Goal: Task Accomplishment & Management: Use online tool/utility

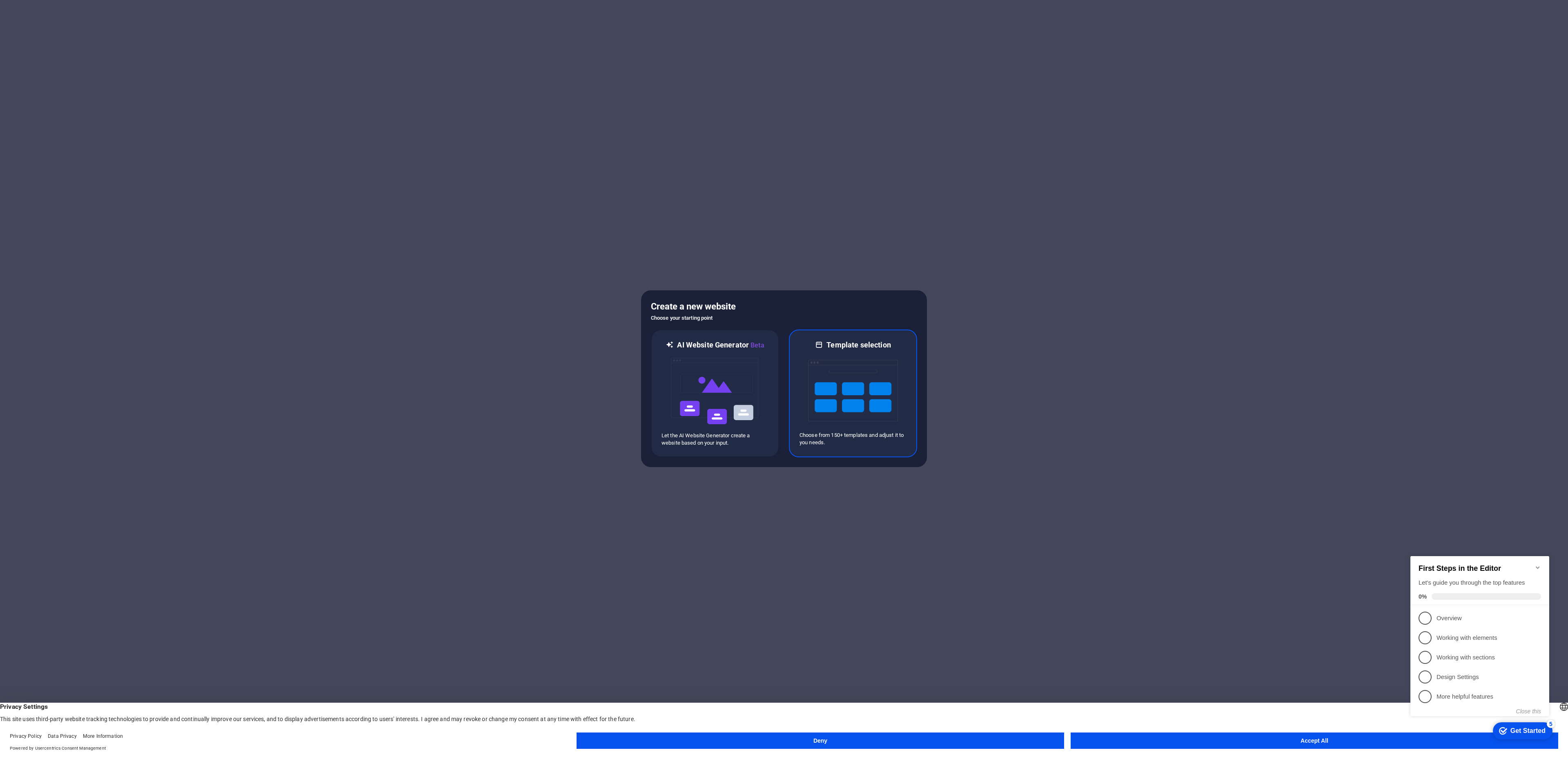
click at [837, 368] on img at bounding box center [853, 391] width 90 height 82
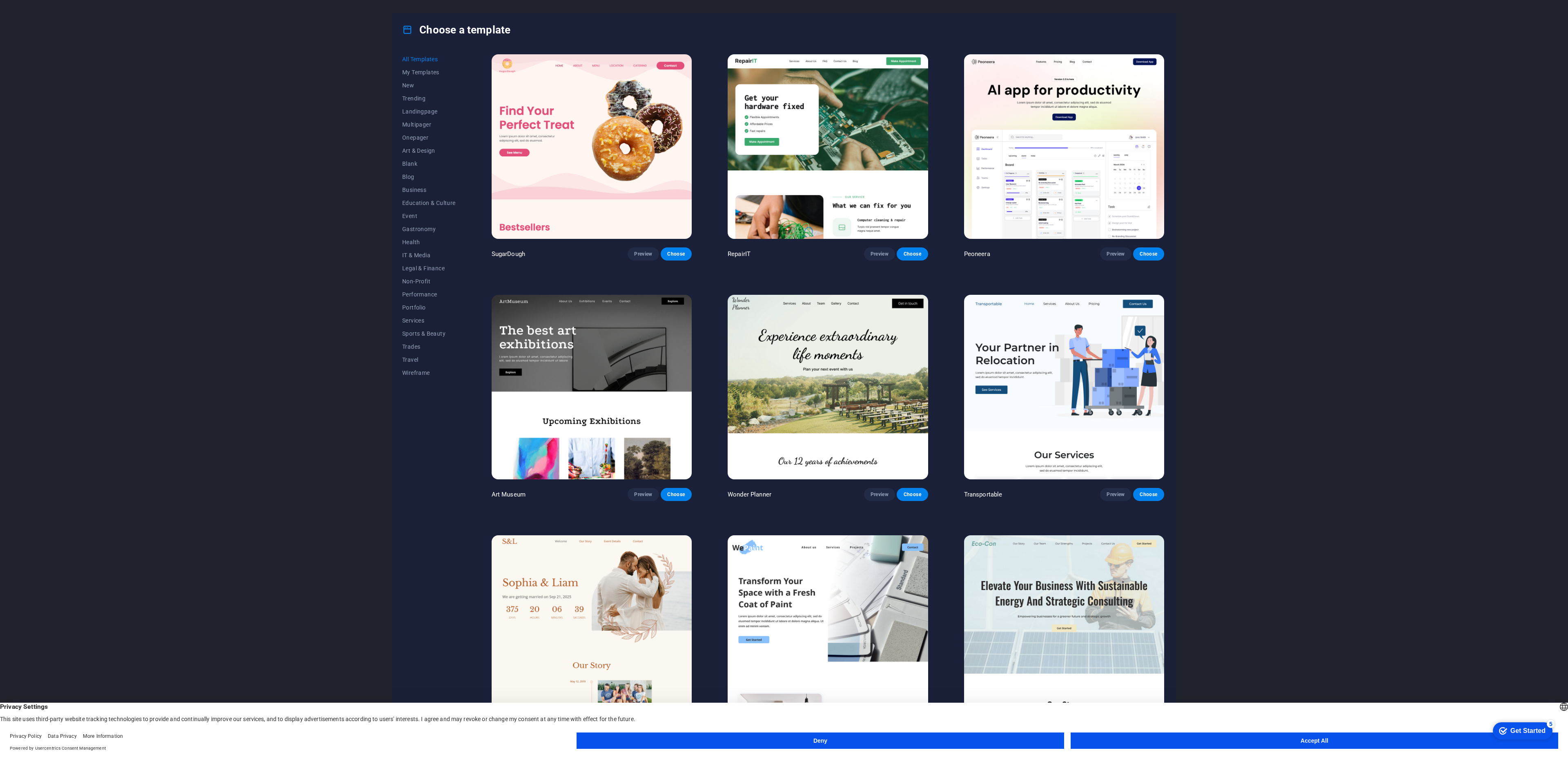
drag, startPoint x: 1166, startPoint y: 80, endPoint x: 1165, endPoint y: 89, distance: 9.1
click at [1165, 88] on div "All Templates My Templates New Trending Landingpage Multipager Onepager Art & D…" at bounding box center [784, 395] width 783 height 697
drag, startPoint x: 1166, startPoint y: 86, endPoint x: 1167, endPoint y: 94, distance: 8.1
click at [1167, 95] on div "All Templates My Templates New Trending Landingpage Multipager Onepager Art & D…" at bounding box center [784, 395] width 783 height 697
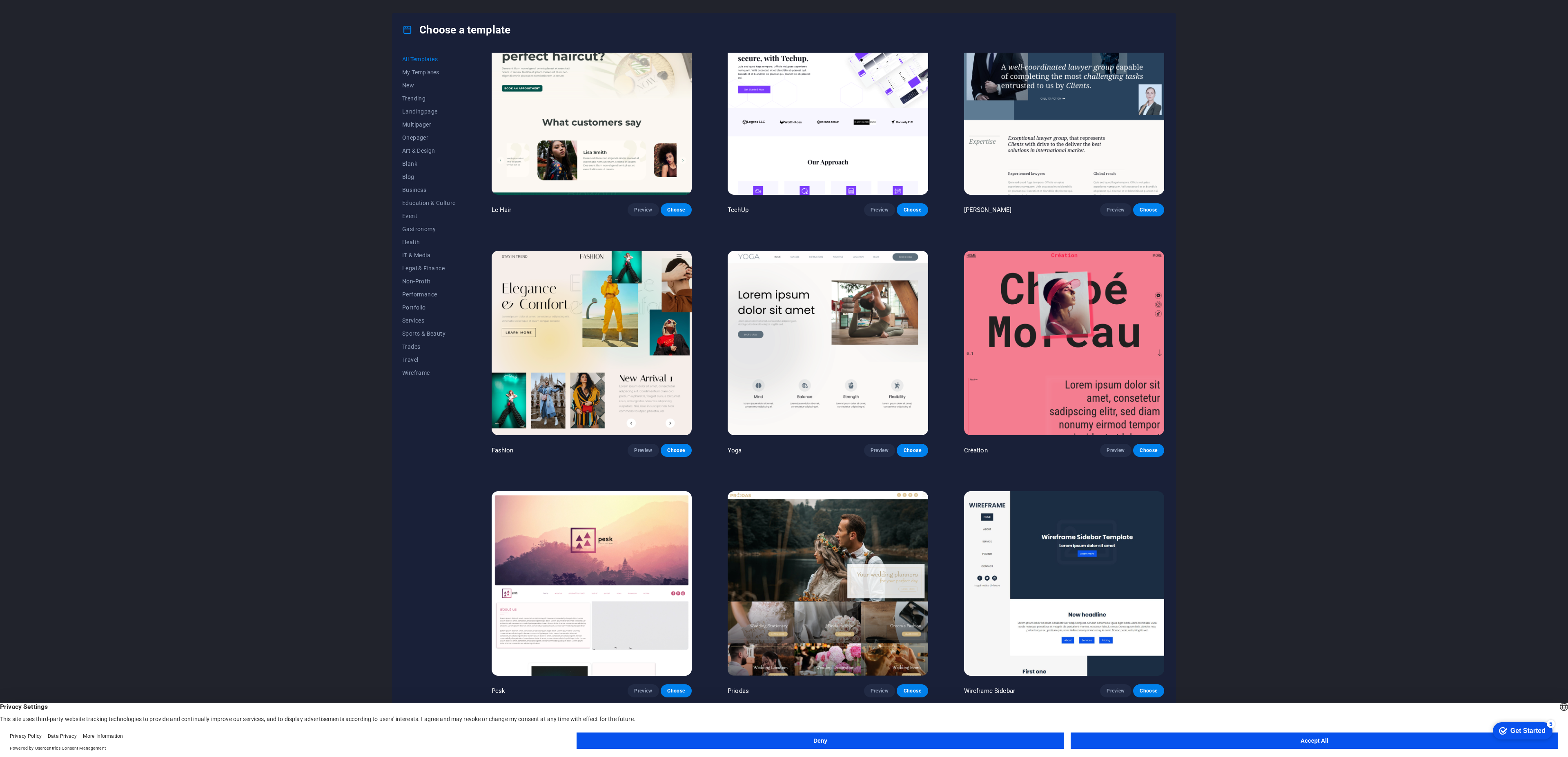
scroll to position [3410, 0]
click at [419, 156] on button "Art & Design" at bounding box center [429, 150] width 54 height 13
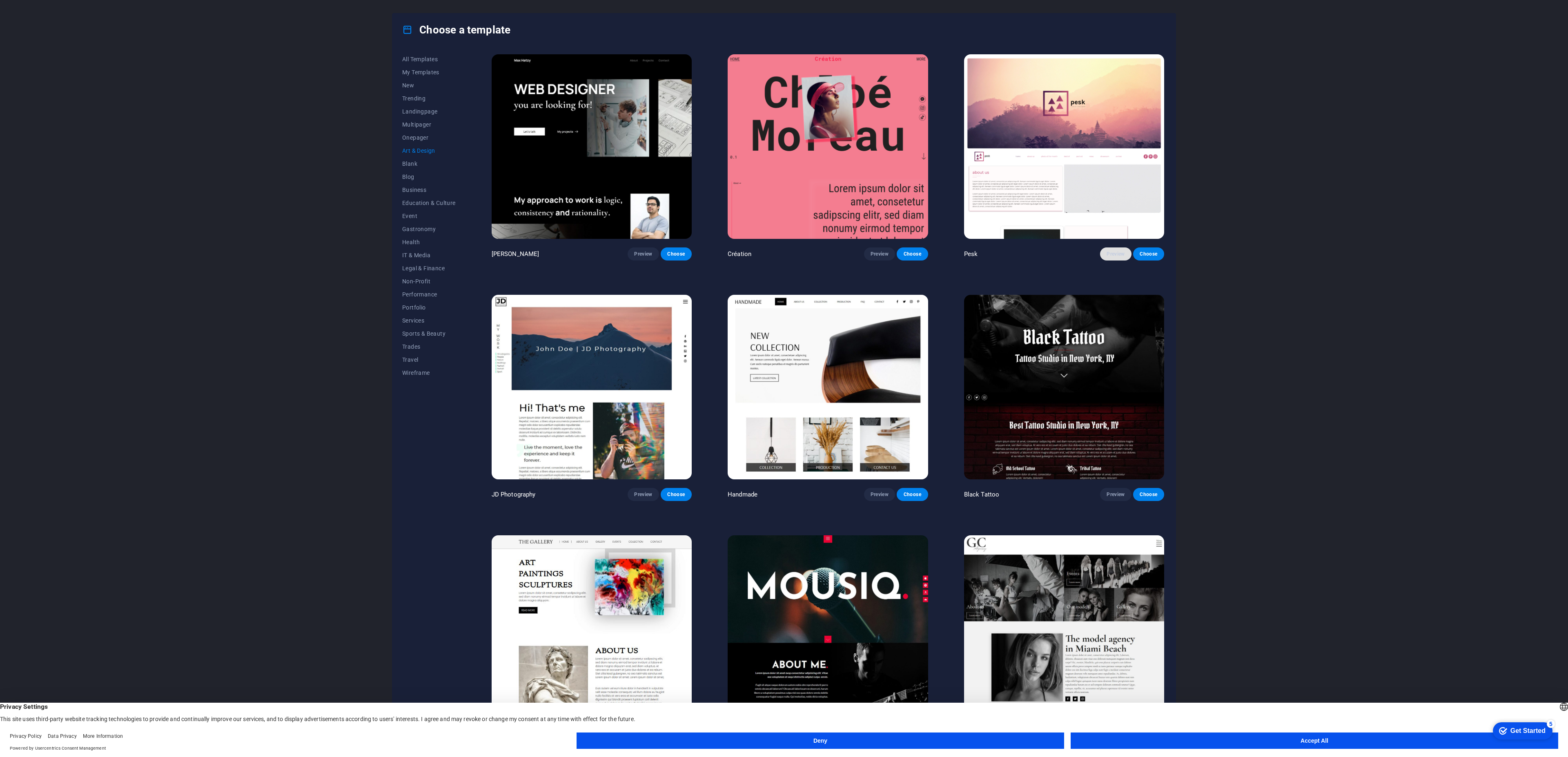
click at [1116, 253] on span "Preview" at bounding box center [1116, 254] width 18 height 7
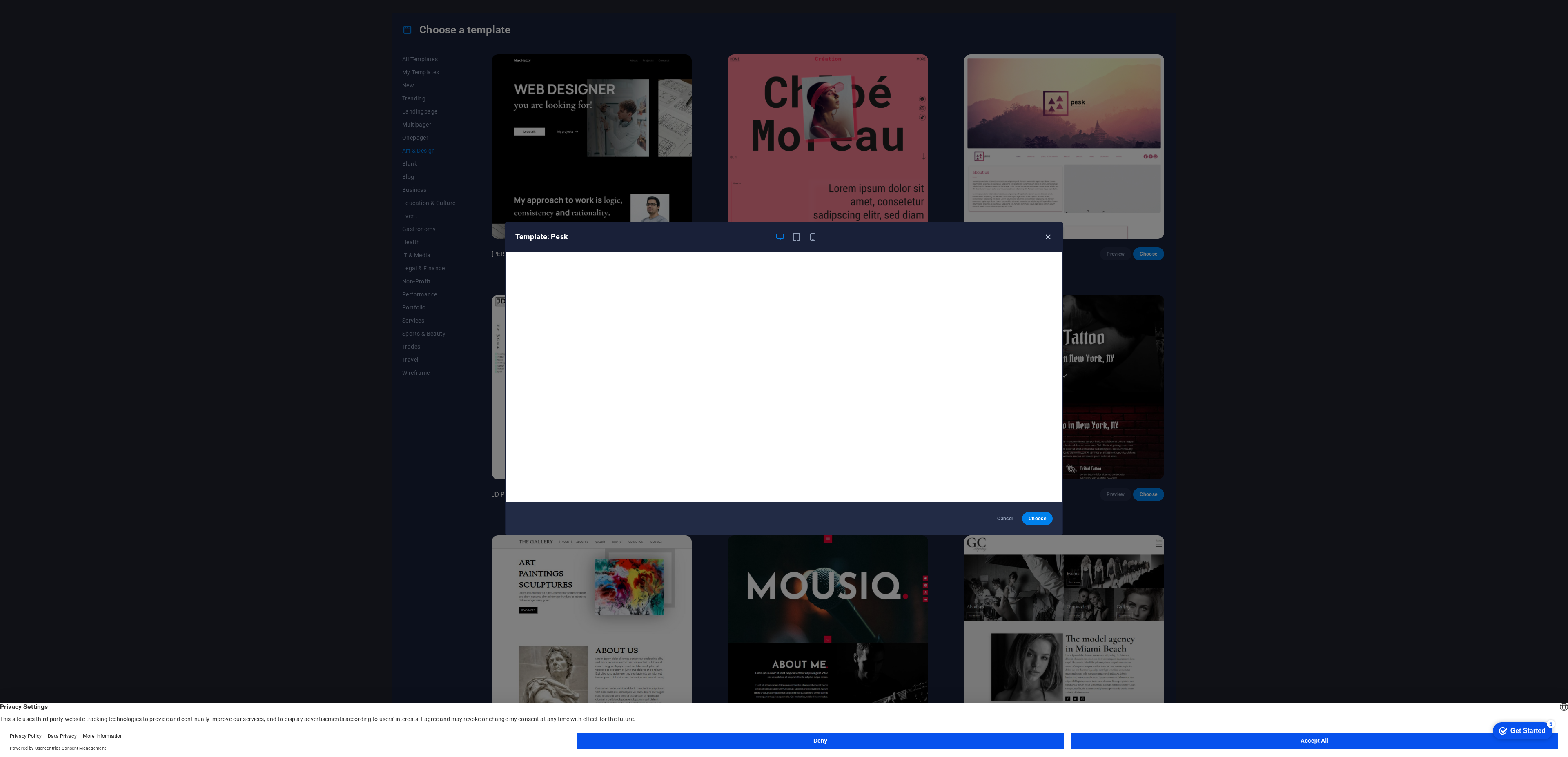
click at [1048, 236] on icon "button" at bounding box center [1048, 237] width 9 height 9
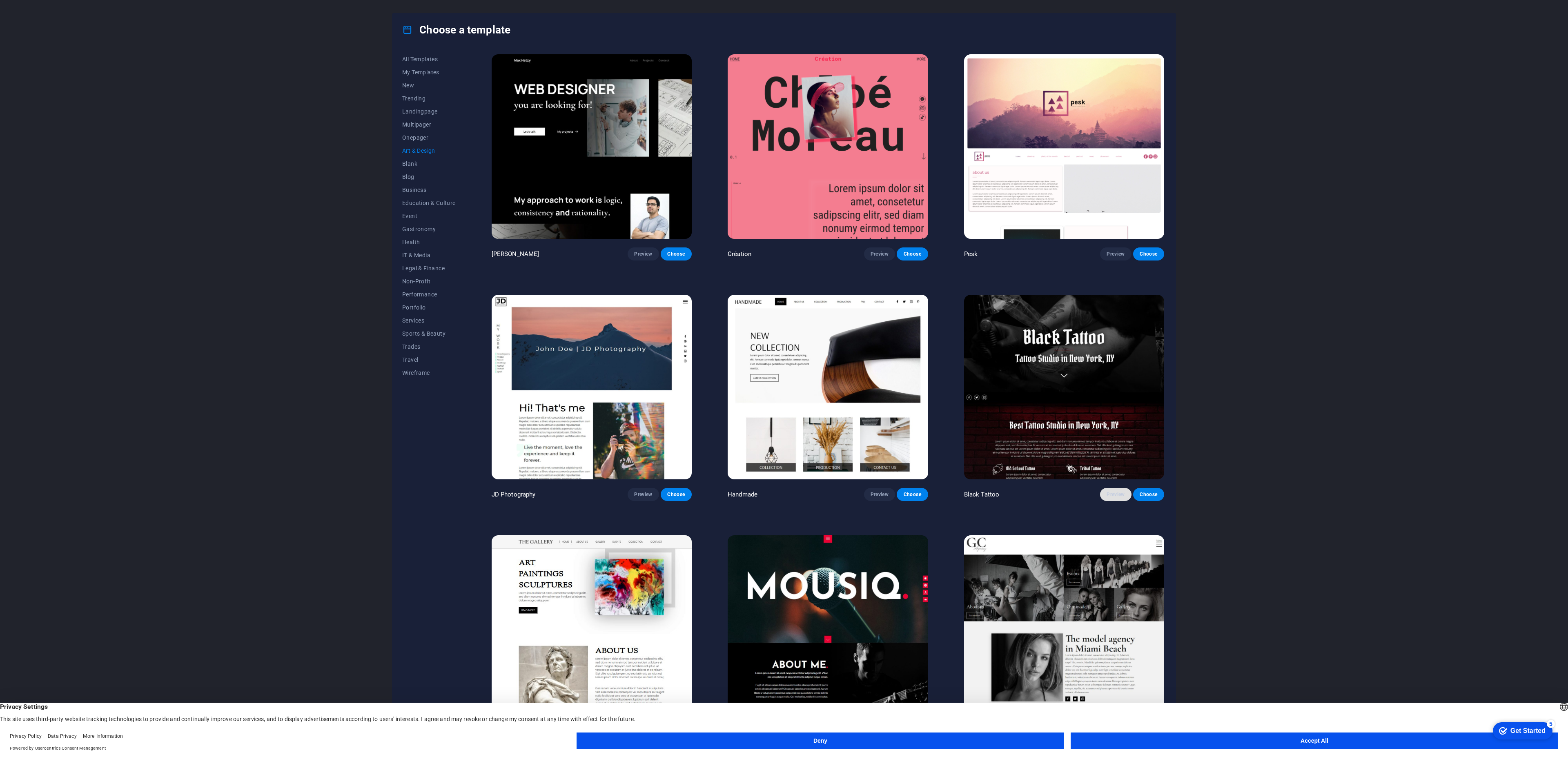
click at [1115, 492] on span "Preview" at bounding box center [1116, 494] width 18 height 7
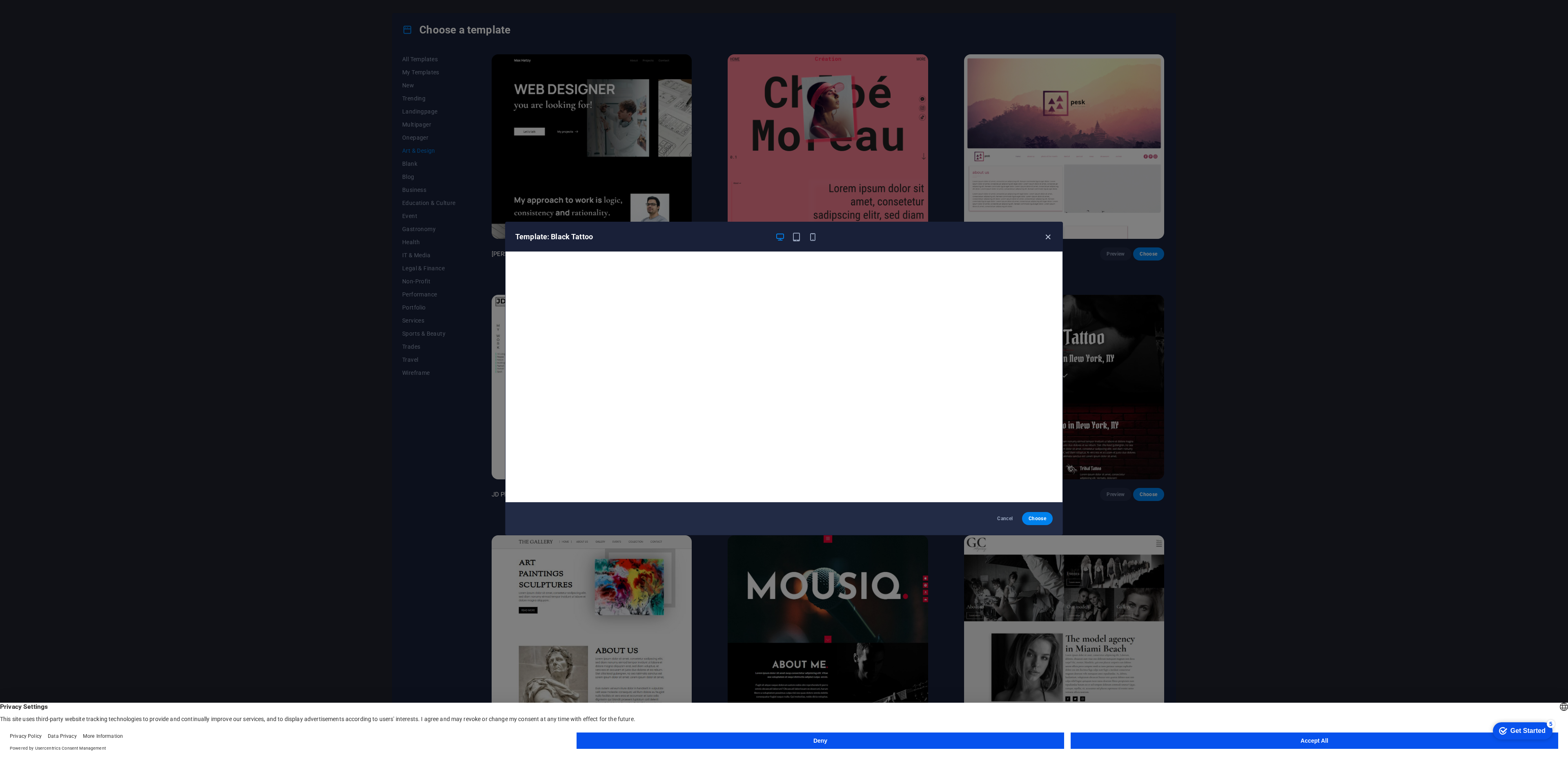
click at [1048, 235] on icon "button" at bounding box center [1048, 237] width 9 height 9
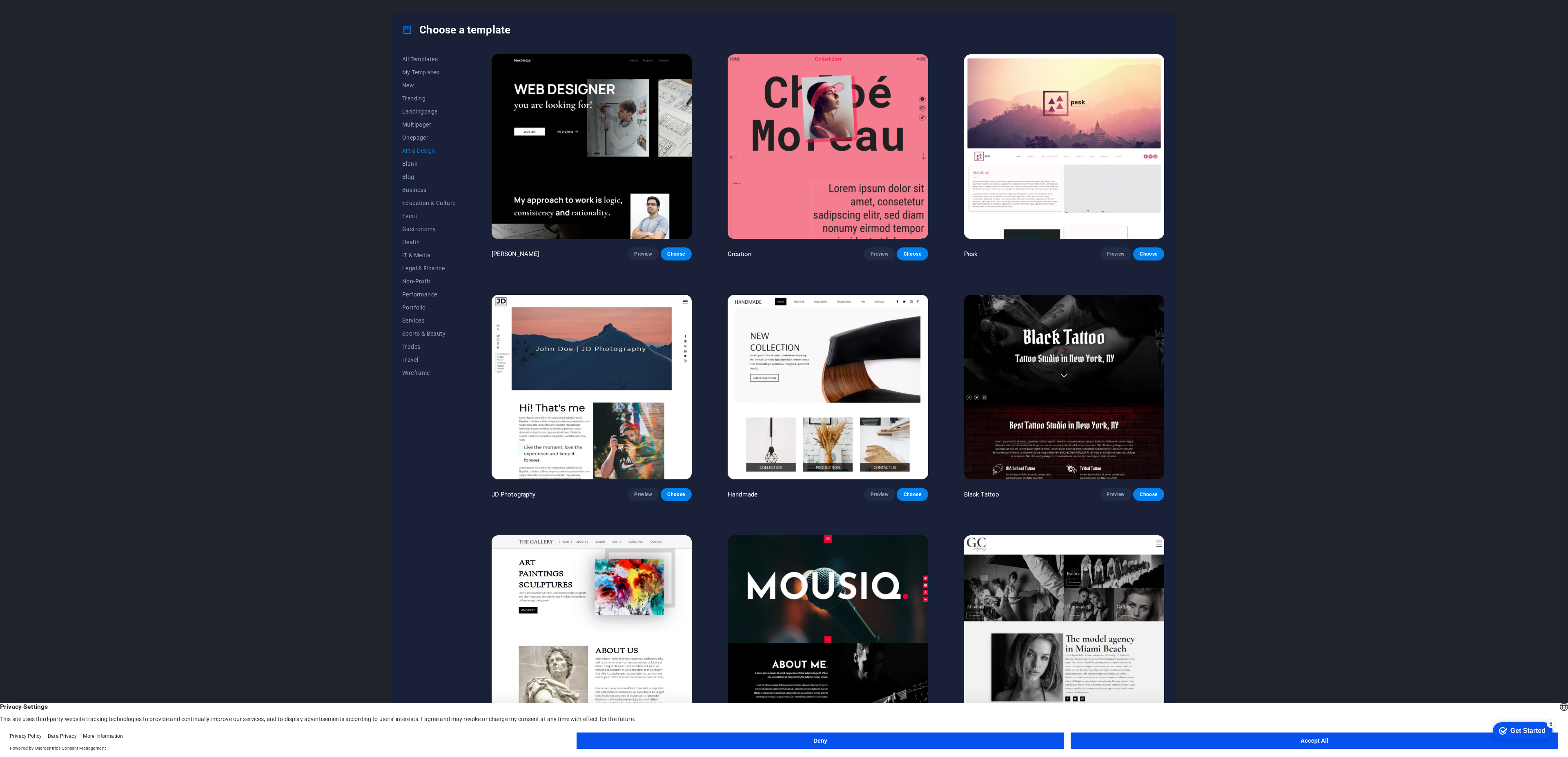
click at [1163, 352] on div "Black Tattoo Preview Choose" at bounding box center [1064, 397] width 203 height 208
click at [885, 251] on span "Preview" at bounding box center [880, 254] width 18 height 7
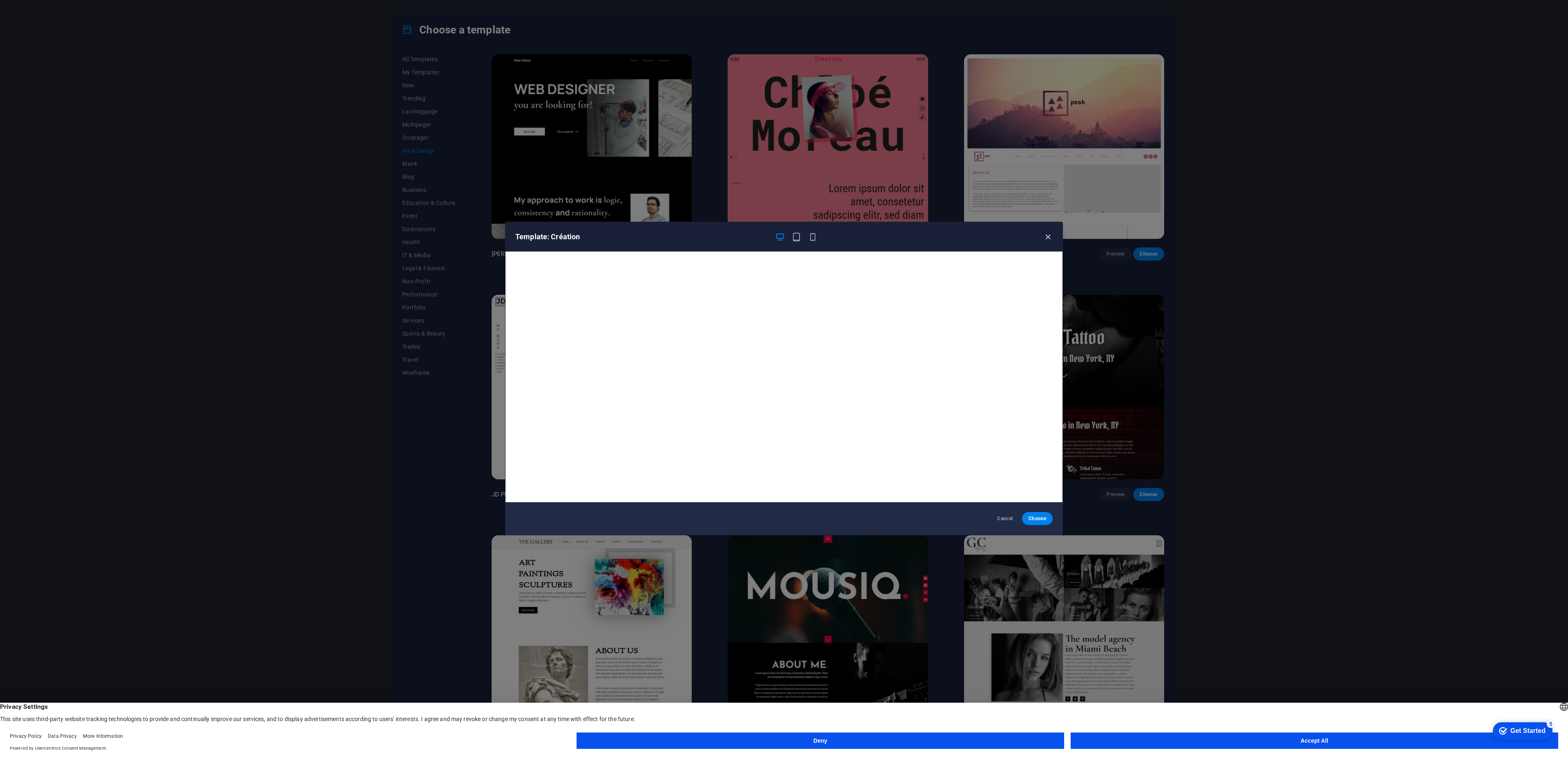
click at [1050, 236] on icon "button" at bounding box center [1048, 237] width 9 height 9
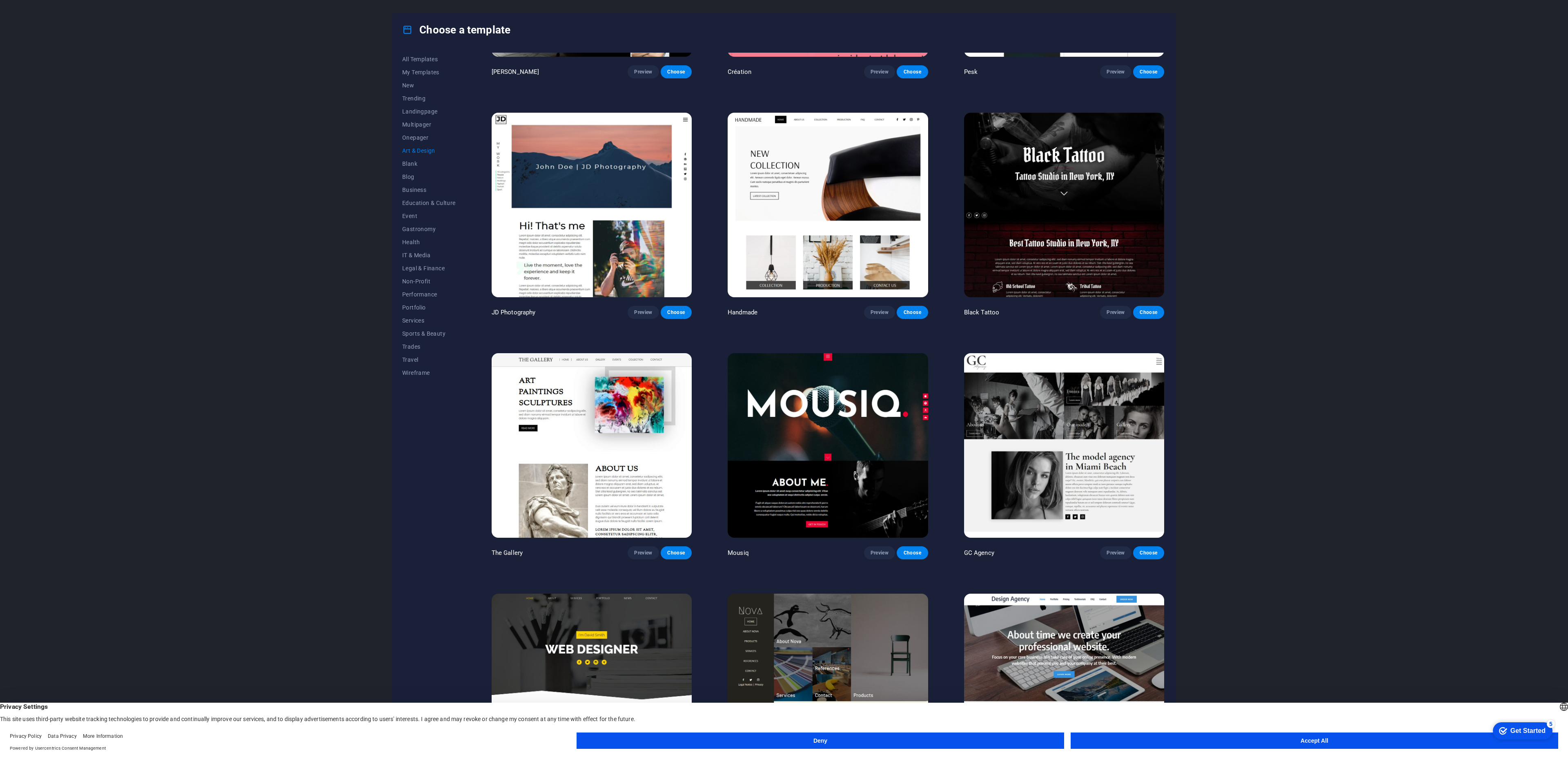
scroll to position [217, 0]
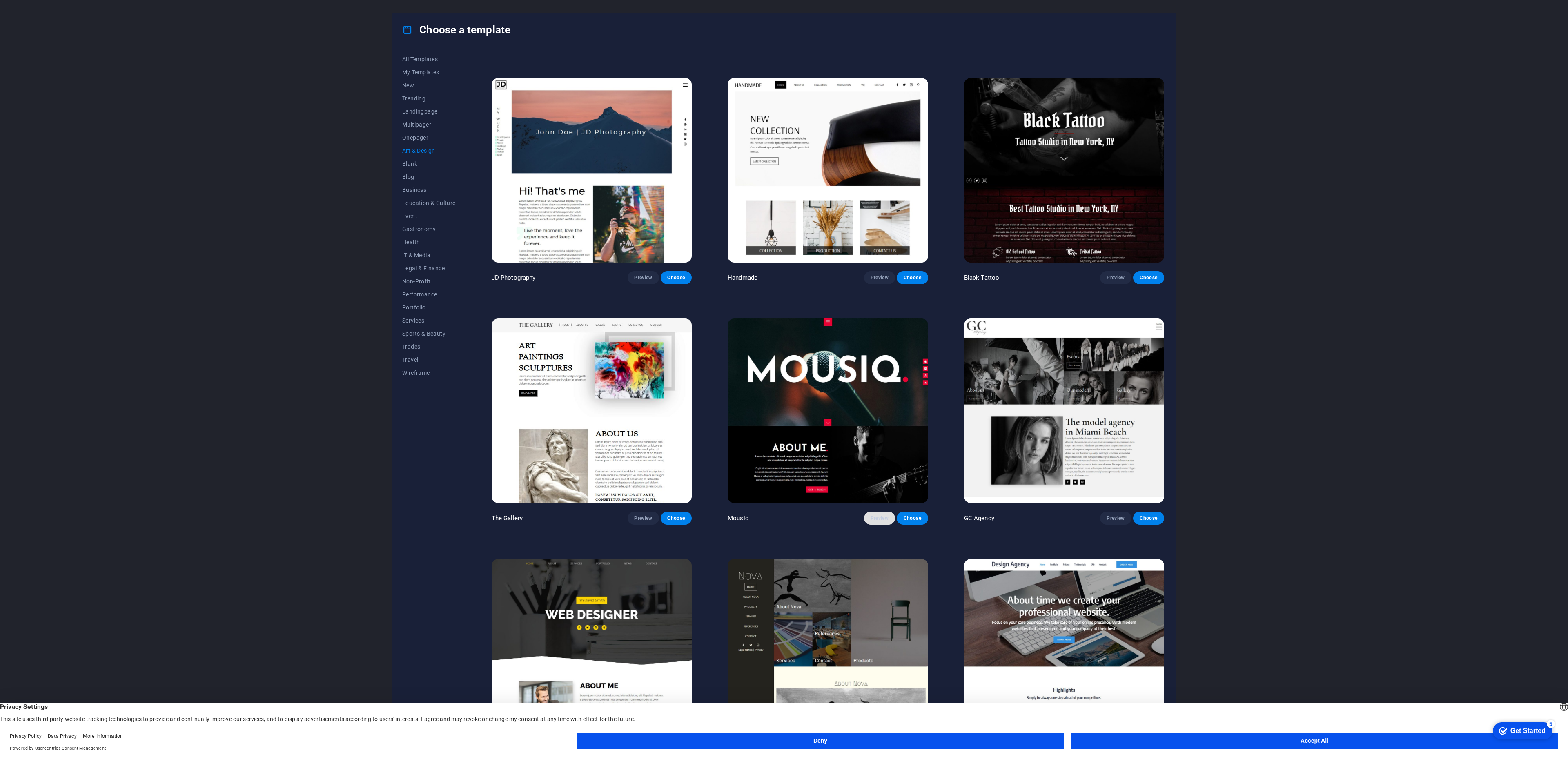
click at [875, 515] on span "Preview" at bounding box center [880, 518] width 18 height 7
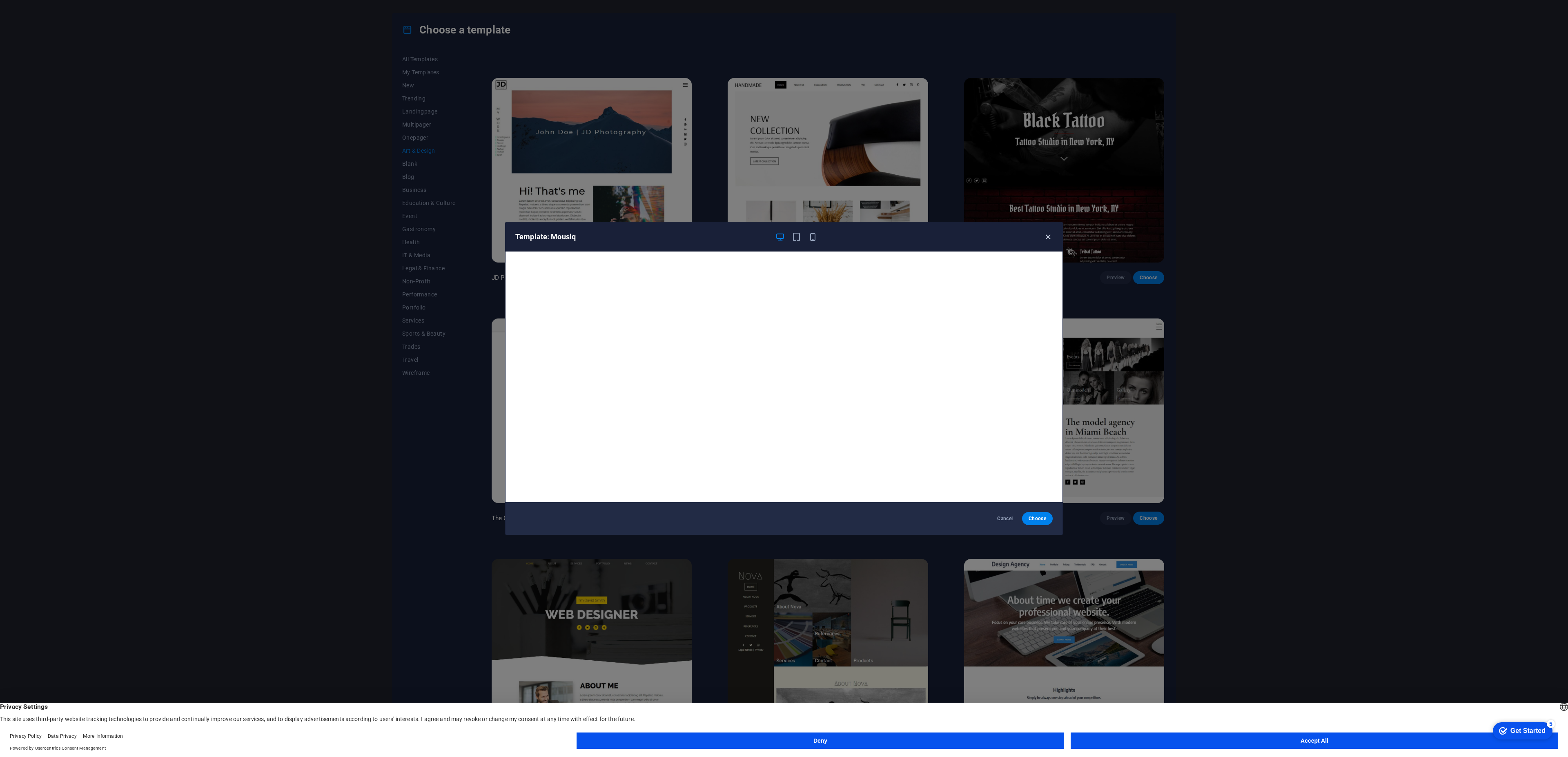
click at [1049, 237] on icon "button" at bounding box center [1048, 237] width 9 height 9
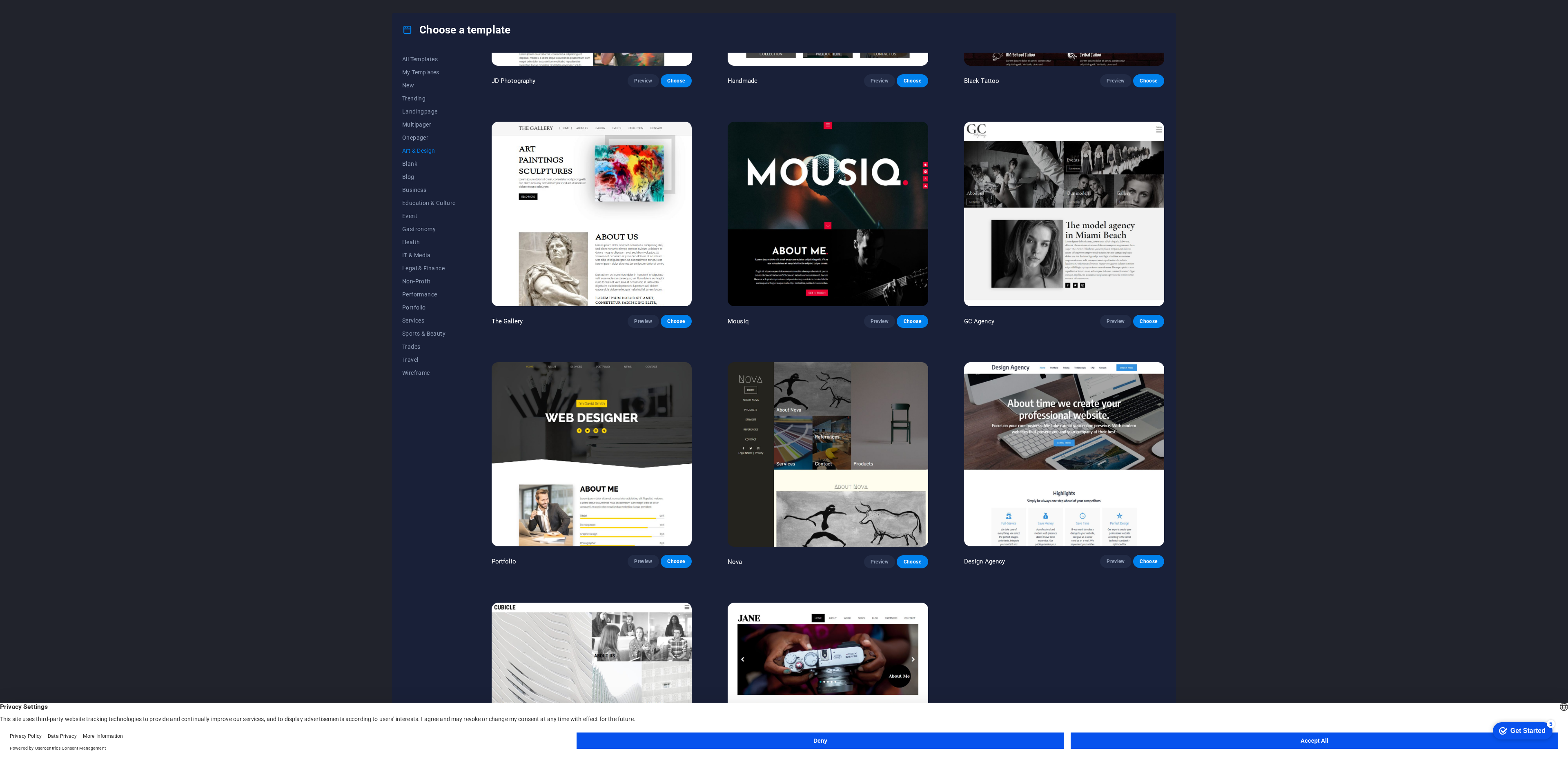
scroll to position [484, 0]
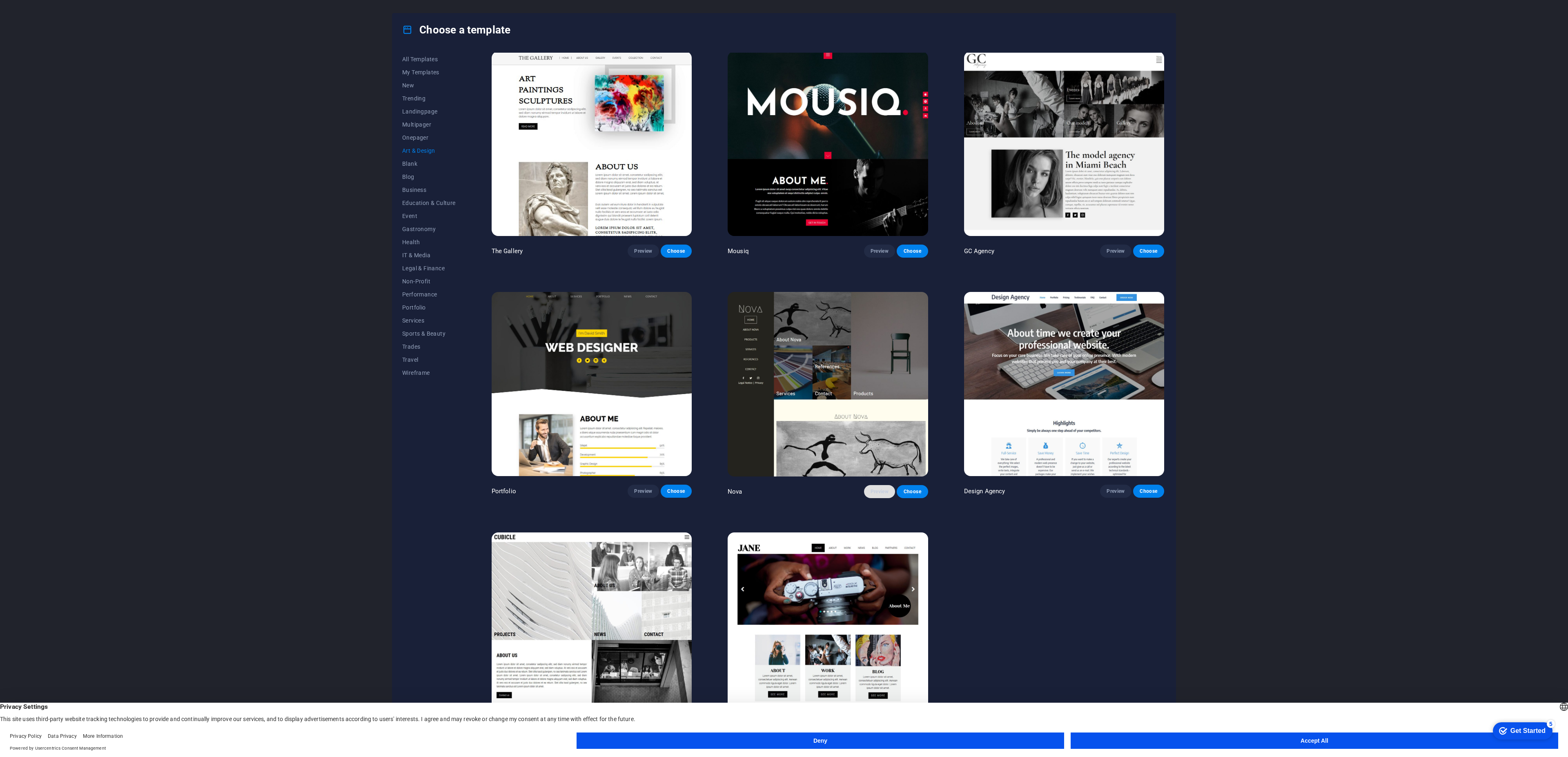
click at [883, 489] on span "Preview" at bounding box center [880, 491] width 18 height 7
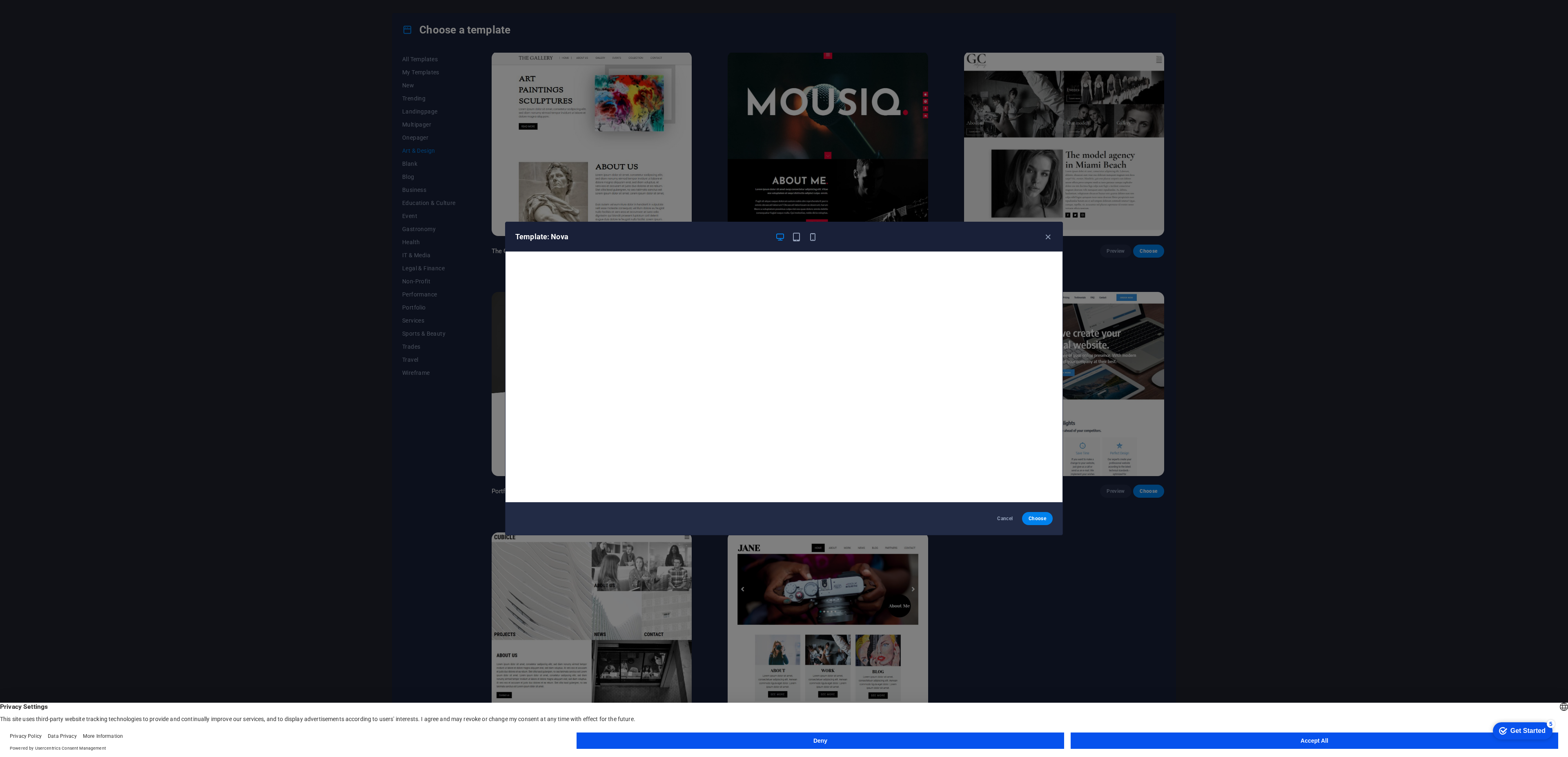
scroll to position [2, 0]
click at [1048, 236] on icon "button" at bounding box center [1048, 237] width 9 height 9
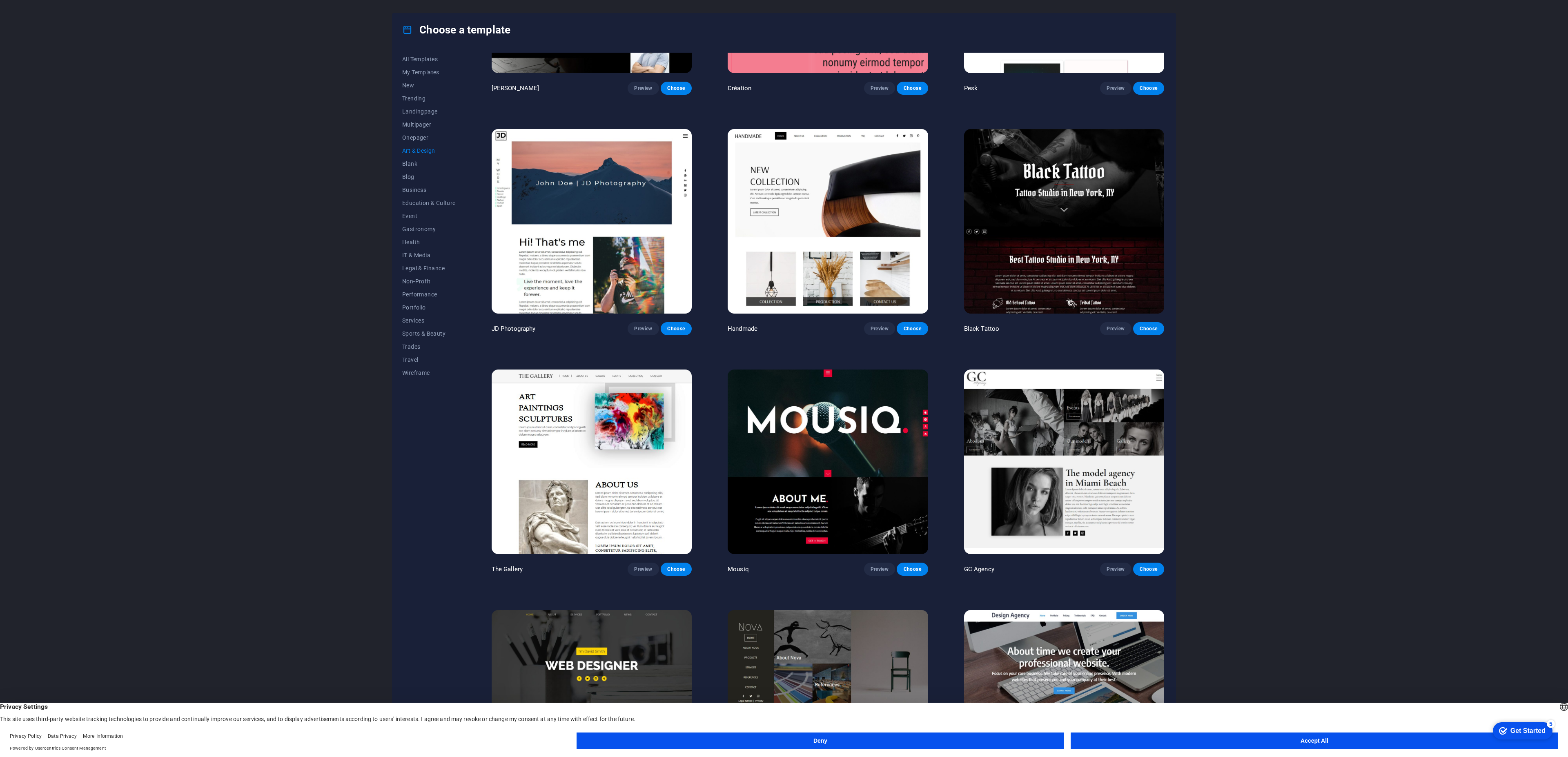
scroll to position [0, 0]
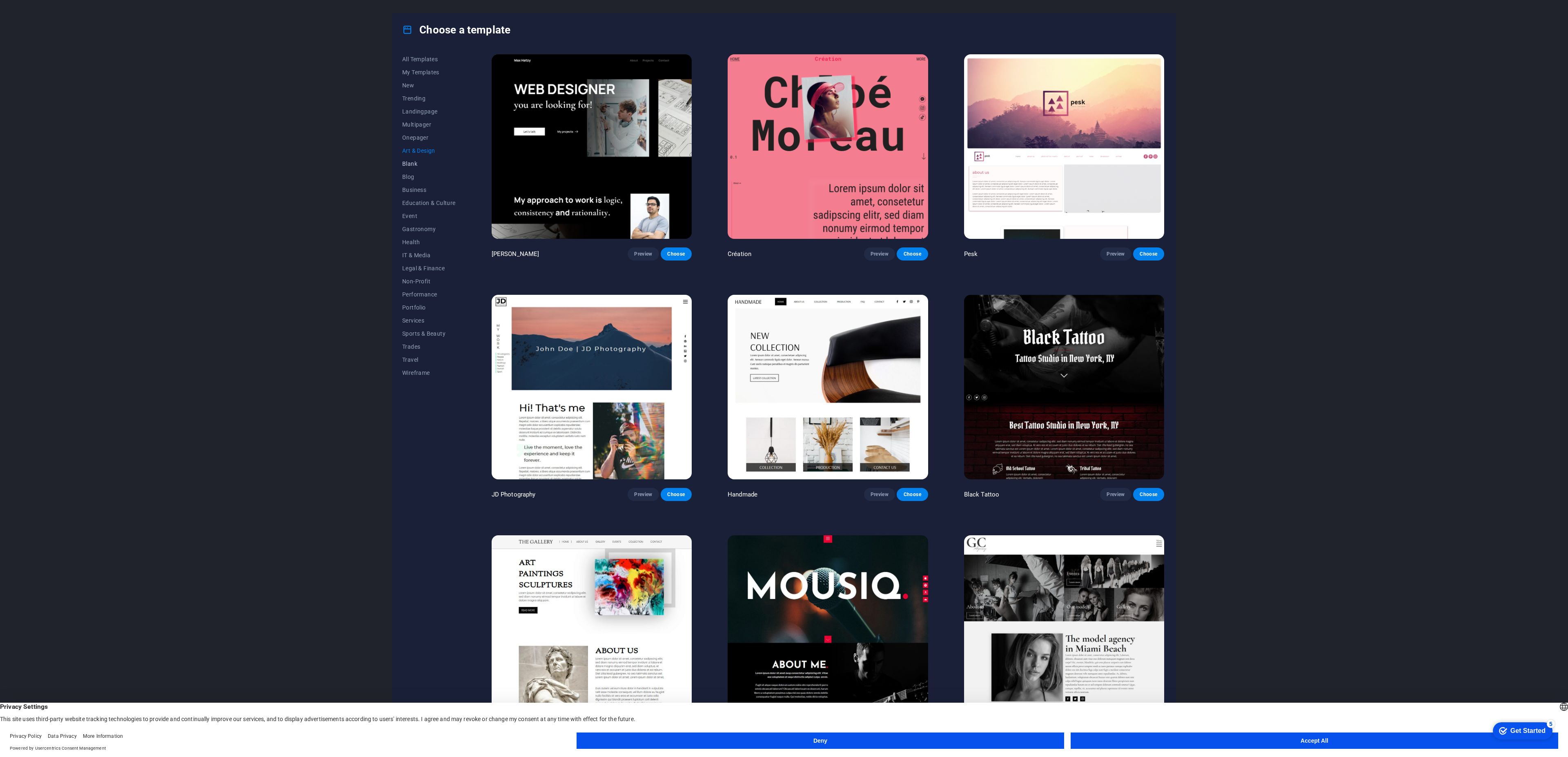
click at [410, 163] on span "Blank" at bounding box center [429, 164] width 54 height 7
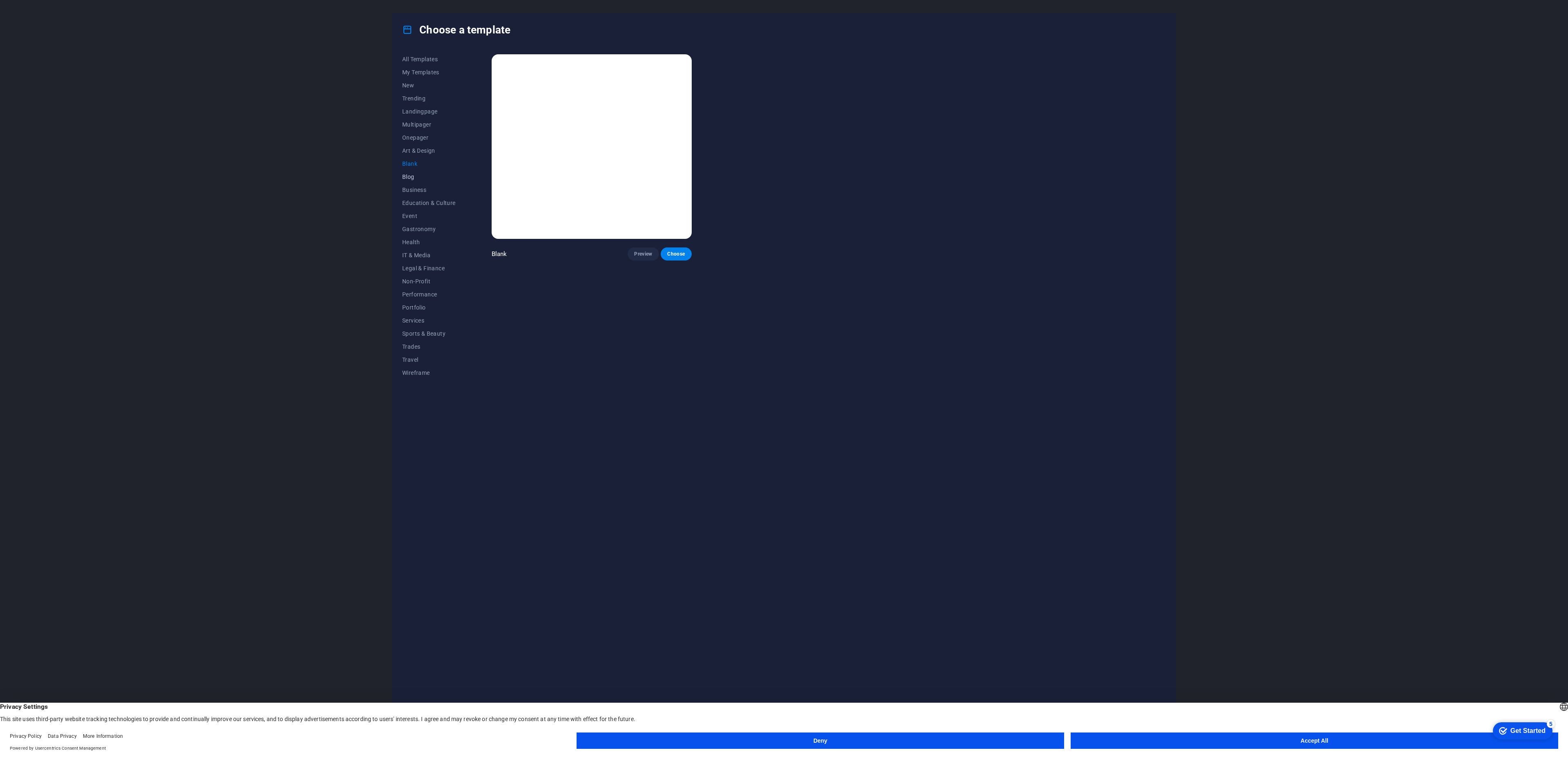
click at [411, 180] on button "Blog" at bounding box center [429, 176] width 54 height 13
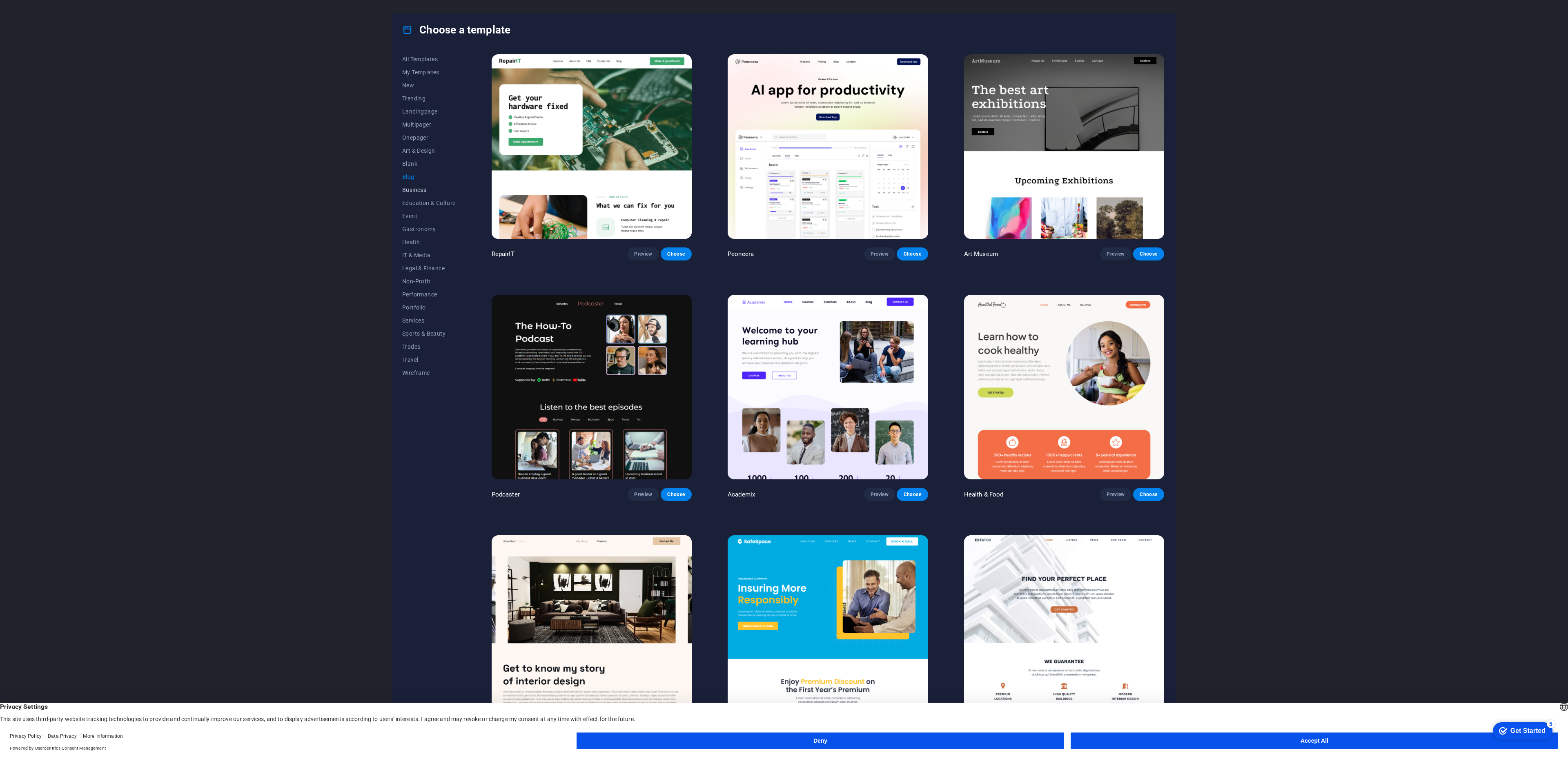
click at [418, 191] on span "Business" at bounding box center [429, 190] width 54 height 7
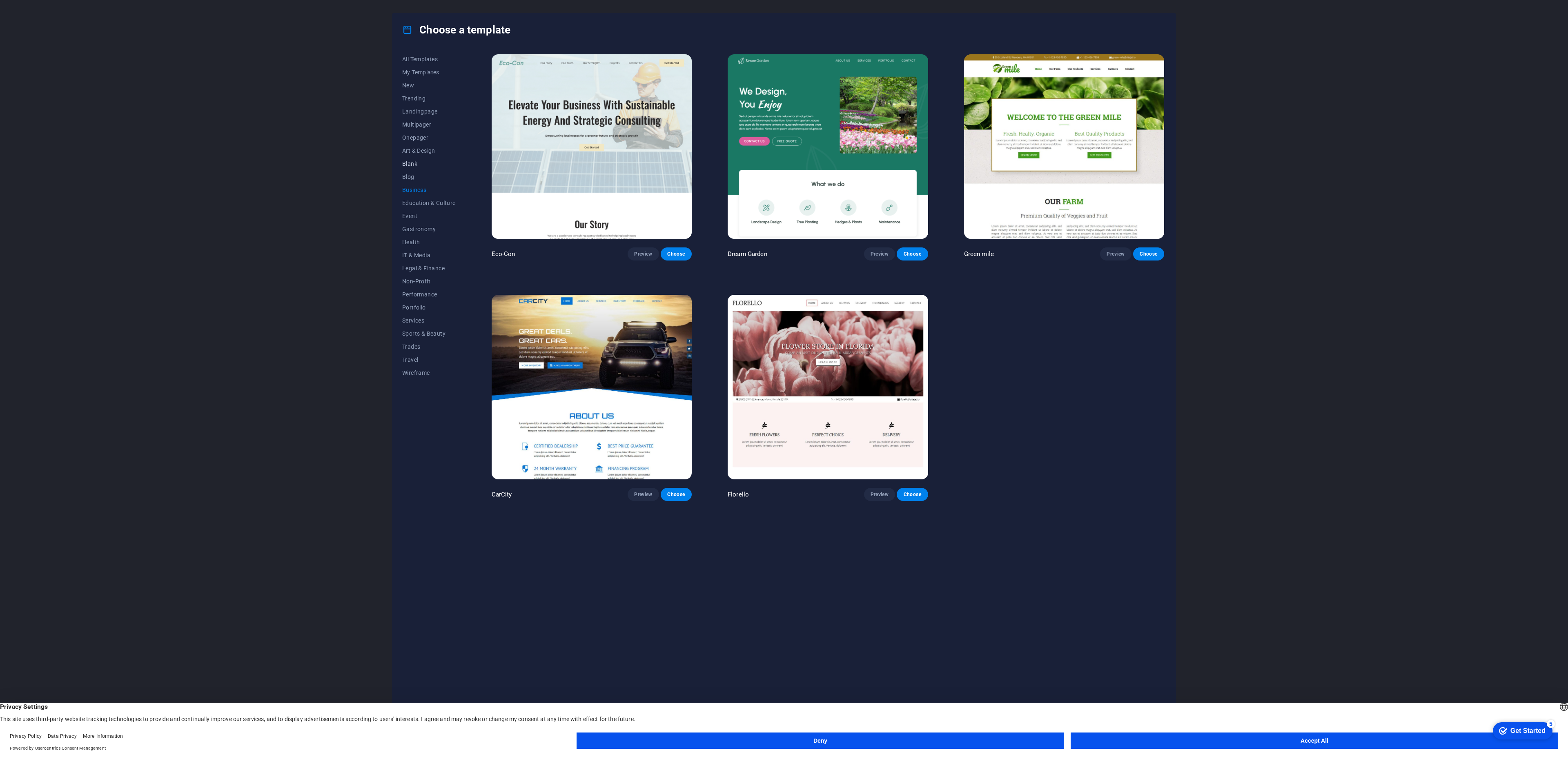
click at [411, 163] on span "Blank" at bounding box center [429, 164] width 54 height 7
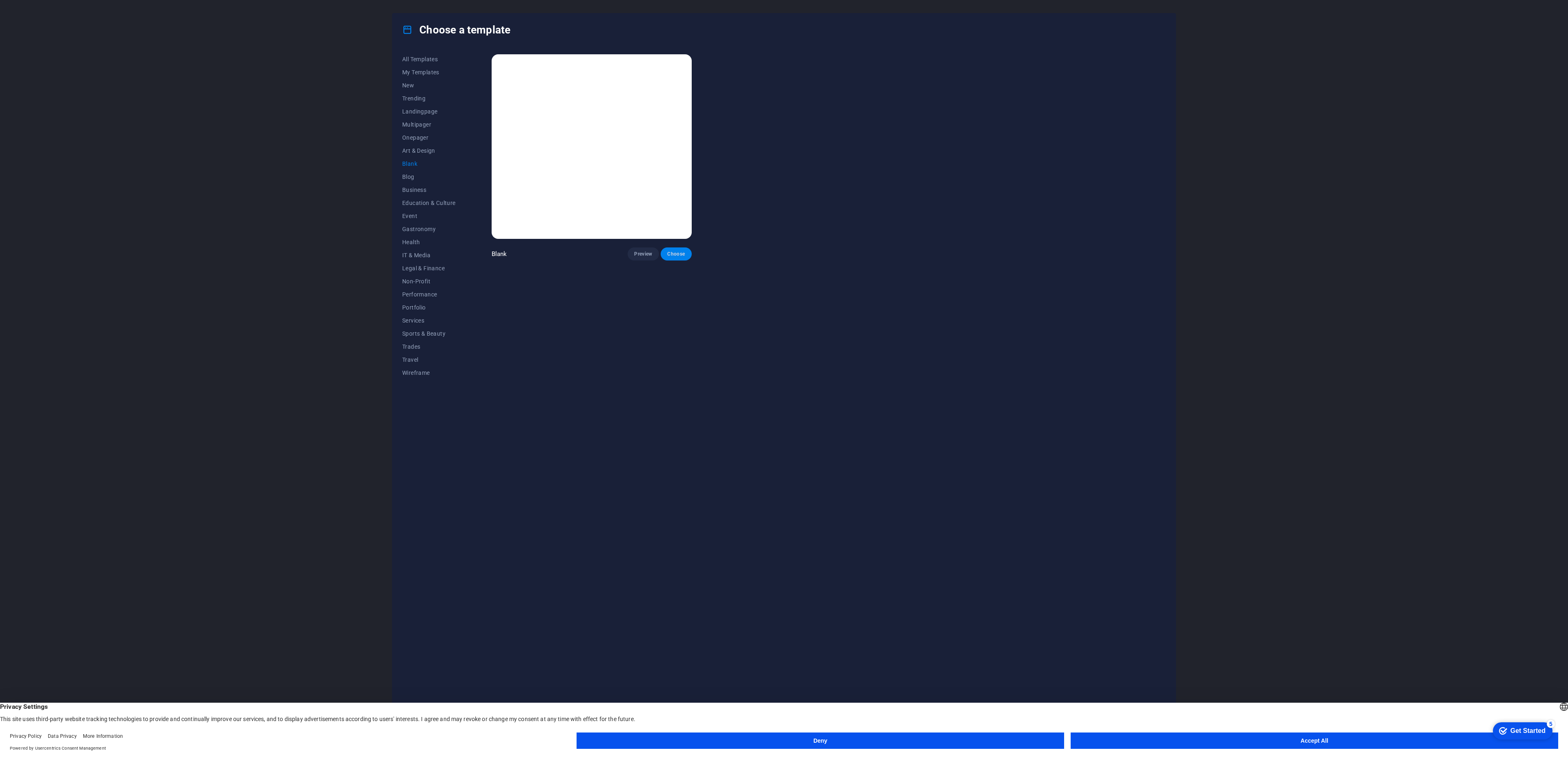
click at [681, 252] on span "Choose" at bounding box center [676, 254] width 18 height 7
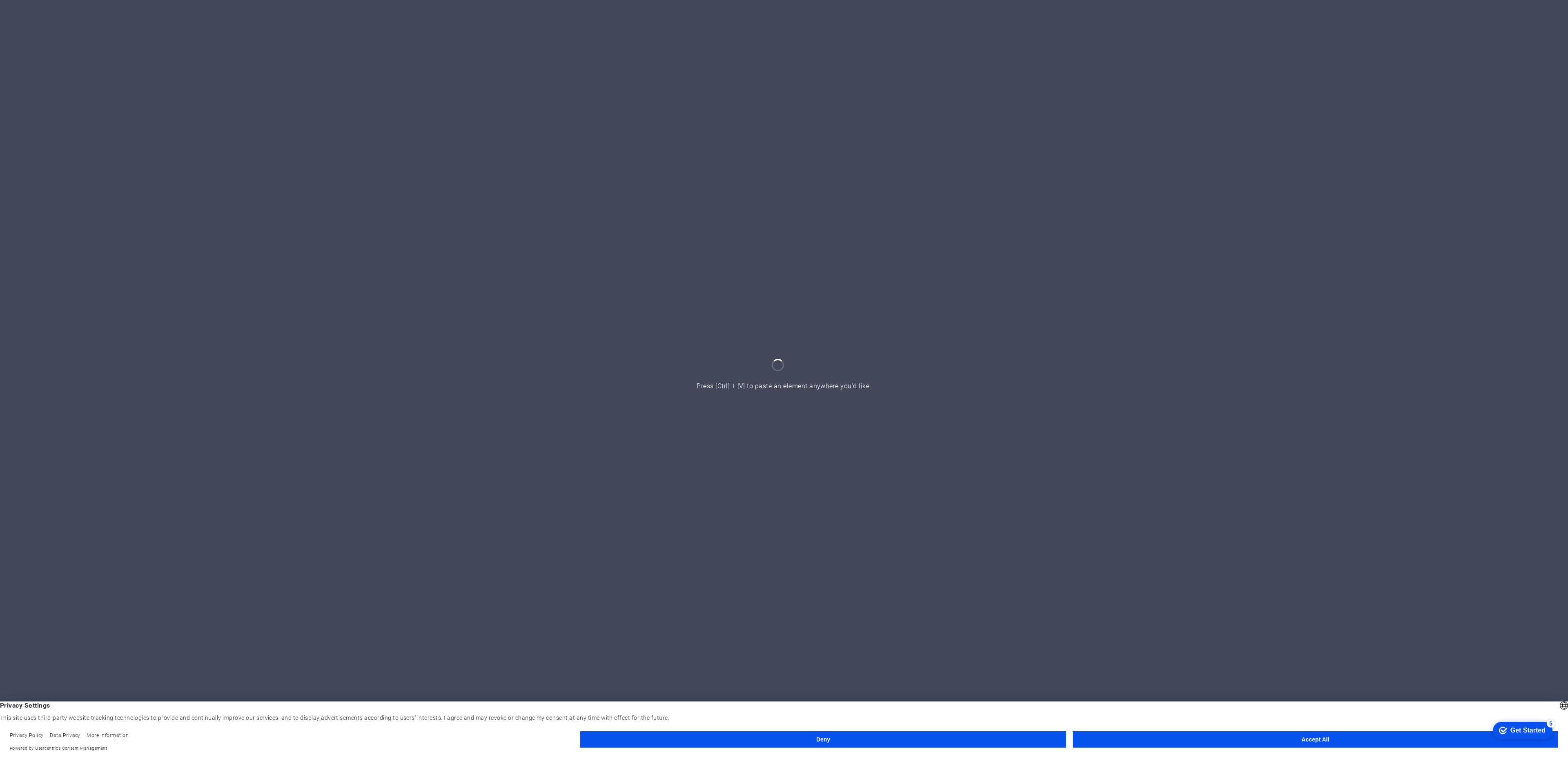
click at [1269, 739] on button "Accept All" at bounding box center [1315, 739] width 486 height 16
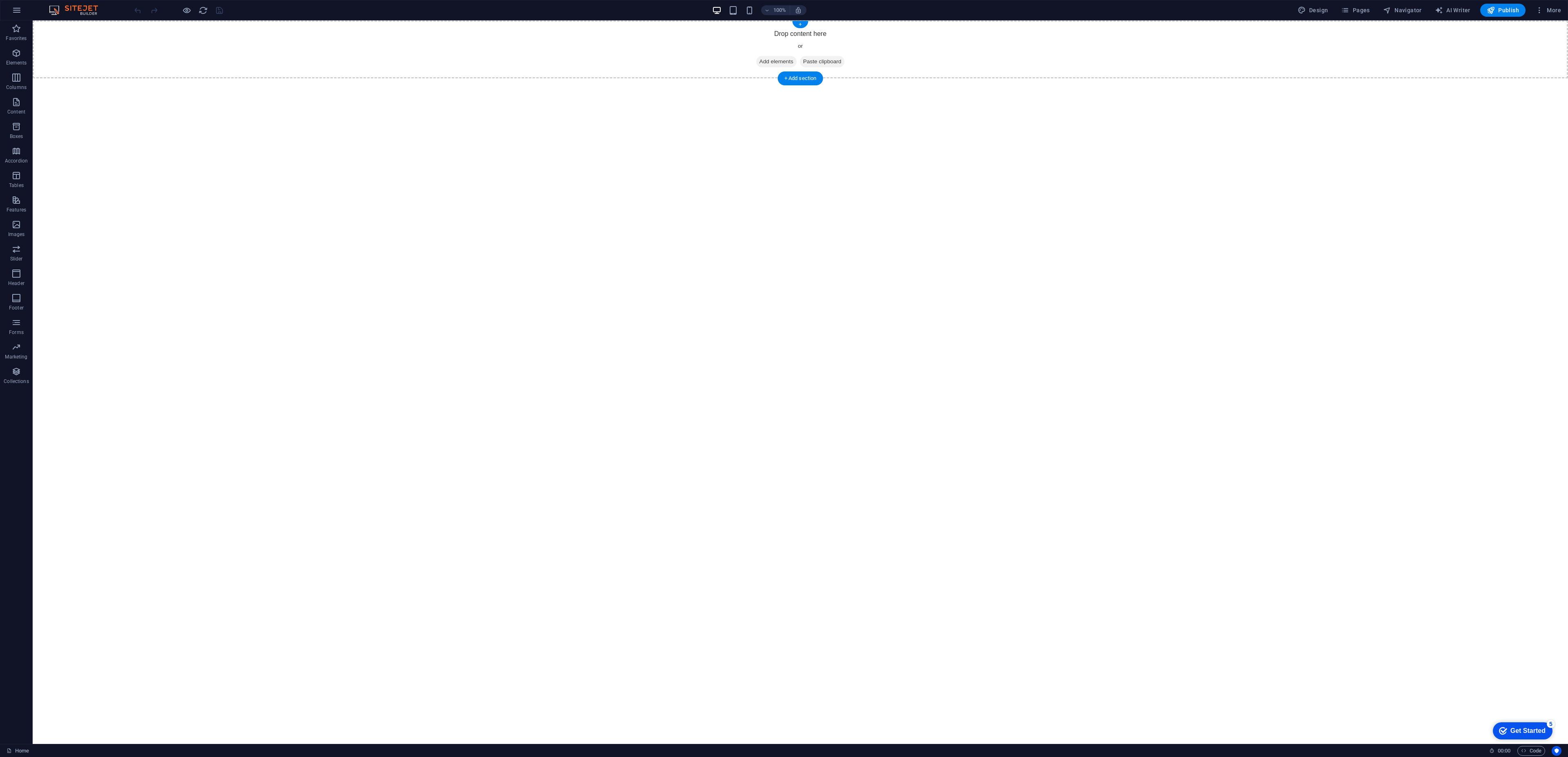
drag, startPoint x: 771, startPoint y: 60, endPoint x: 630, endPoint y: 60, distance: 141.0
click at [771, 60] on span "Add elements" at bounding box center [776, 61] width 40 height 12
click at [21, 4] on button "button" at bounding box center [16, 10] width 19 height 19
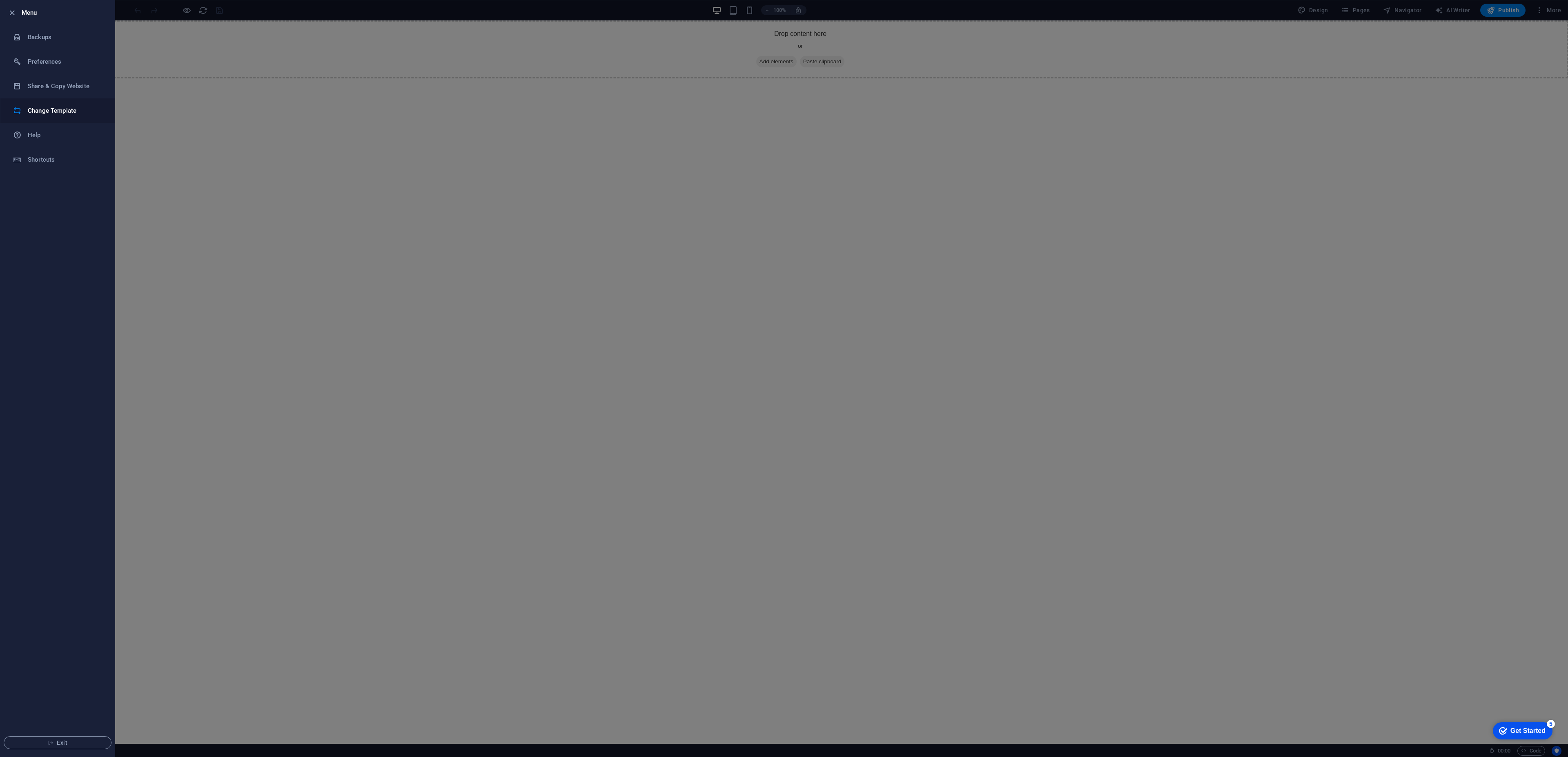
click at [61, 113] on h6 "Change Template" at bounding box center [66, 111] width 75 height 10
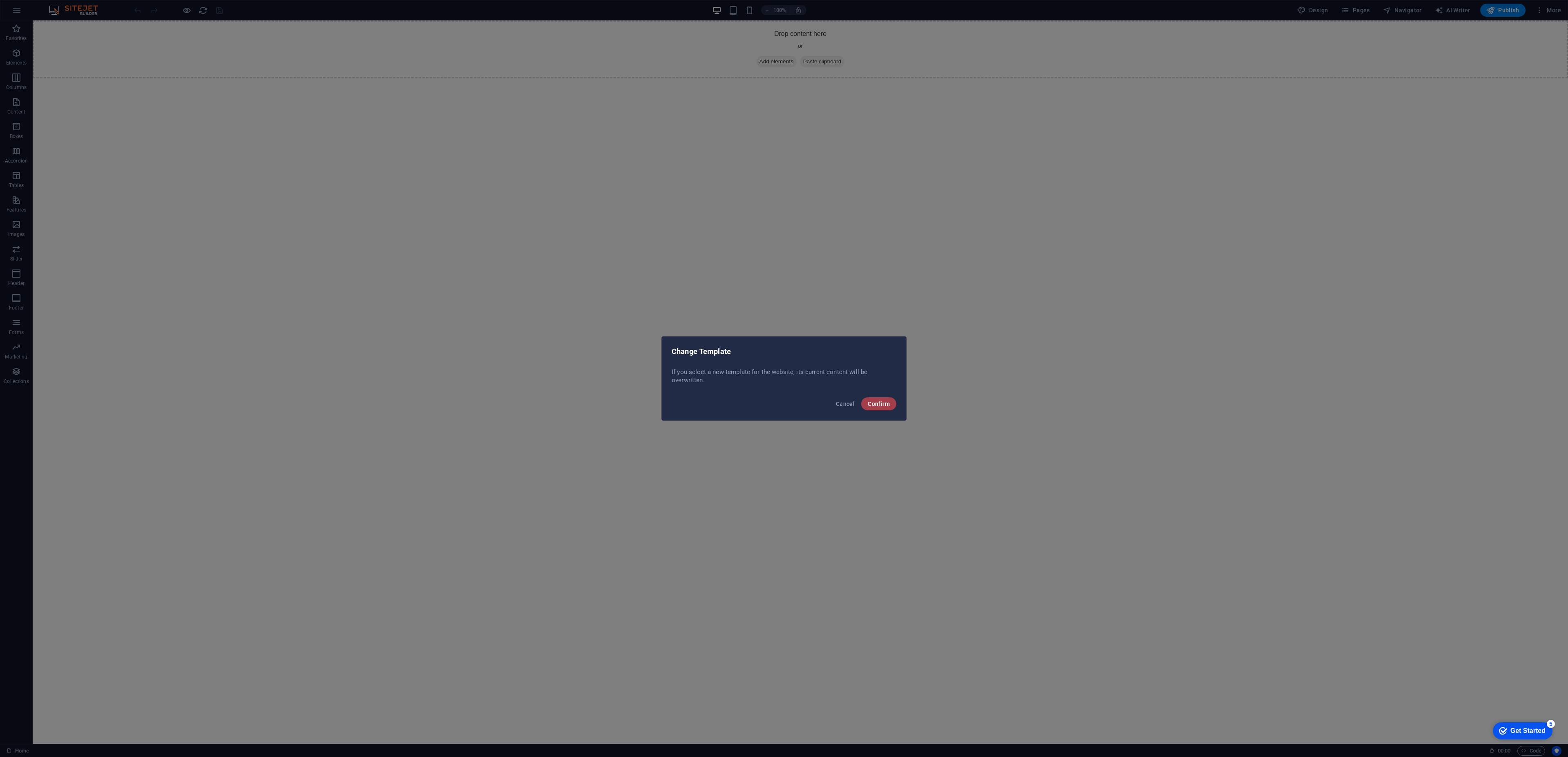
click at [887, 405] on span "Confirm" at bounding box center [879, 403] width 22 height 7
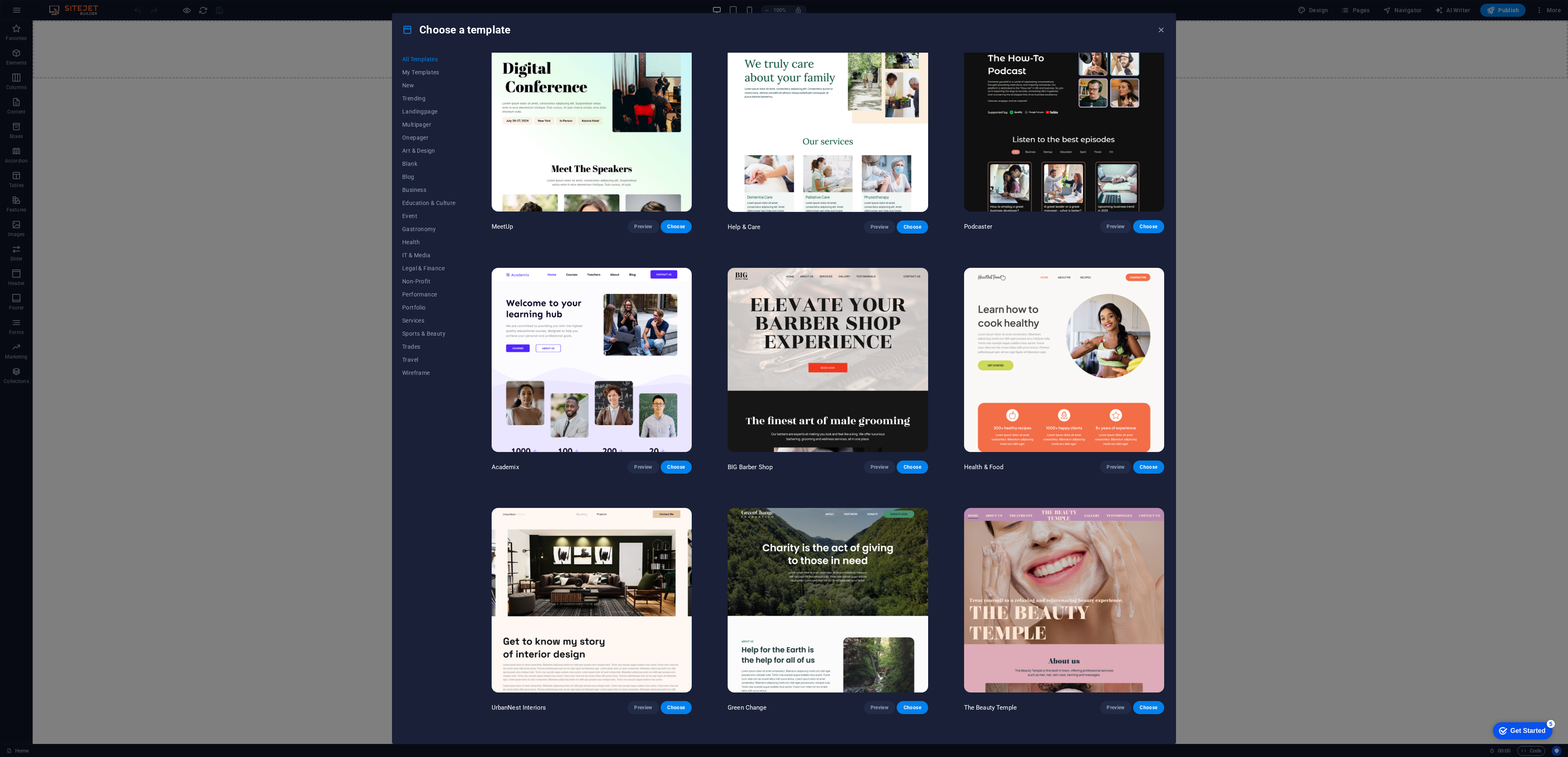
scroll to position [740, 0]
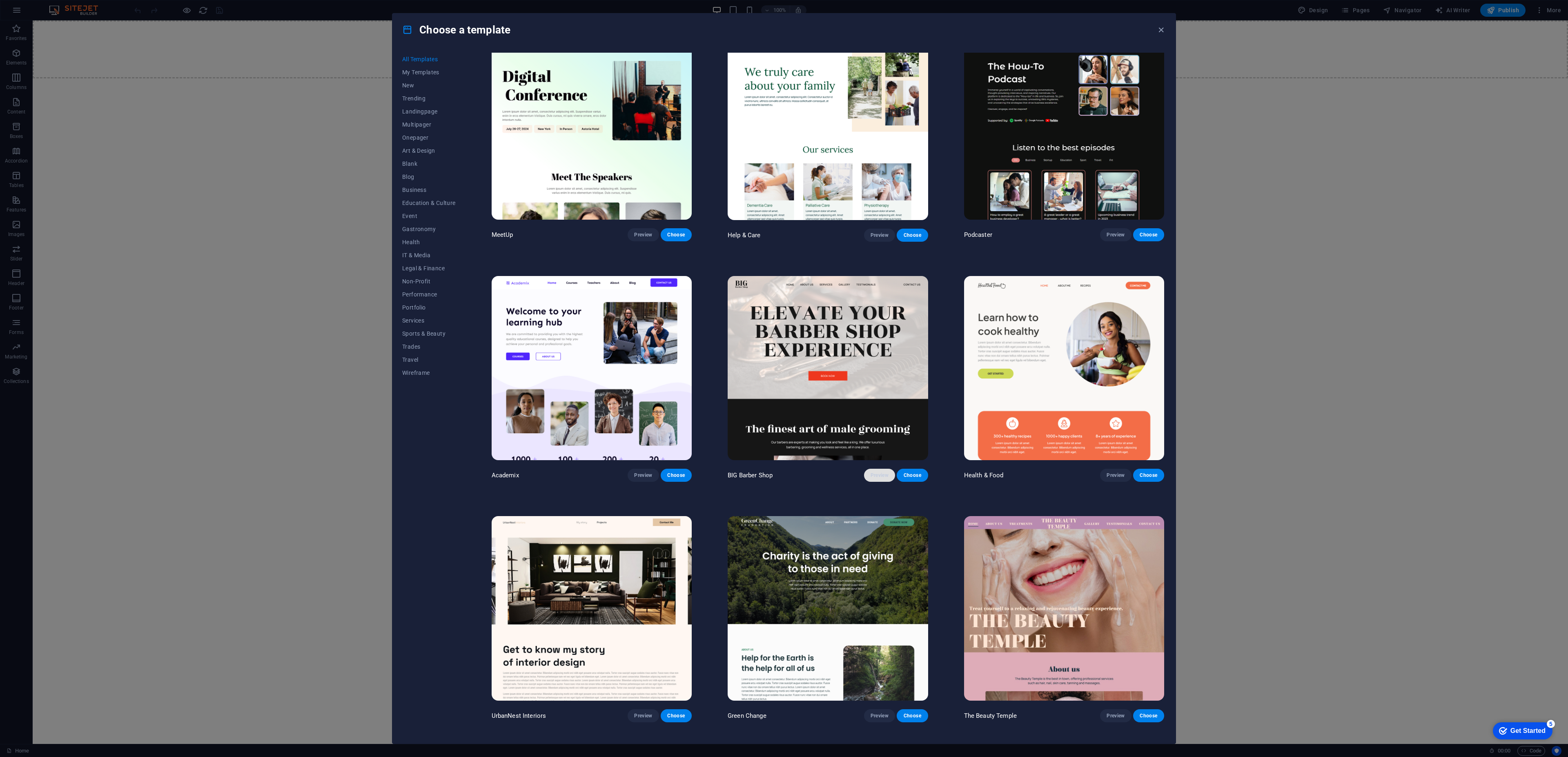
click at [879, 472] on span "Preview" at bounding box center [880, 475] width 18 height 7
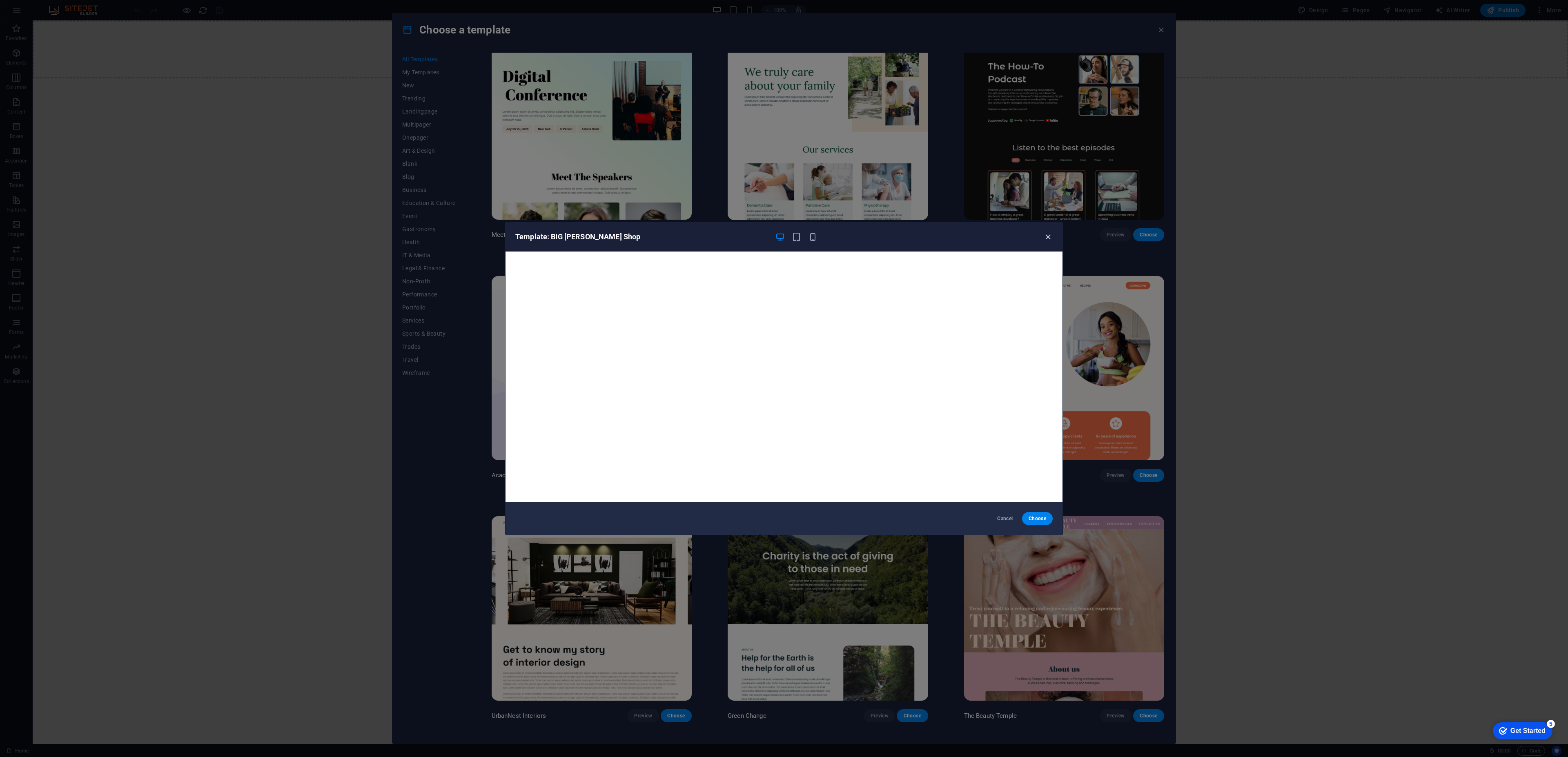
click at [1048, 238] on icon "button" at bounding box center [1048, 237] width 9 height 9
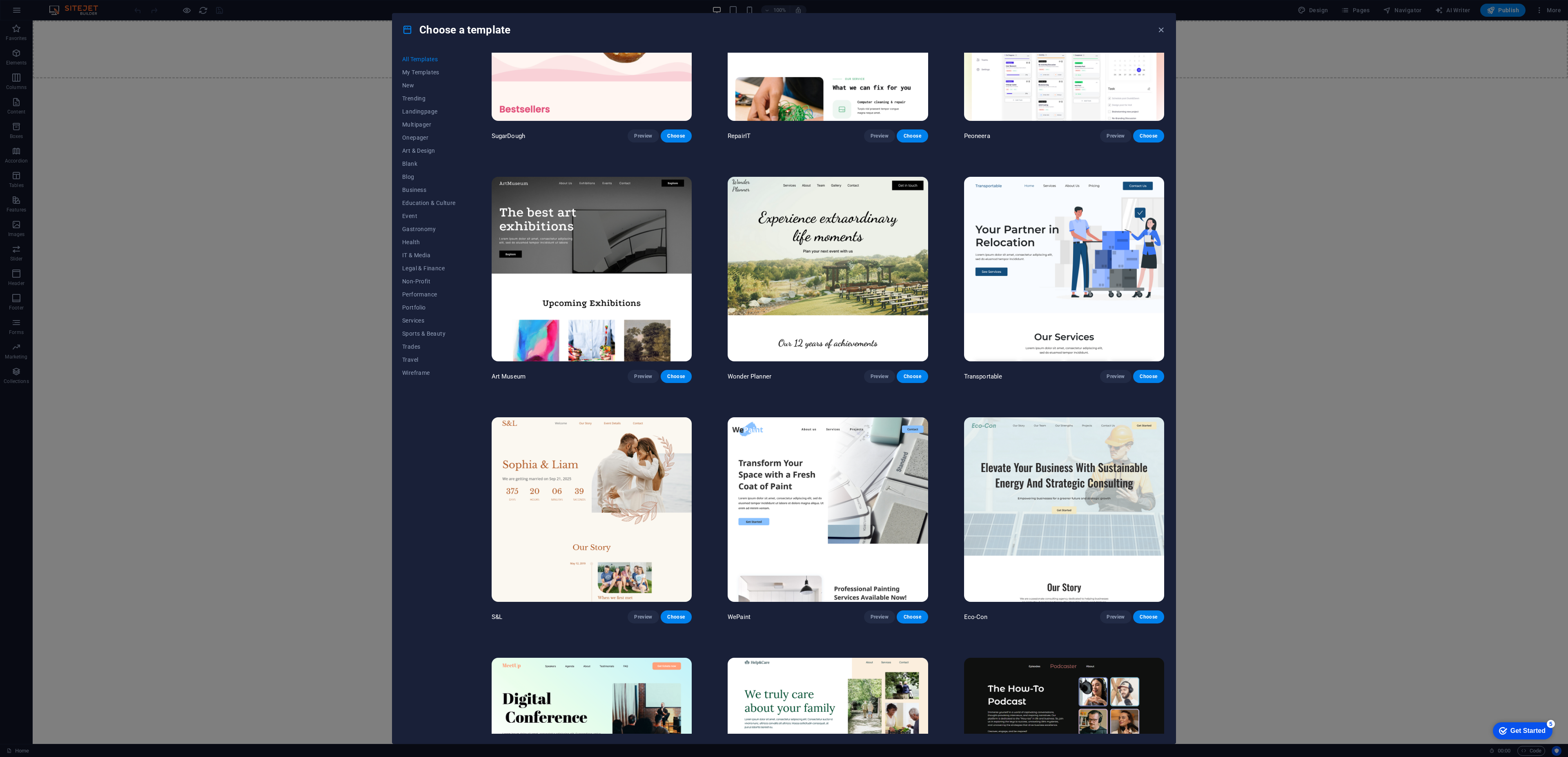
scroll to position [0, 0]
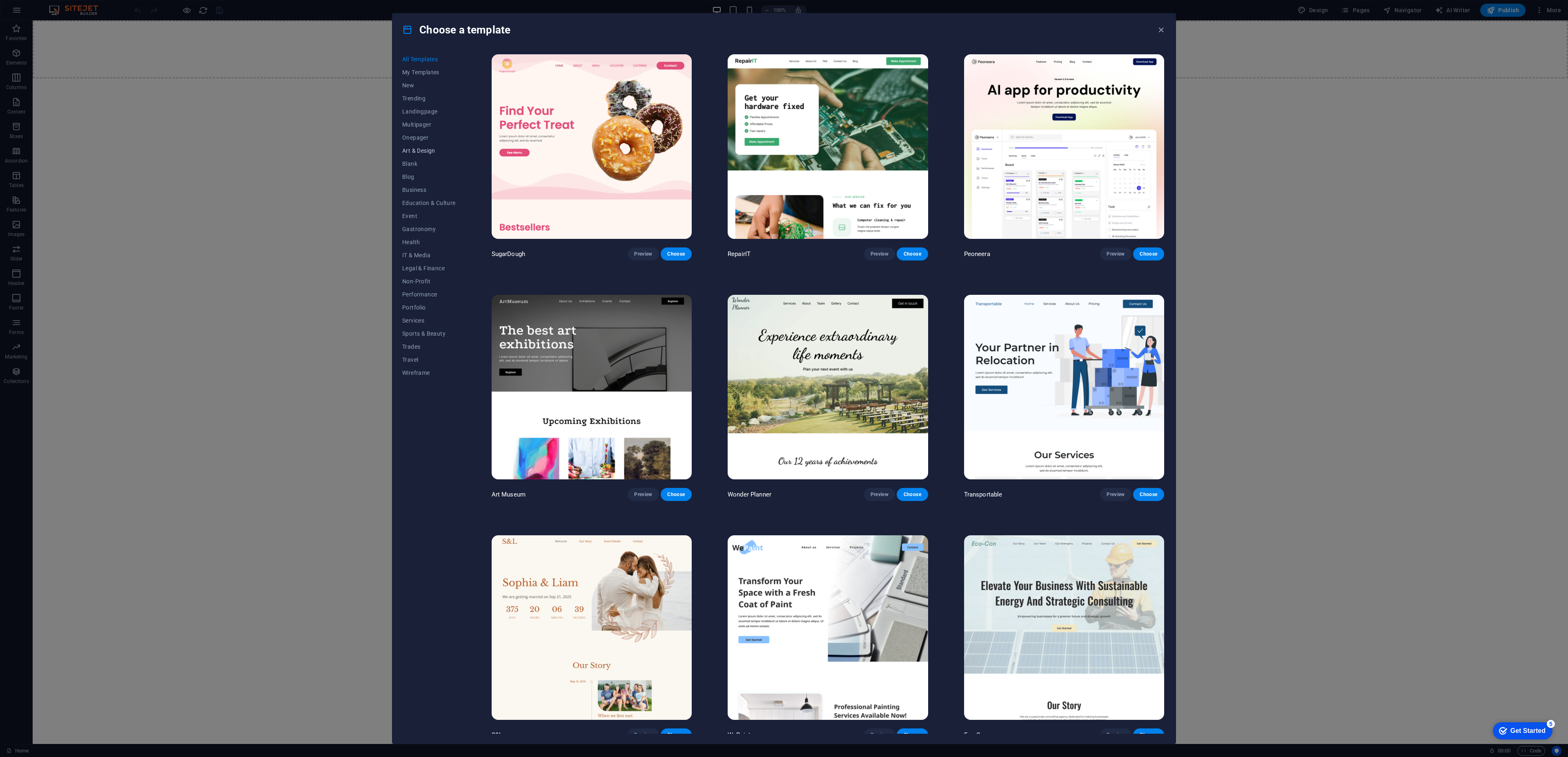
click at [420, 152] on span "Art & Design" at bounding box center [429, 150] width 54 height 7
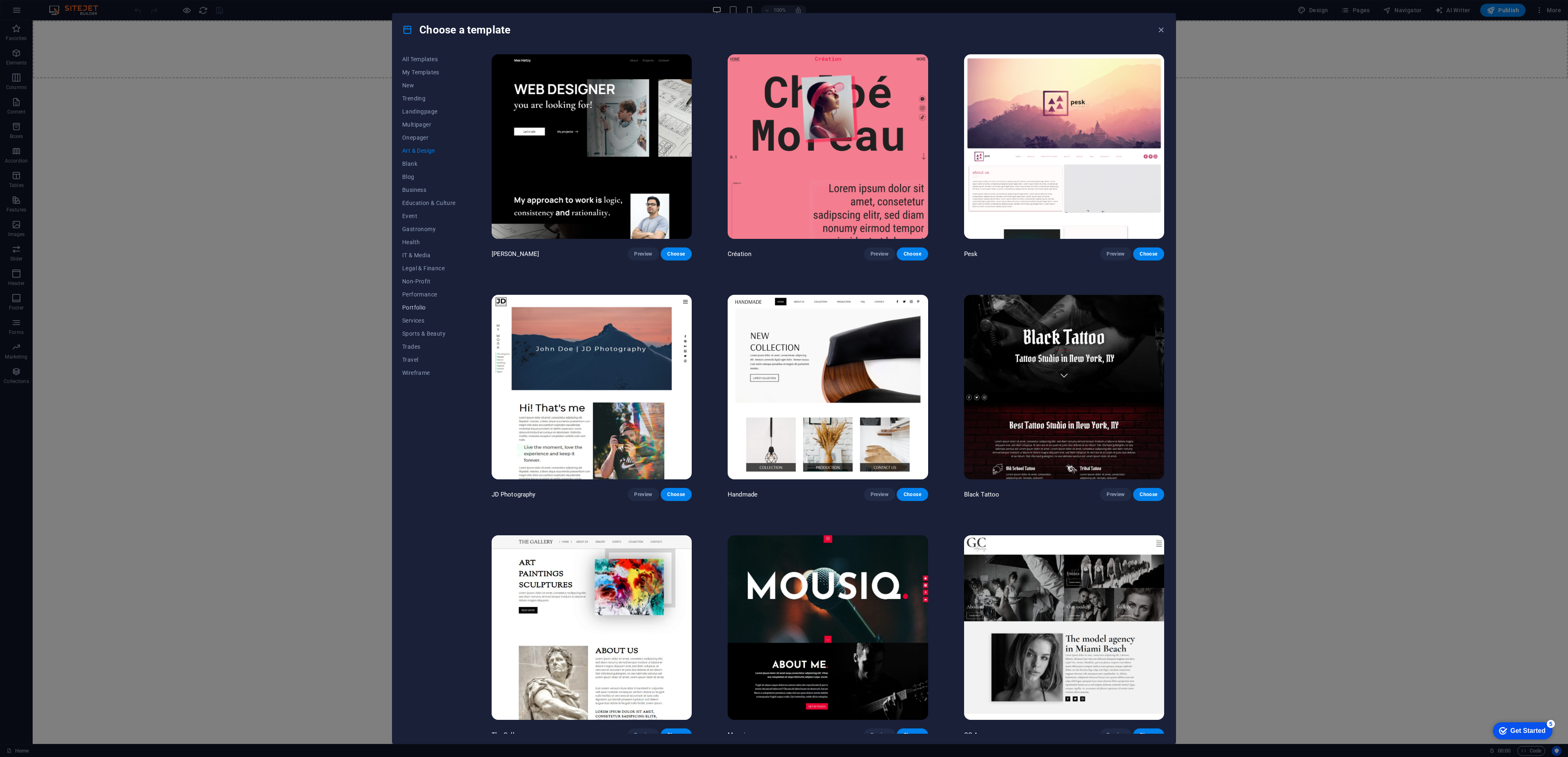
click at [422, 309] on span "Portfolio" at bounding box center [429, 307] width 54 height 7
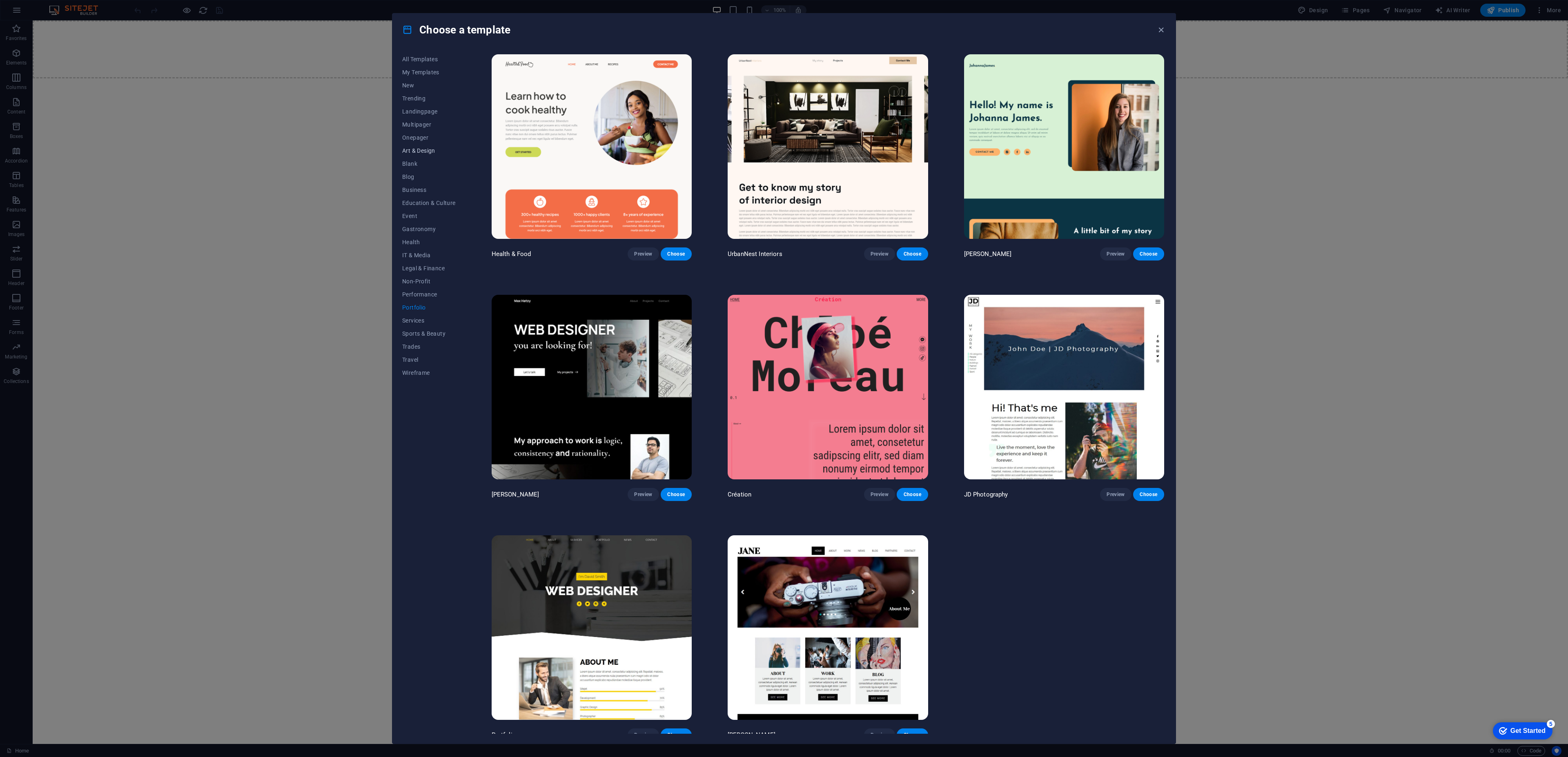
click at [430, 152] on span "Art & Design" at bounding box center [429, 150] width 54 height 7
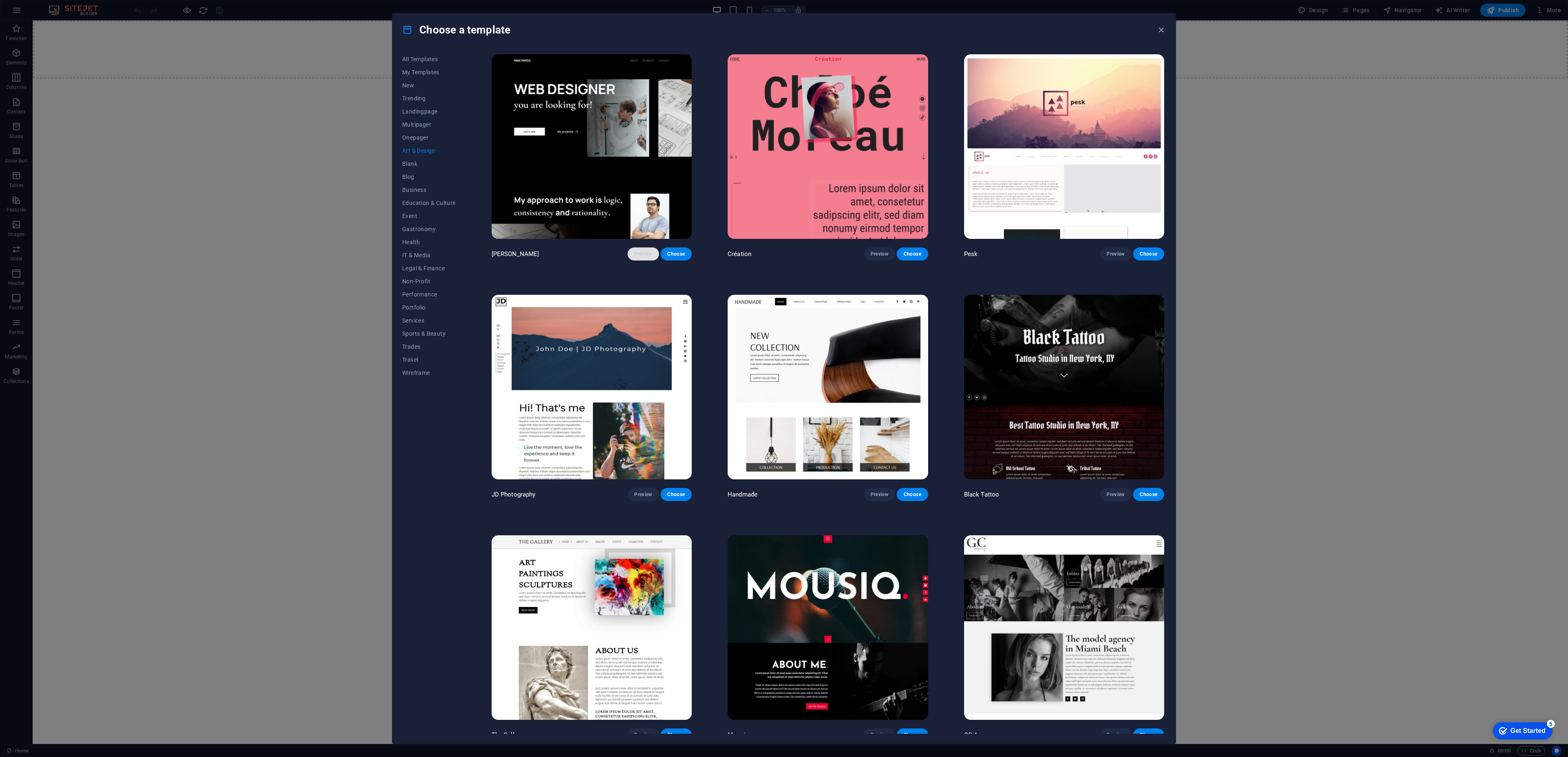
click at [649, 251] on span "Preview" at bounding box center [643, 254] width 18 height 7
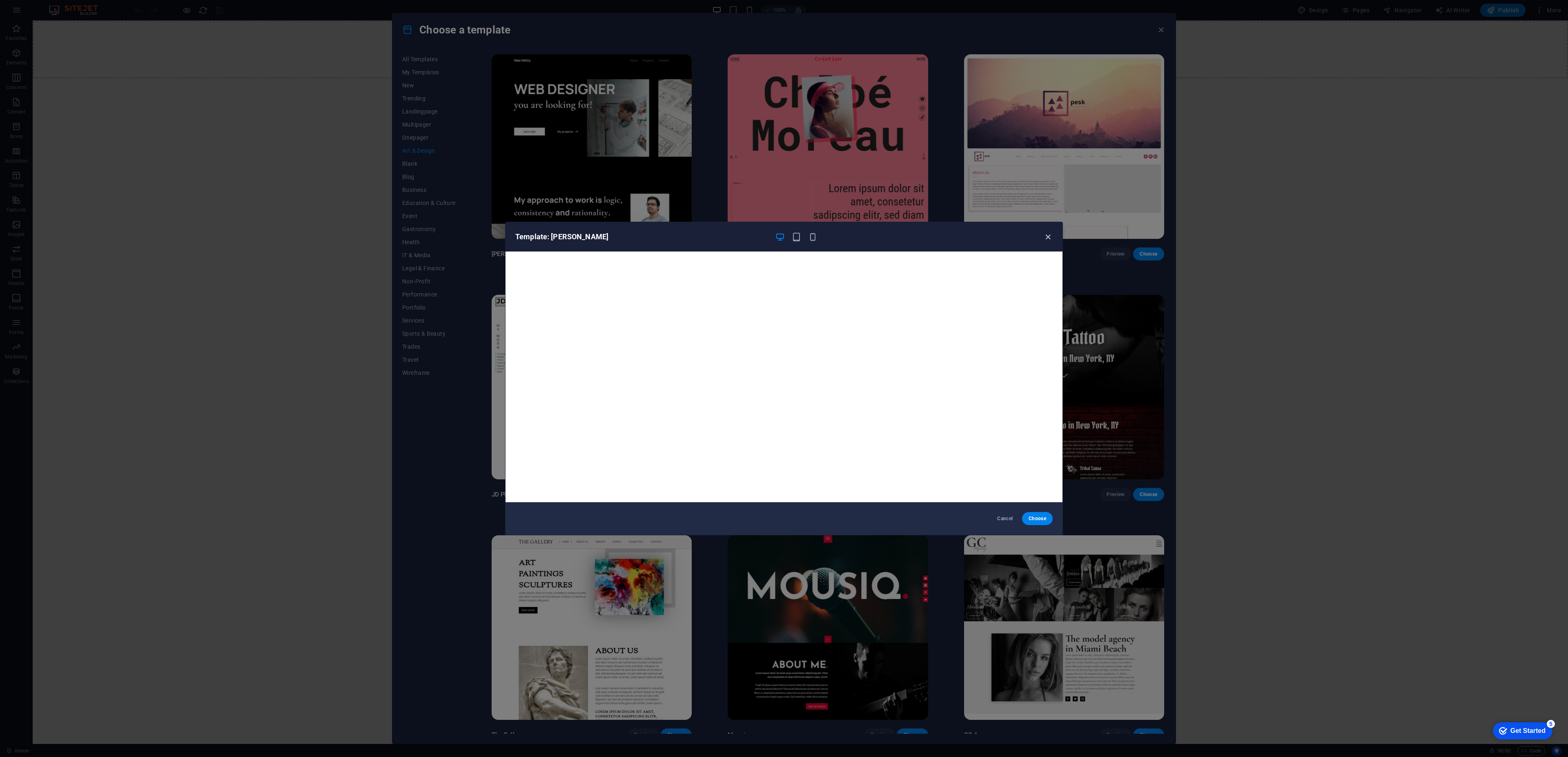
click at [1049, 234] on icon "button" at bounding box center [1048, 237] width 9 height 9
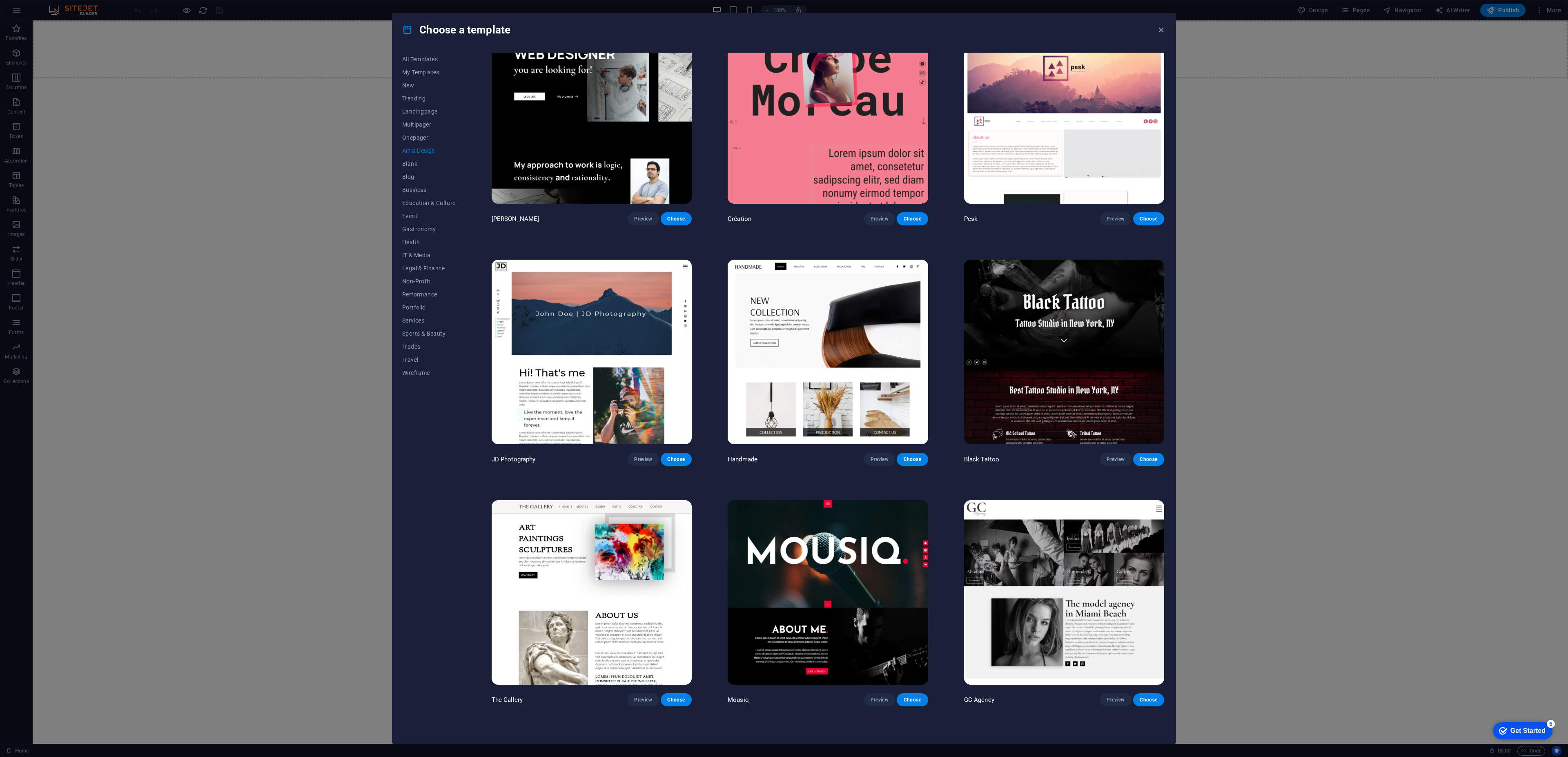
scroll to position [49, 0]
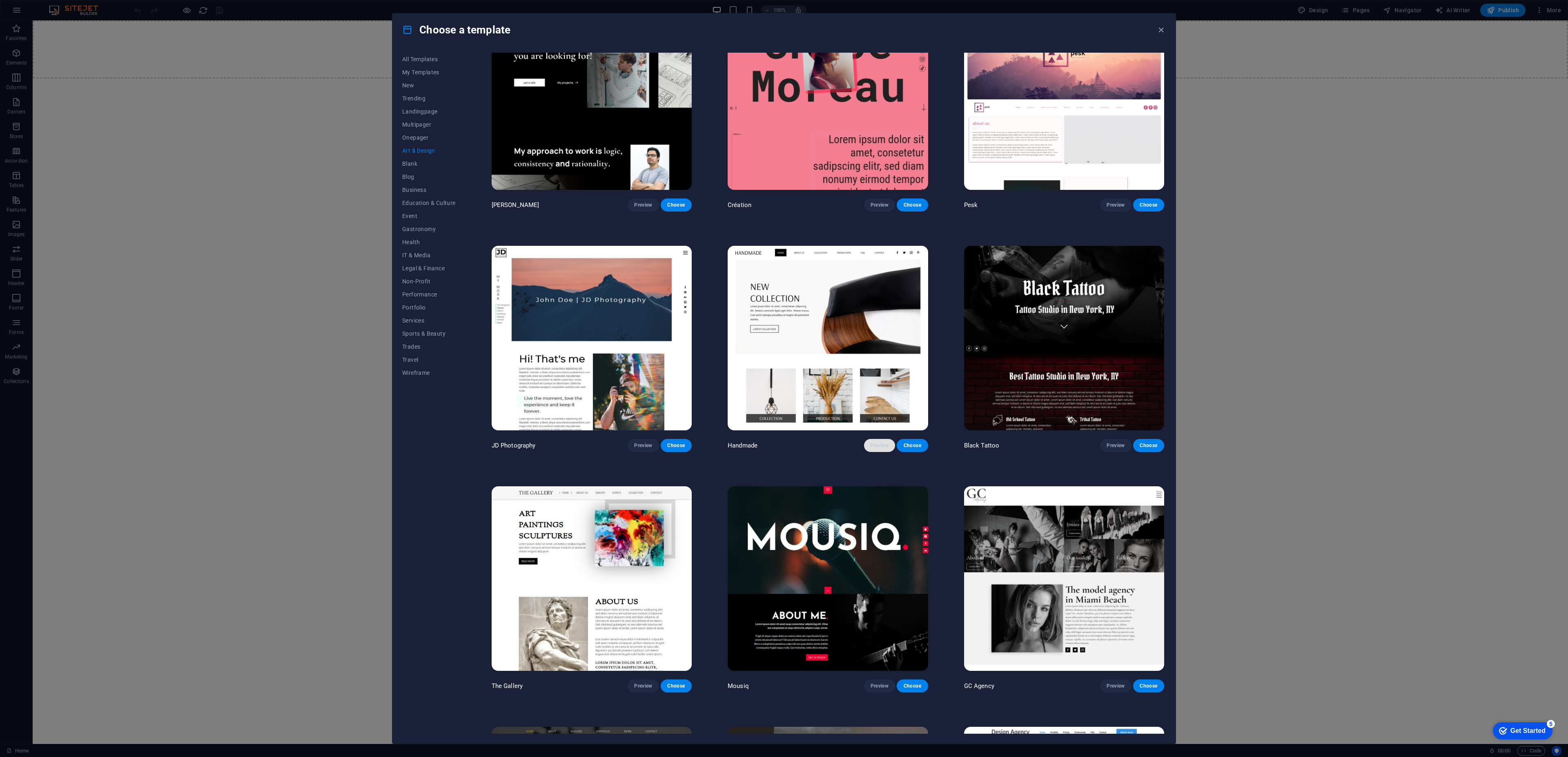
click at [880, 446] on span "Preview" at bounding box center [880, 445] width 18 height 7
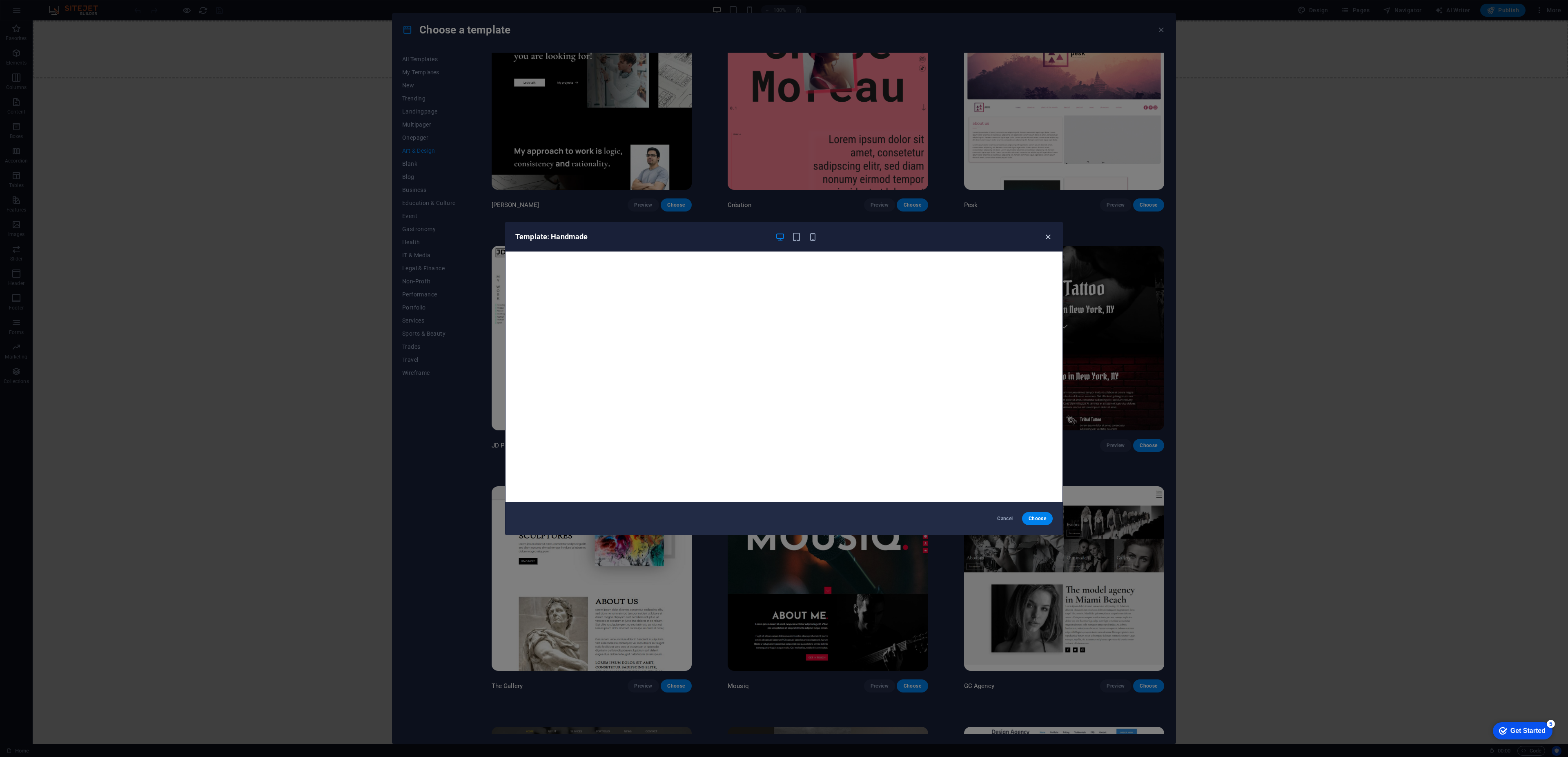
click at [1048, 240] on icon "button" at bounding box center [1048, 237] width 9 height 9
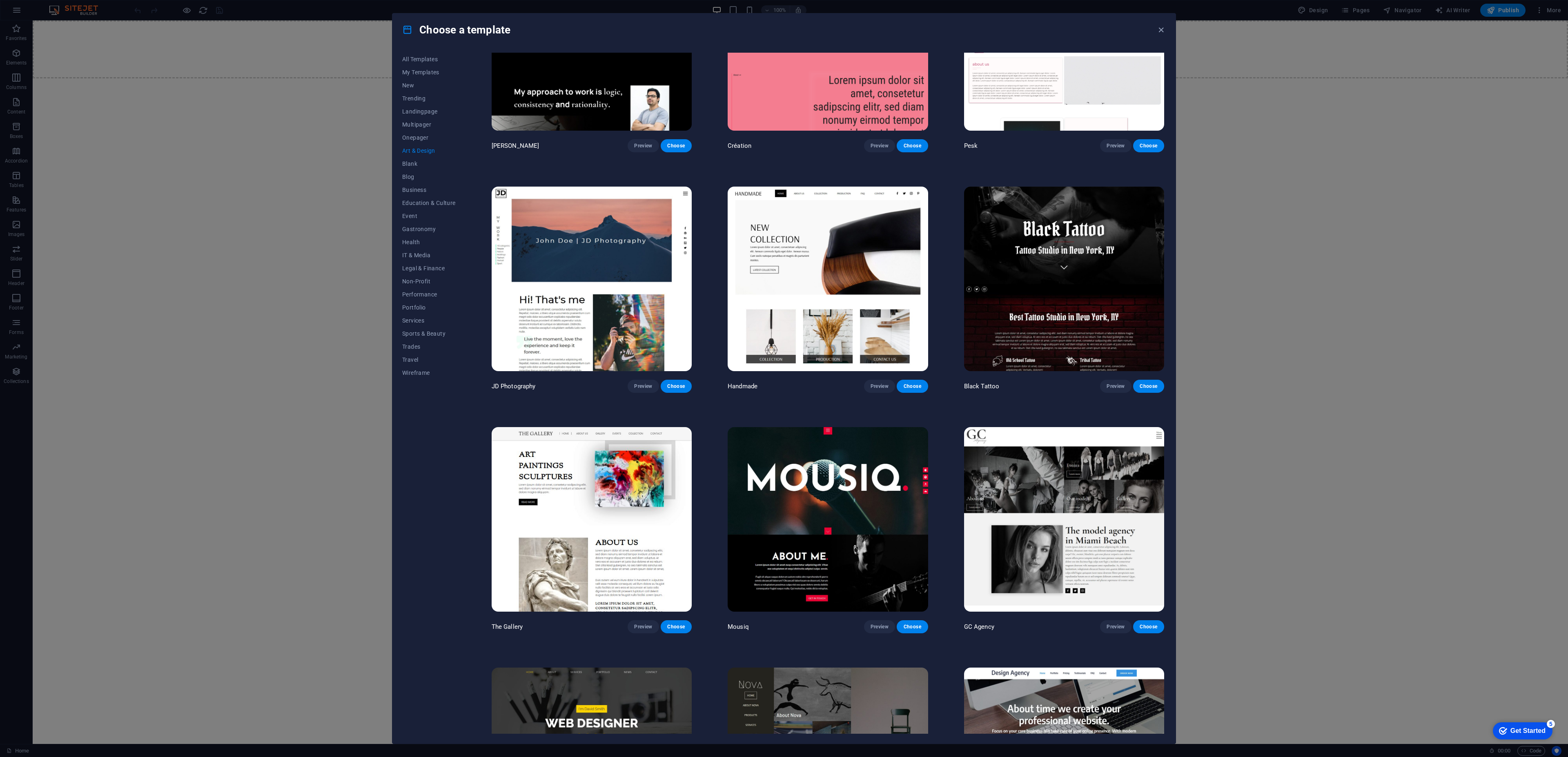
scroll to position [0, 0]
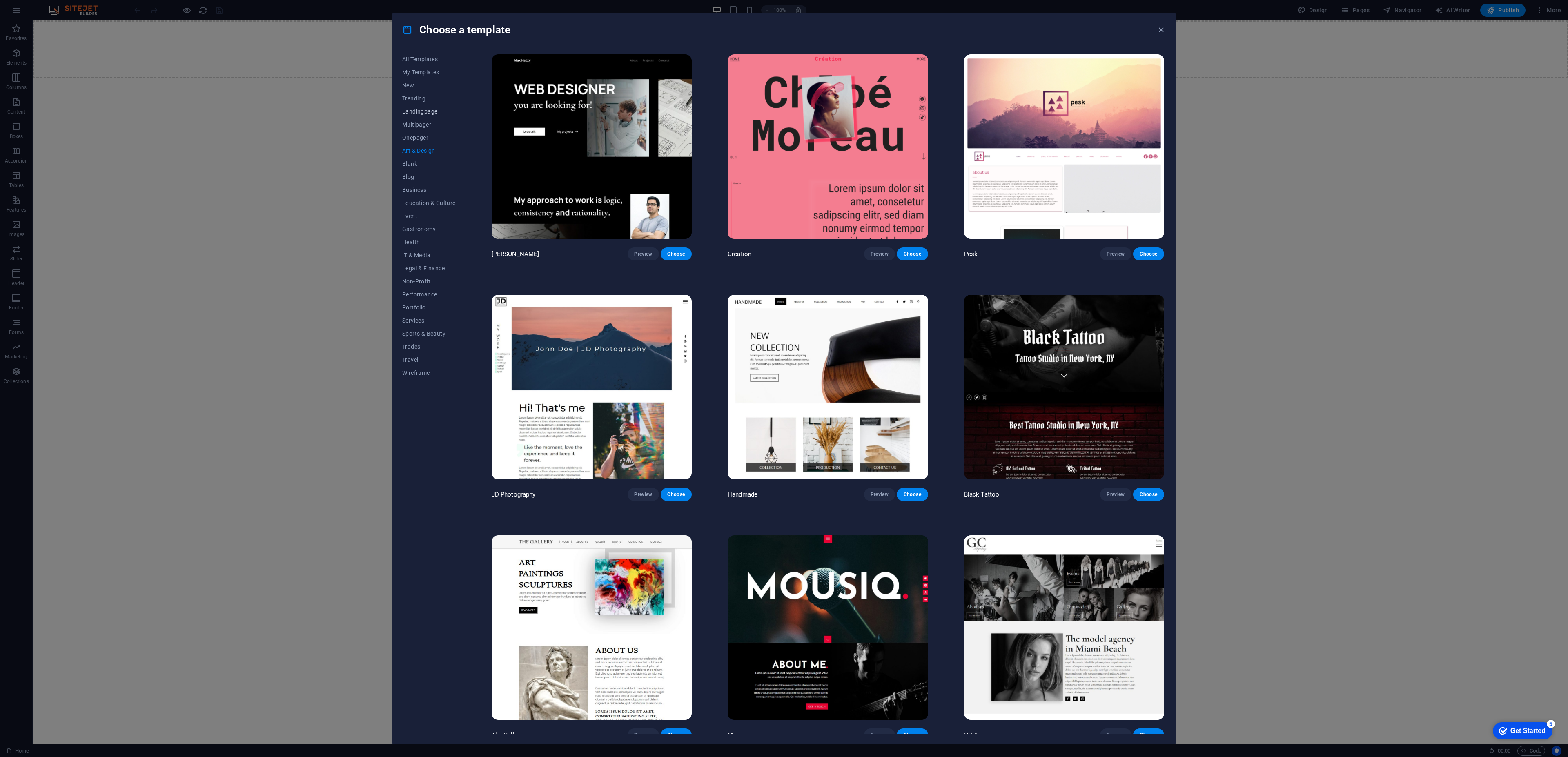
click at [420, 112] on span "Landingpage" at bounding box center [429, 111] width 54 height 7
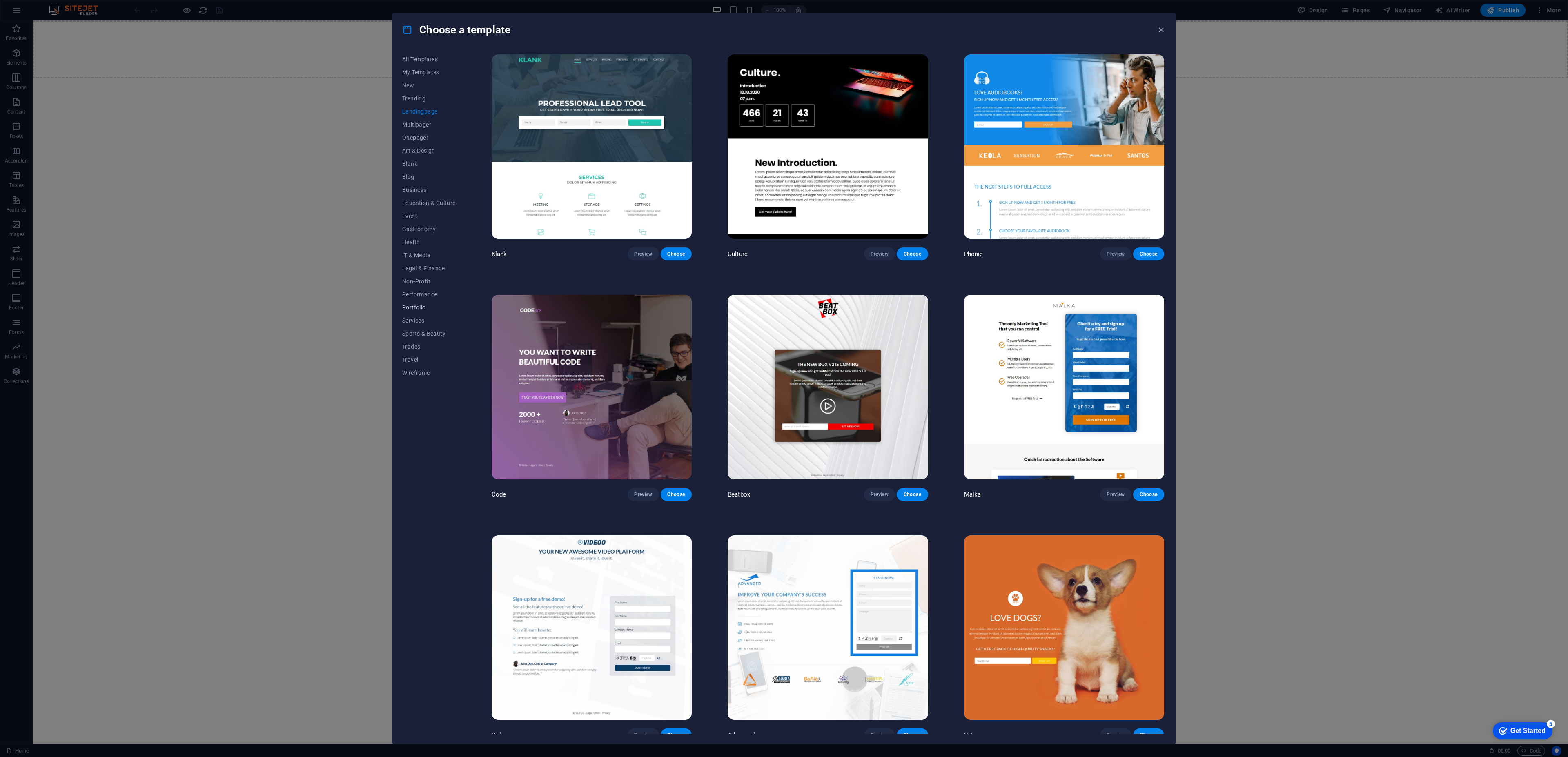
click at [427, 305] on span "Portfolio" at bounding box center [429, 307] width 54 height 7
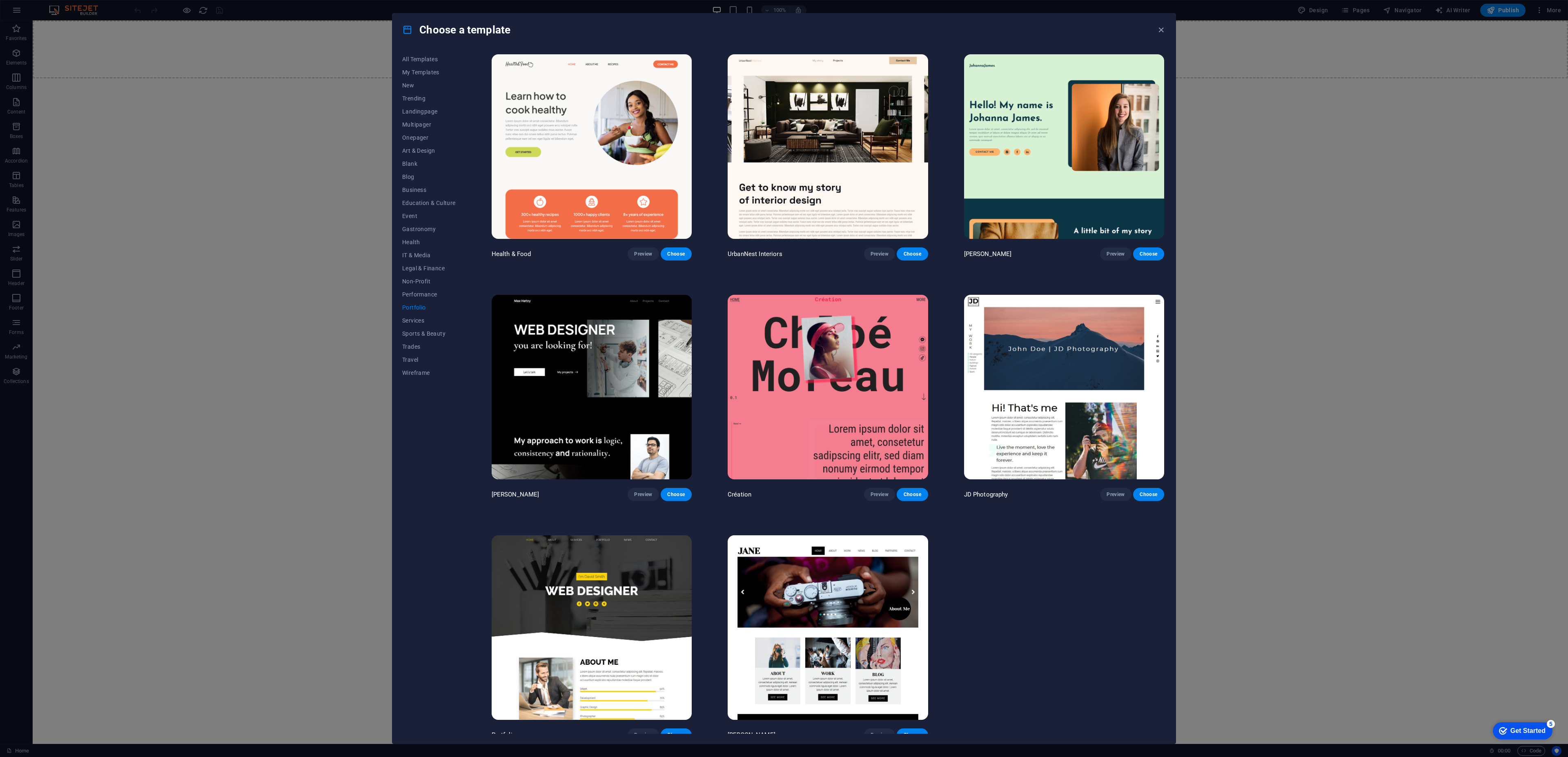
scroll to position [5, 0]
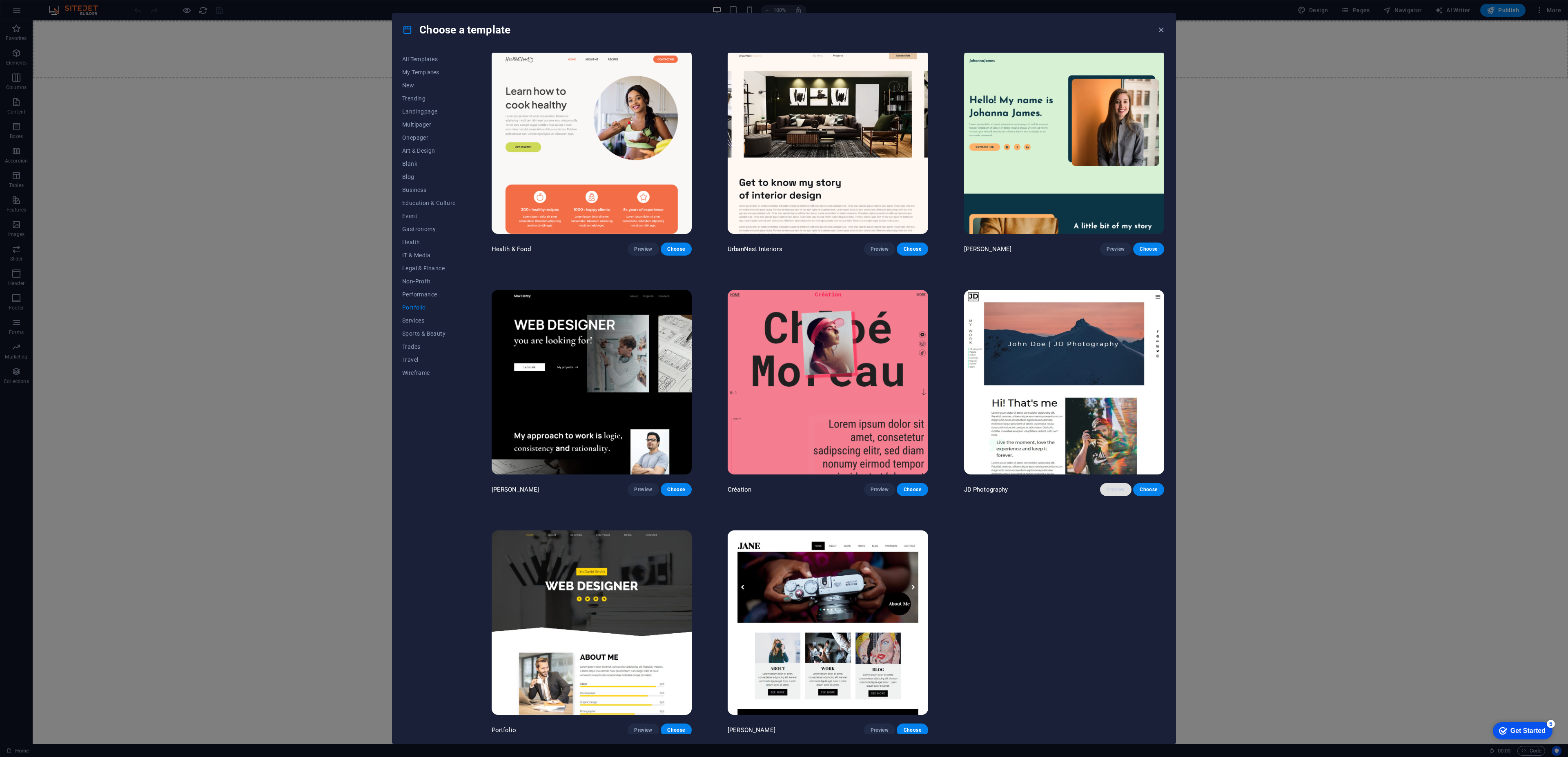
click at [1118, 491] on button "Preview" at bounding box center [1115, 489] width 31 height 13
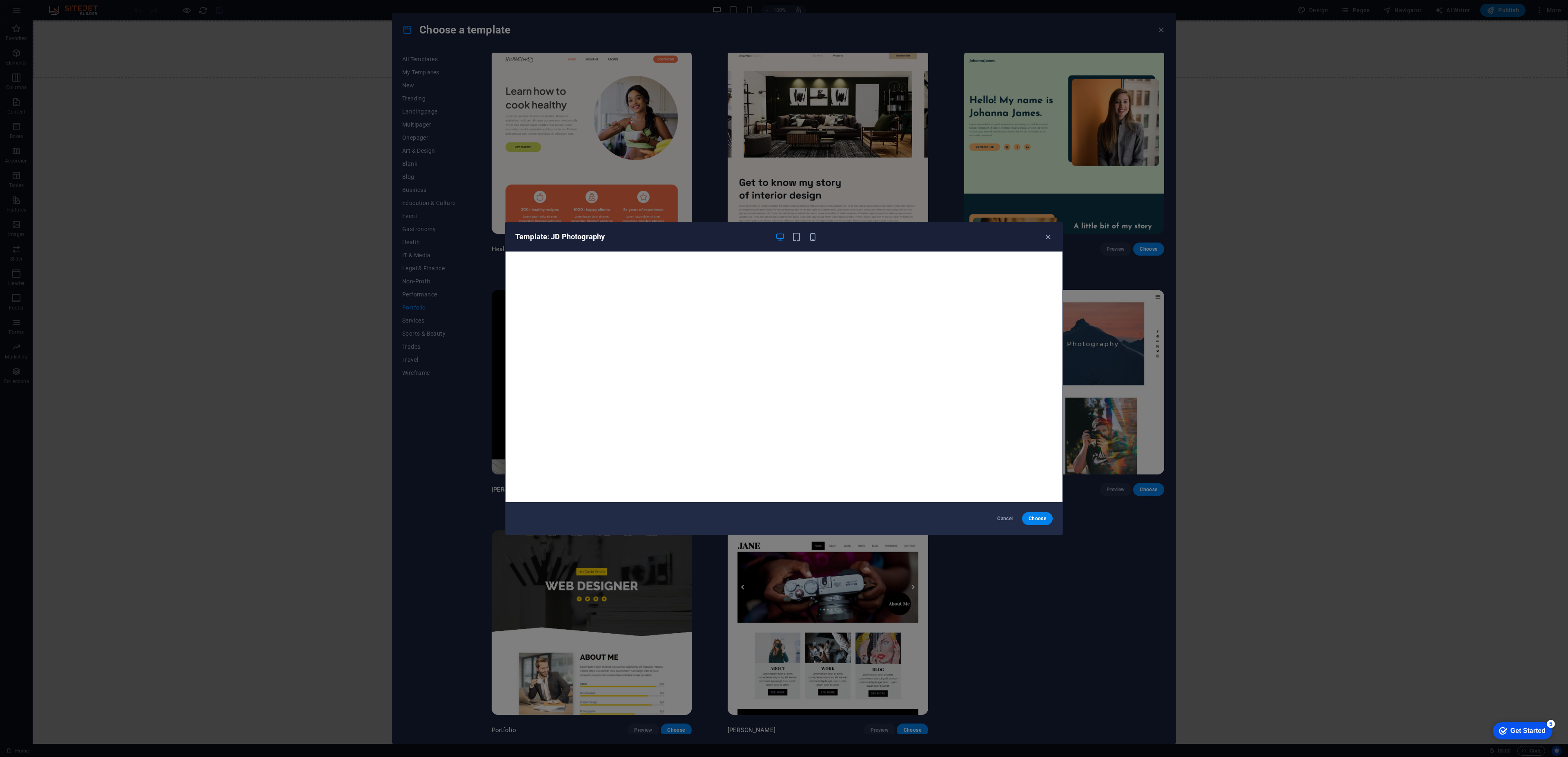
scroll to position [2, 0]
click at [1044, 235] on icon "button" at bounding box center [1048, 237] width 9 height 9
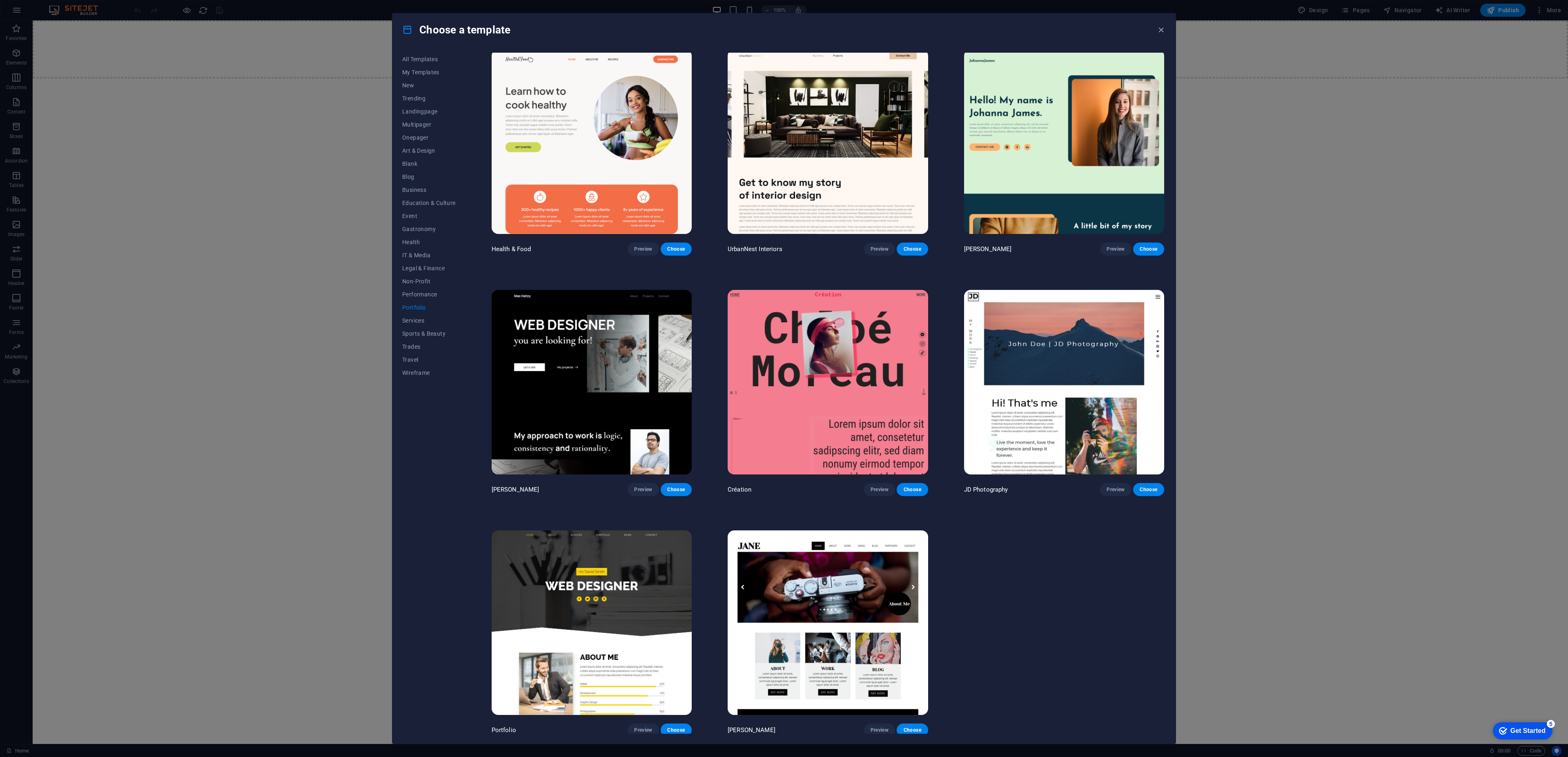
scroll to position [0, 0]
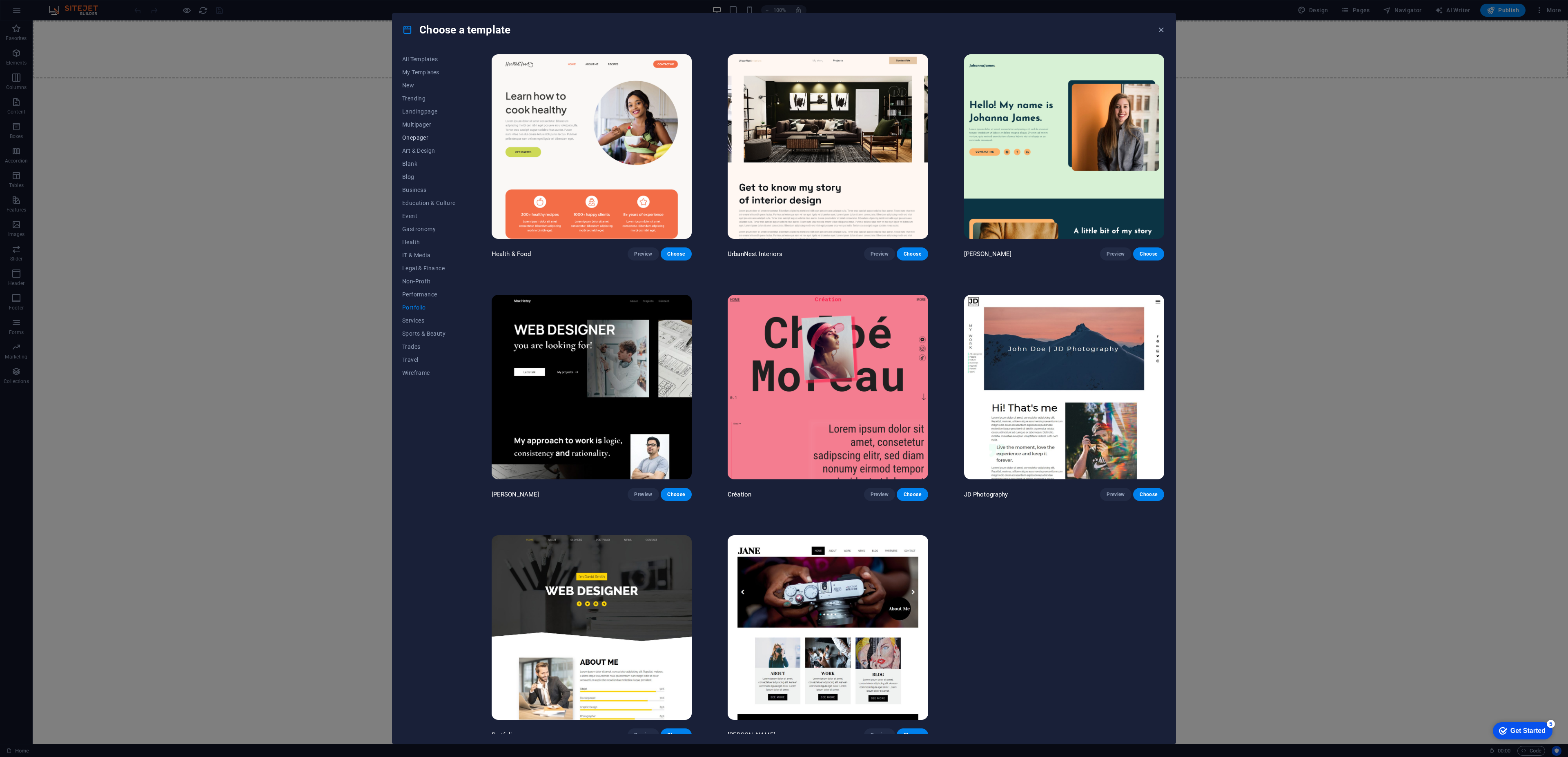
click at [413, 139] on span "Onepager" at bounding box center [429, 138] width 54 height 7
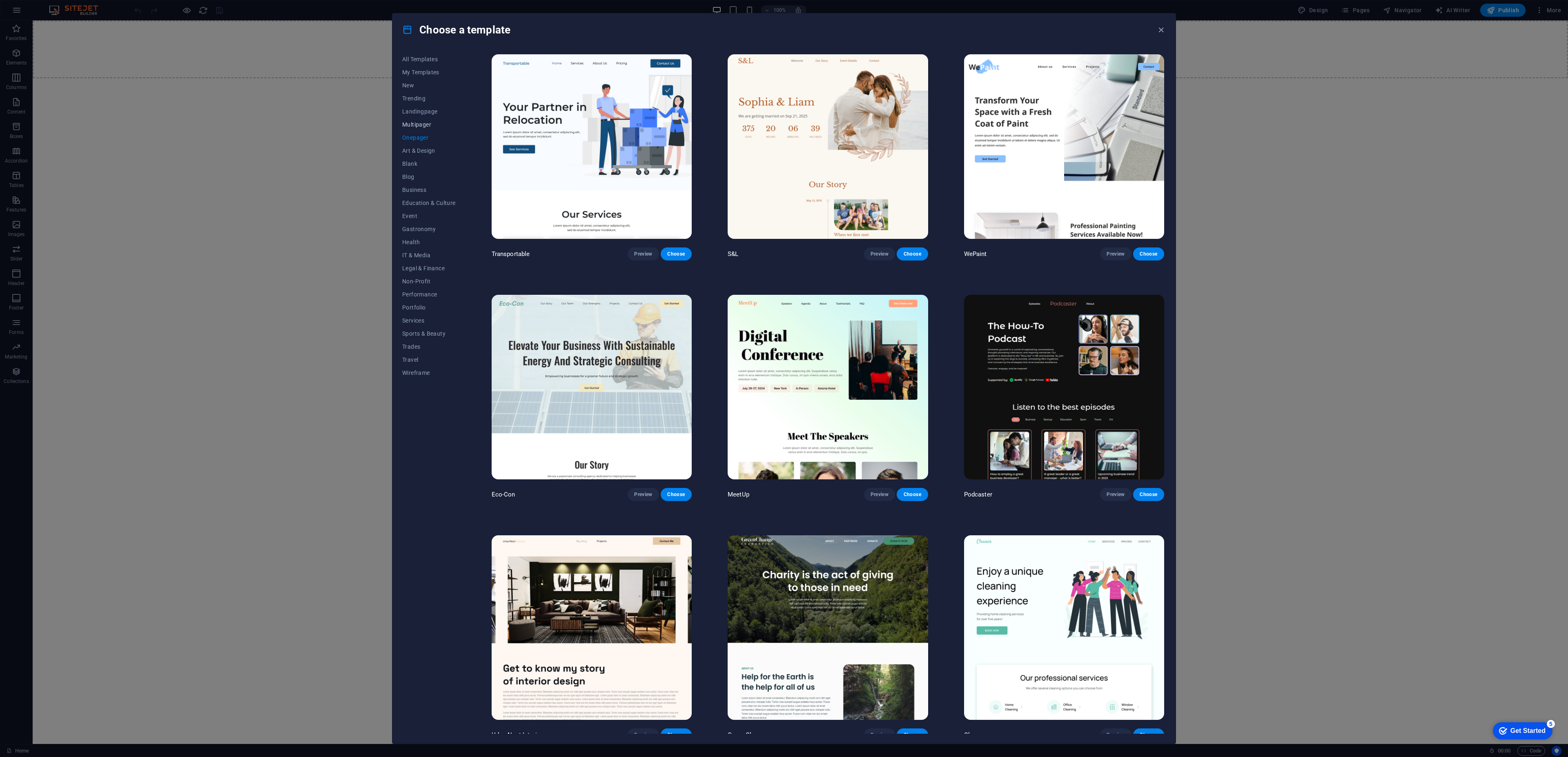
click at [418, 125] on span "Multipager" at bounding box center [429, 124] width 54 height 7
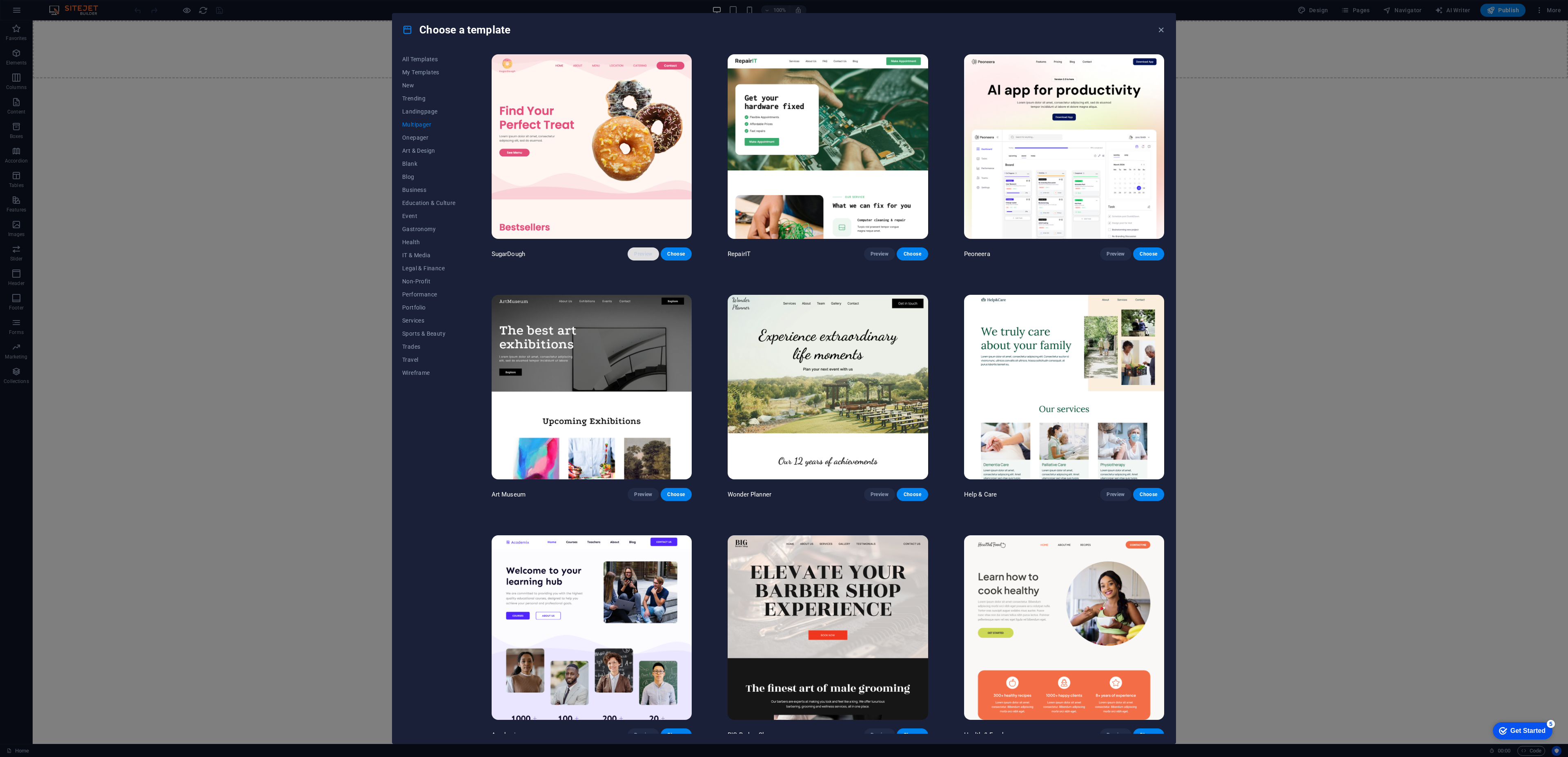
click at [648, 255] on span "Preview" at bounding box center [643, 254] width 18 height 7
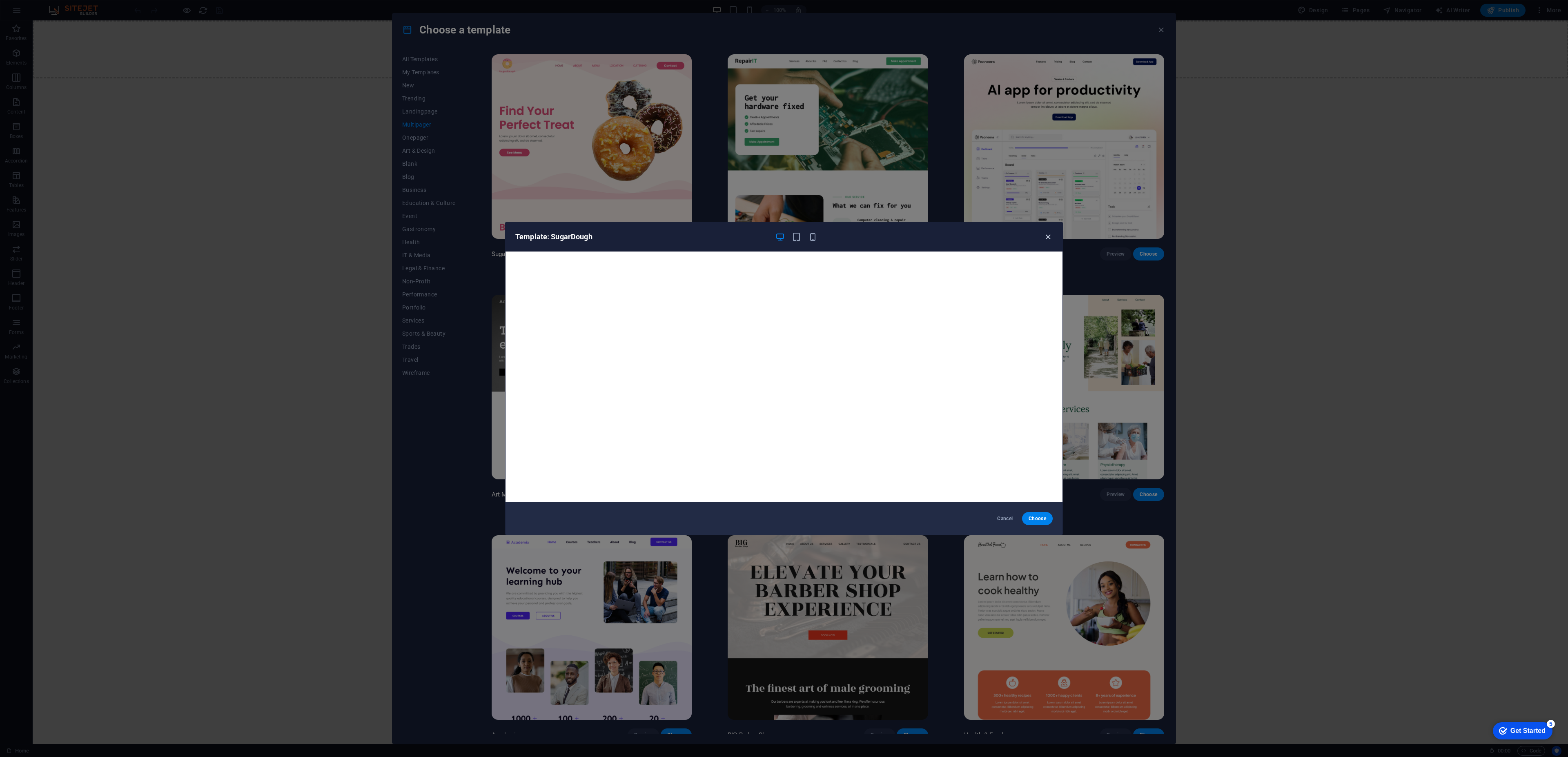
click at [1048, 239] on icon "button" at bounding box center [1048, 237] width 9 height 9
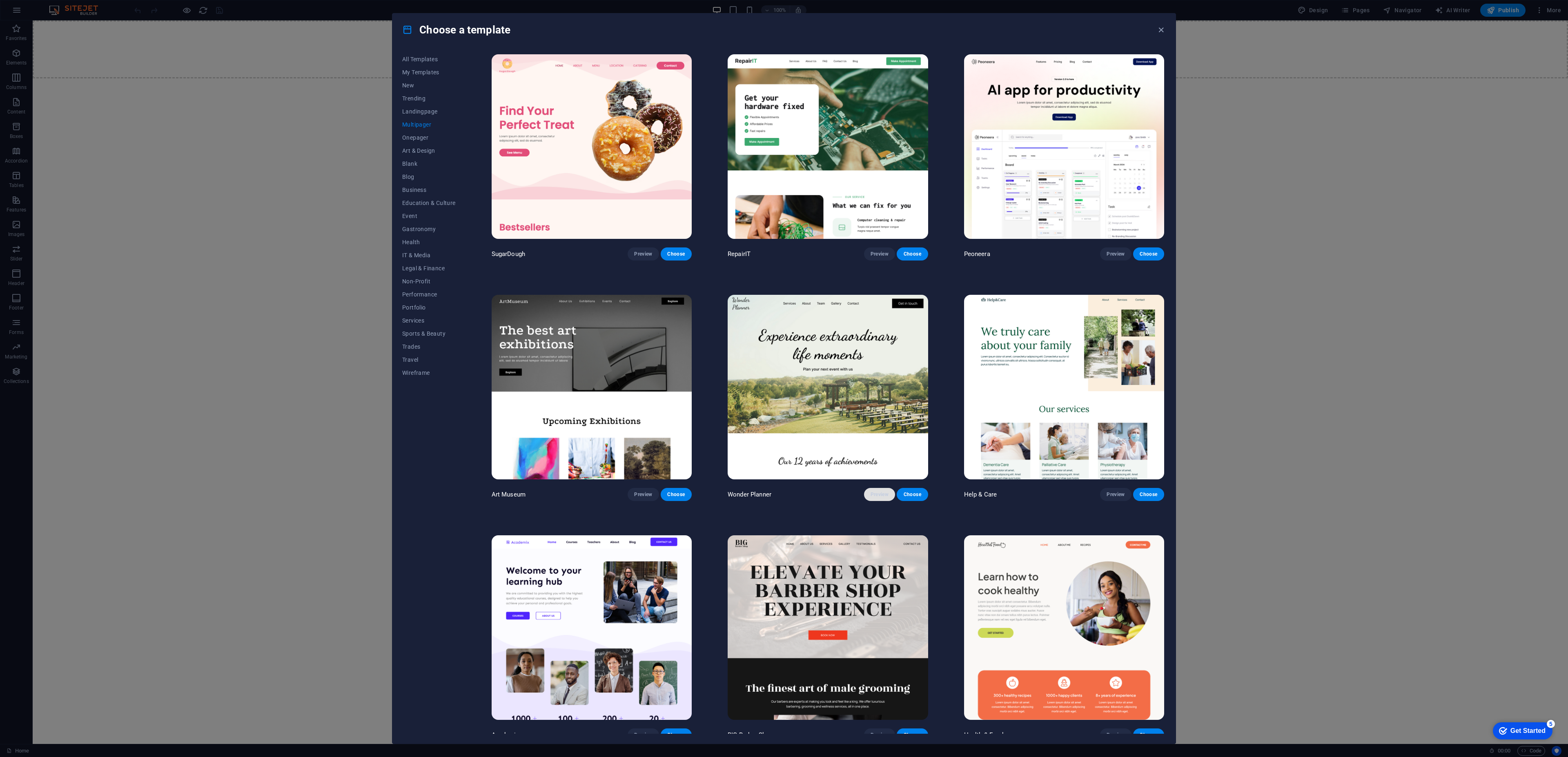
click at [881, 492] on span "Preview" at bounding box center [880, 494] width 18 height 7
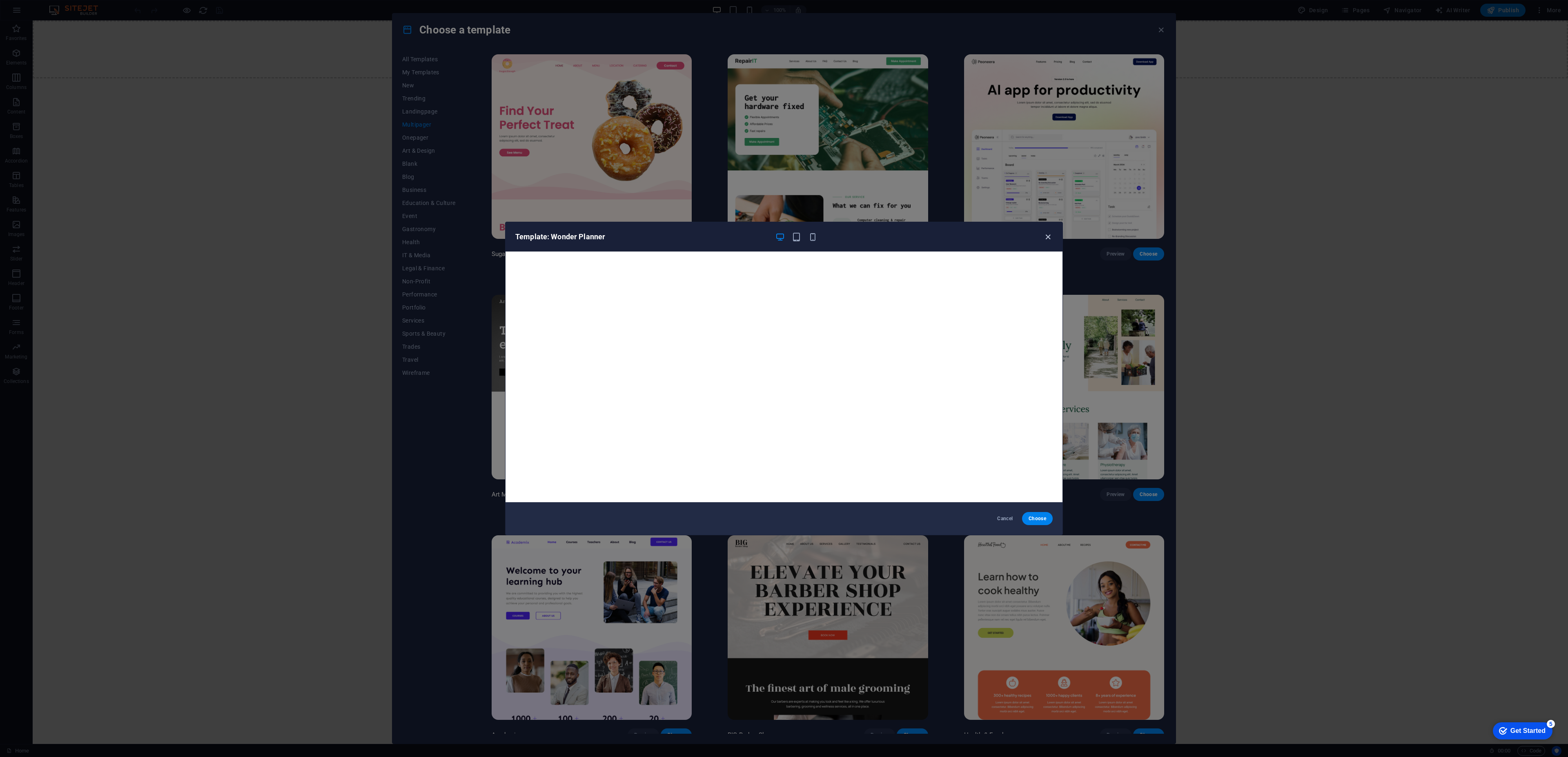
click at [1051, 238] on icon "button" at bounding box center [1048, 237] width 9 height 9
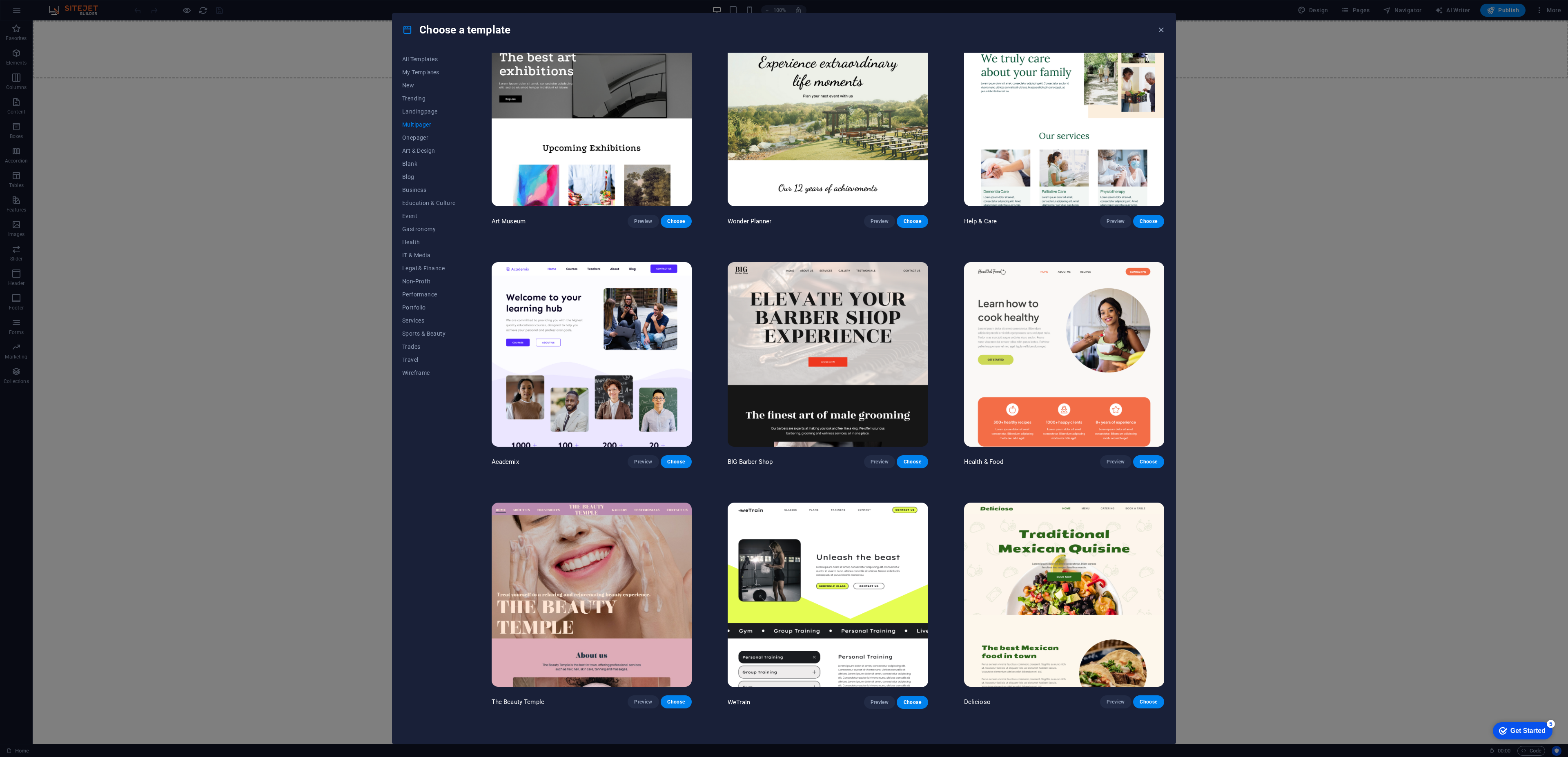
scroll to position [282, 0]
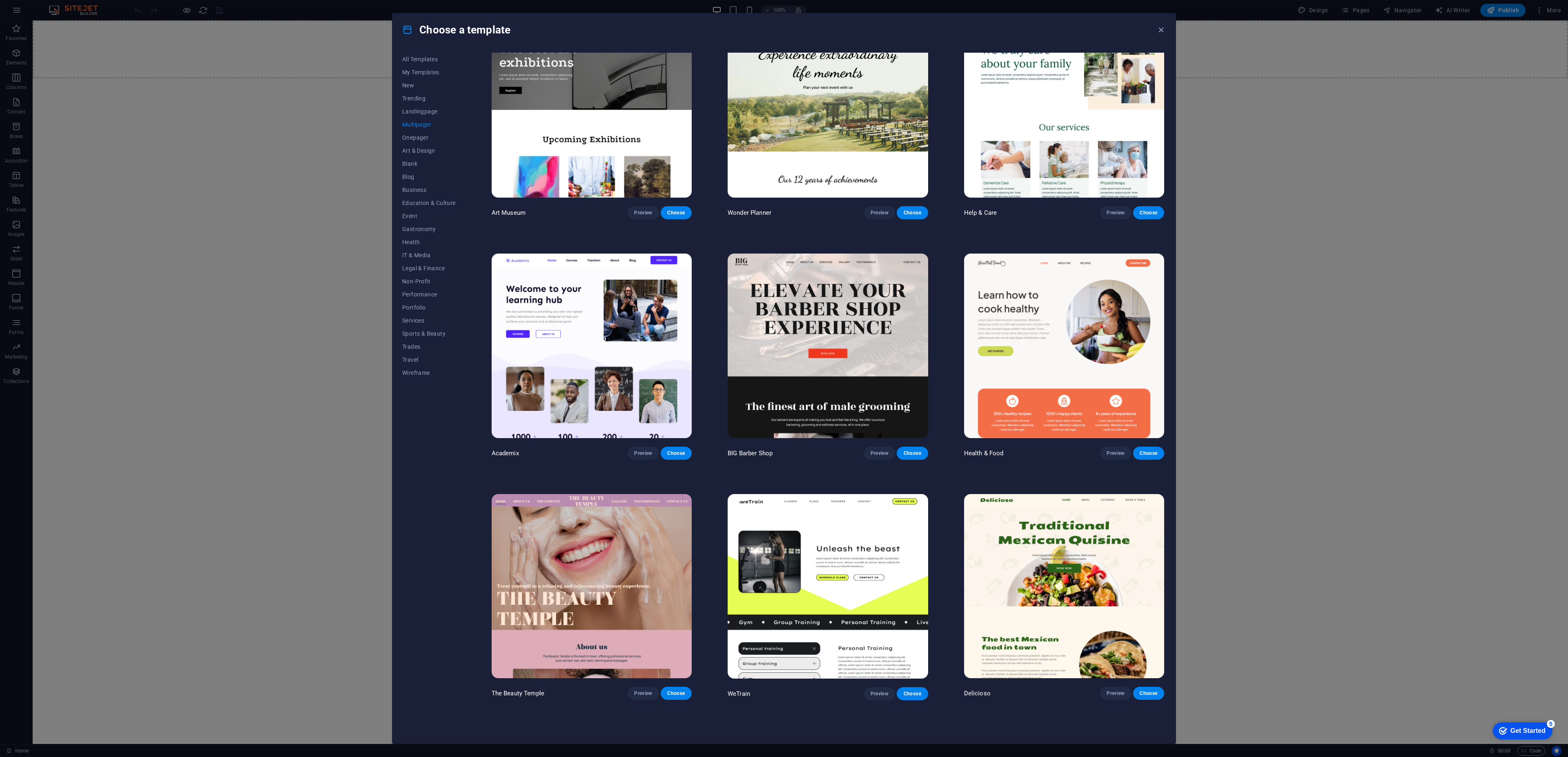
click at [845, 358] on img at bounding box center [827, 346] width 200 height 184
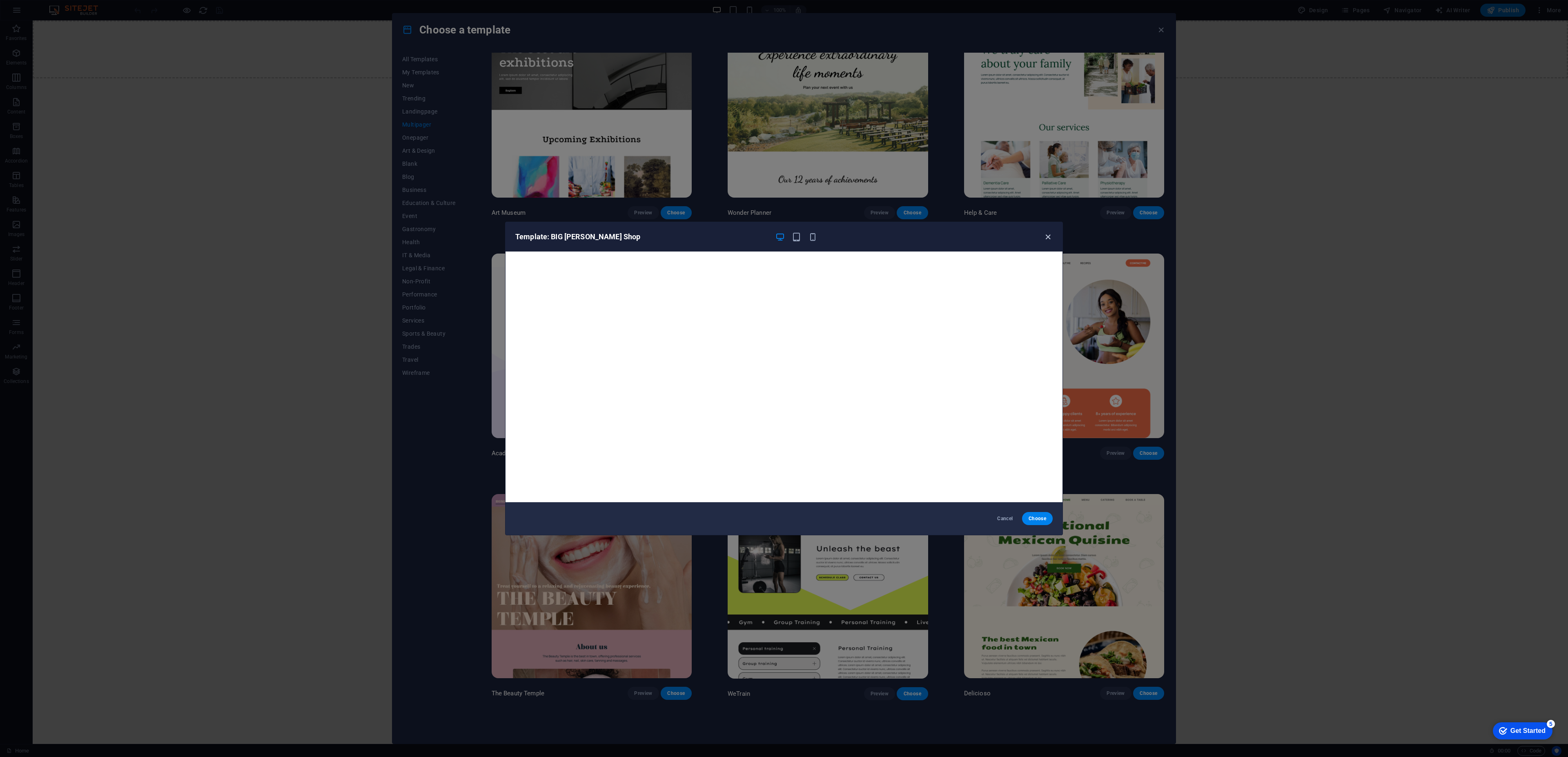
click at [1045, 237] on icon "button" at bounding box center [1048, 237] width 9 height 9
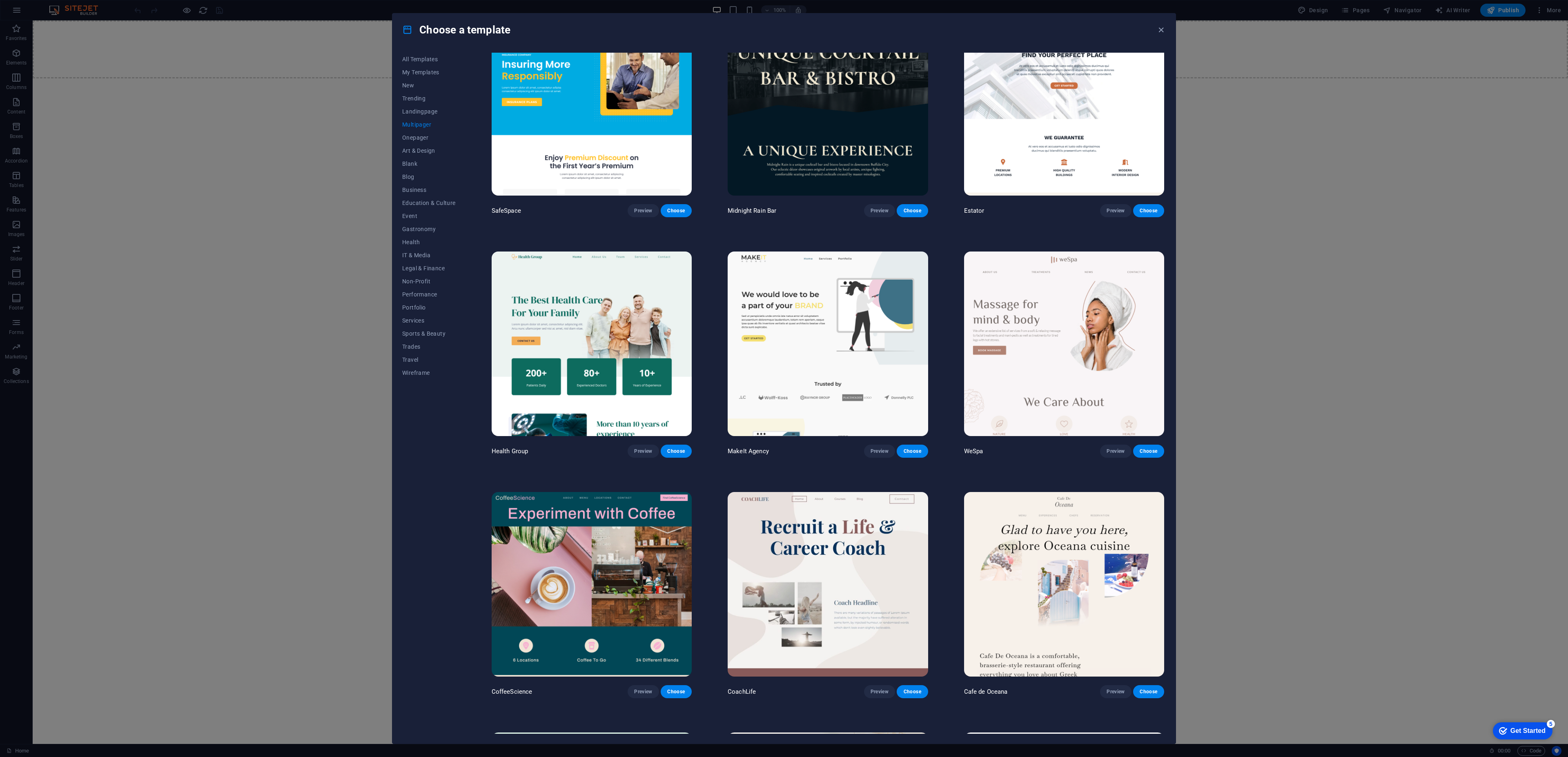
scroll to position [1248, 0]
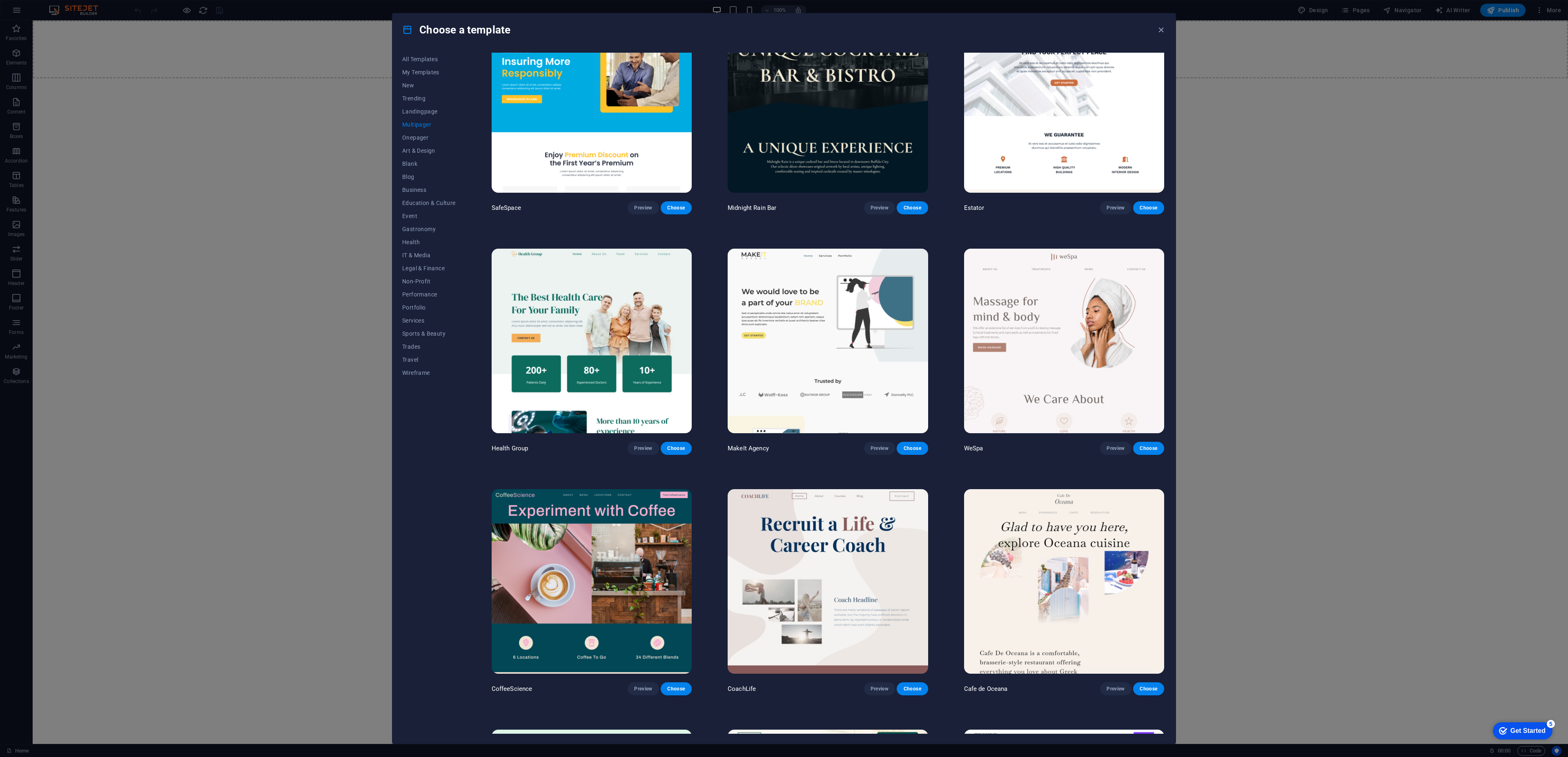
click at [611, 321] on img at bounding box center [592, 341] width 200 height 184
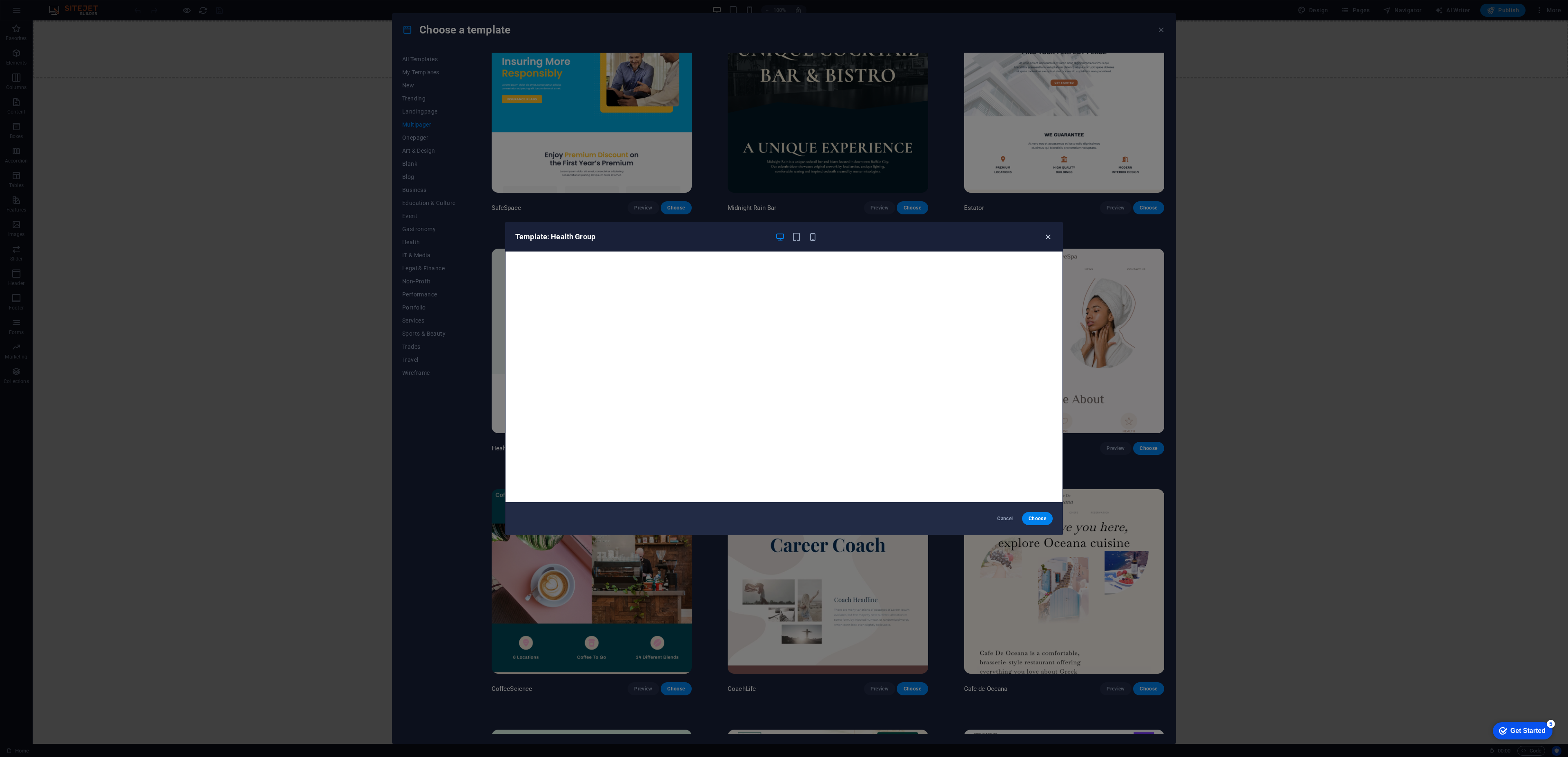
click at [1049, 239] on icon "button" at bounding box center [1048, 237] width 9 height 9
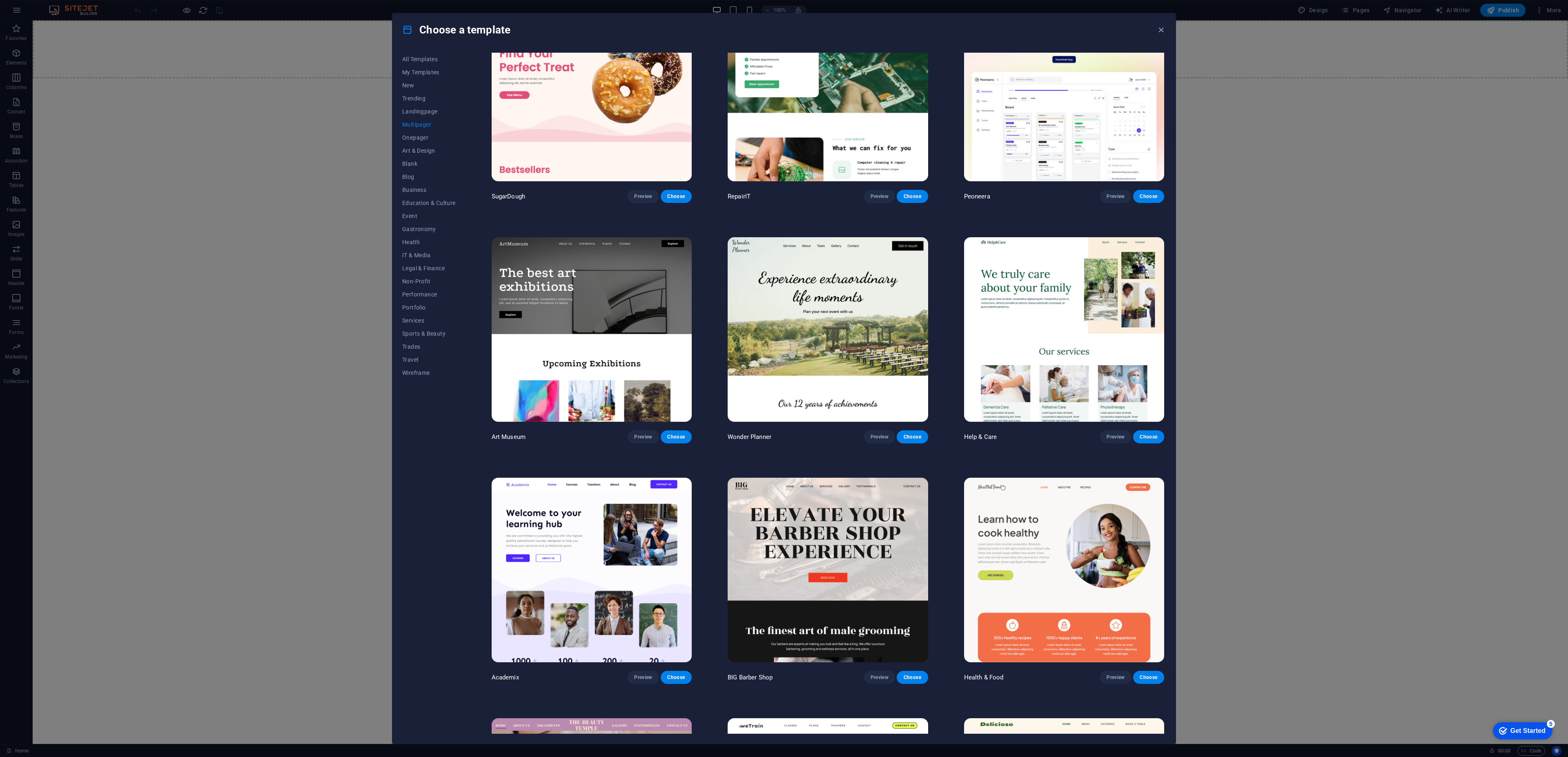
scroll to position [50, 0]
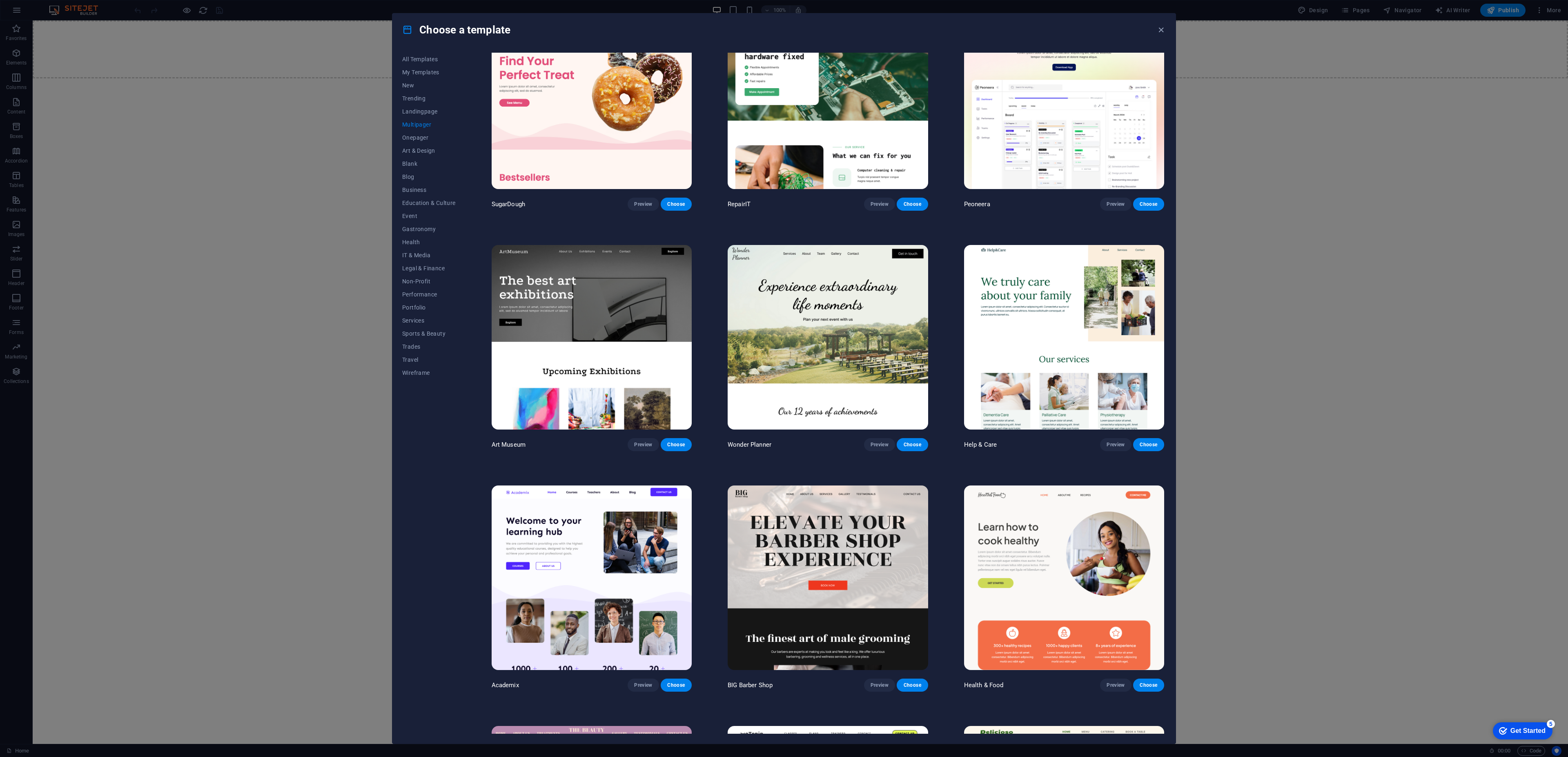
click at [799, 321] on img at bounding box center [827, 337] width 200 height 184
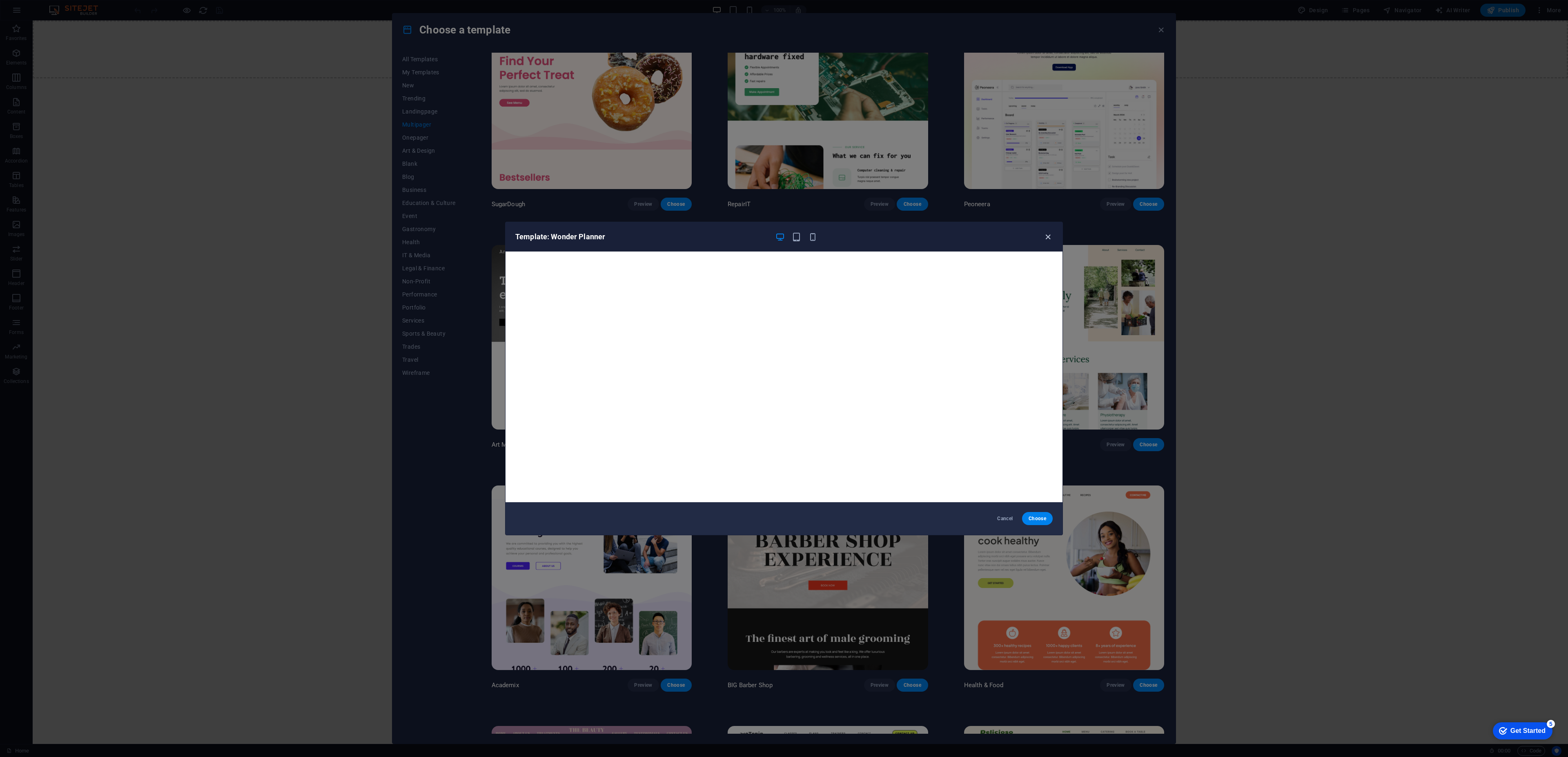
click at [1049, 240] on icon "button" at bounding box center [1048, 237] width 9 height 9
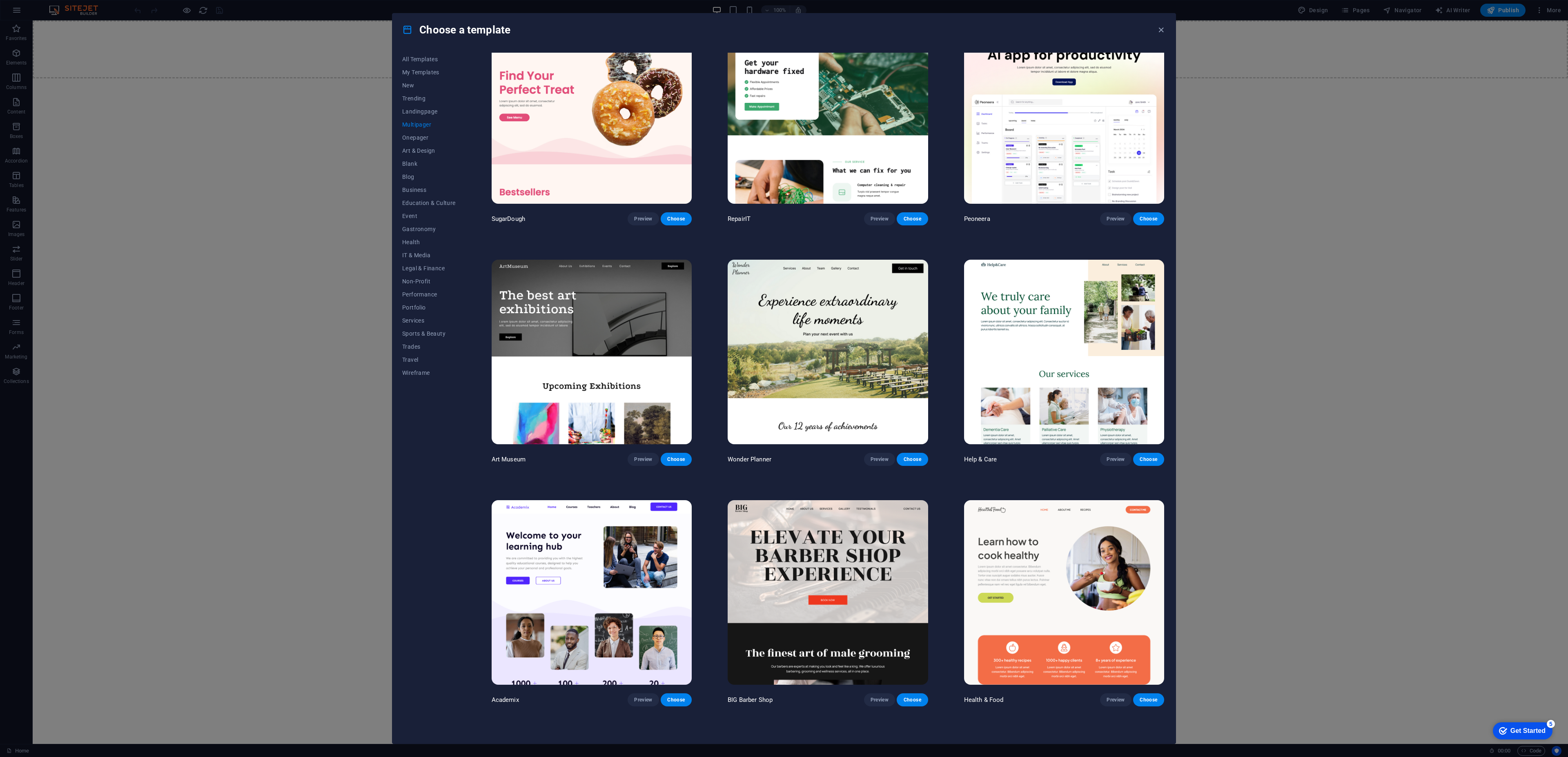
scroll to position [0, 0]
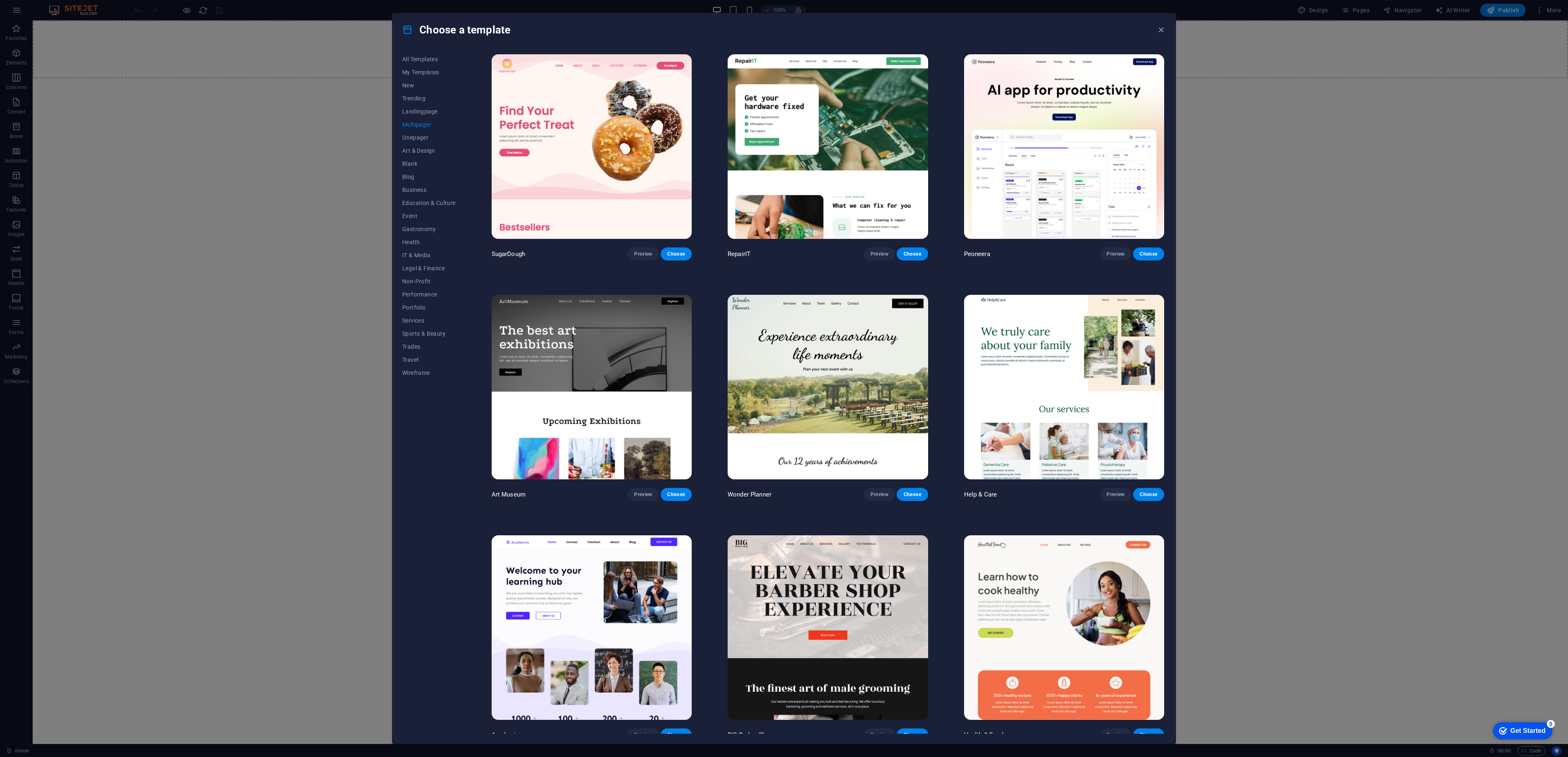
click at [584, 186] on img at bounding box center [592, 146] width 200 height 184
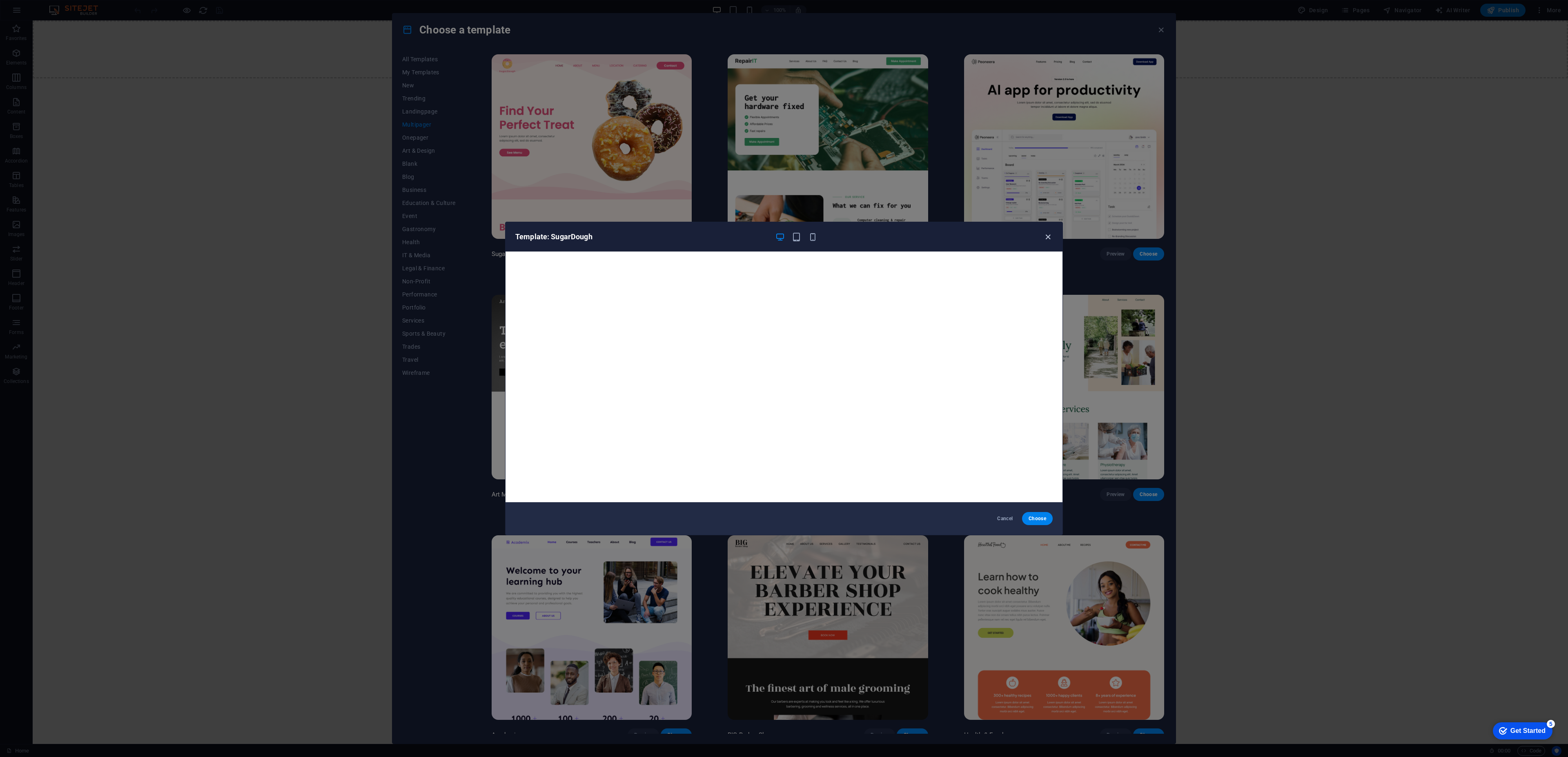
click at [1048, 240] on icon "button" at bounding box center [1048, 237] width 9 height 9
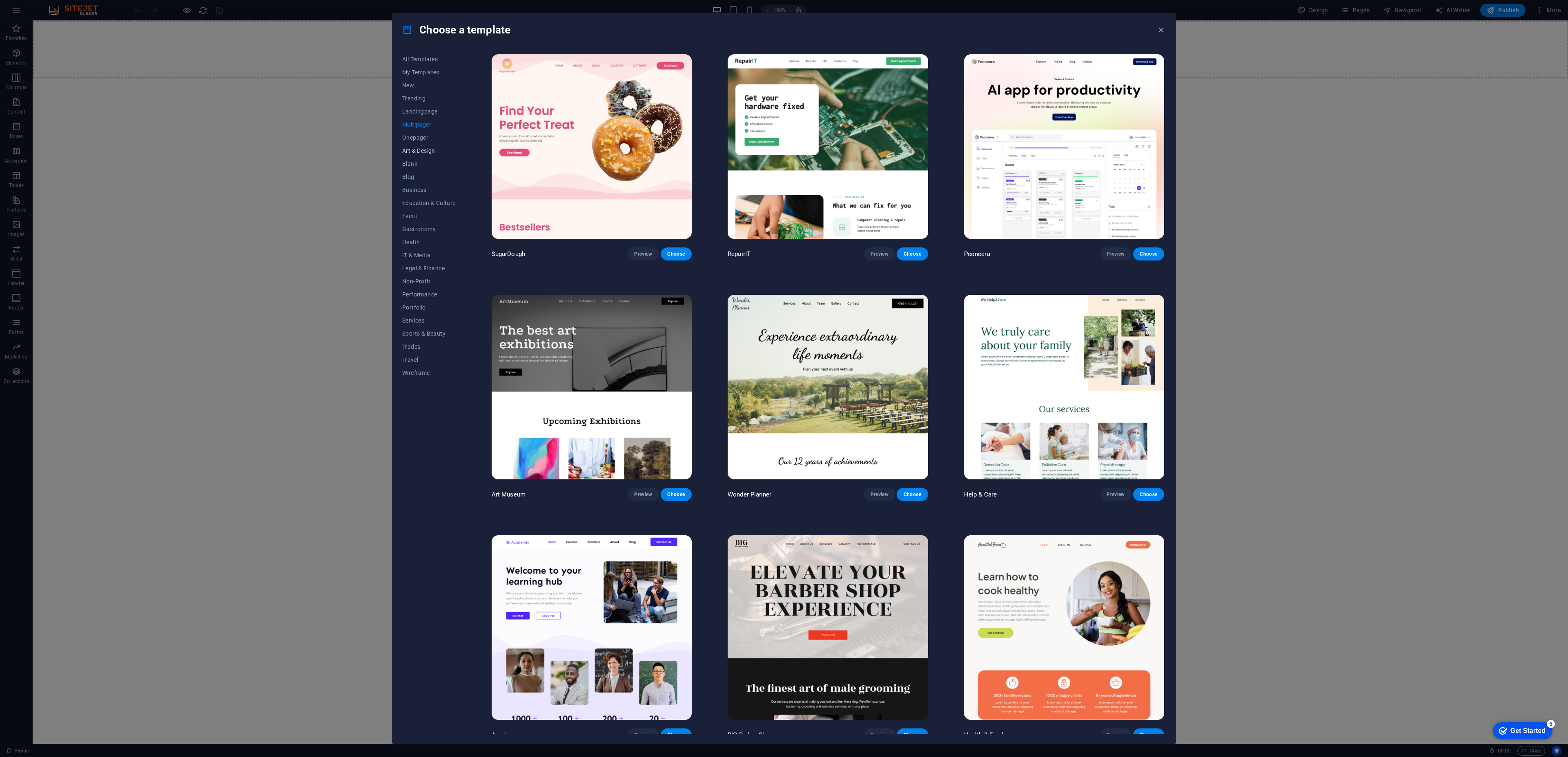
click at [418, 156] on button "Art & Design" at bounding box center [429, 150] width 54 height 13
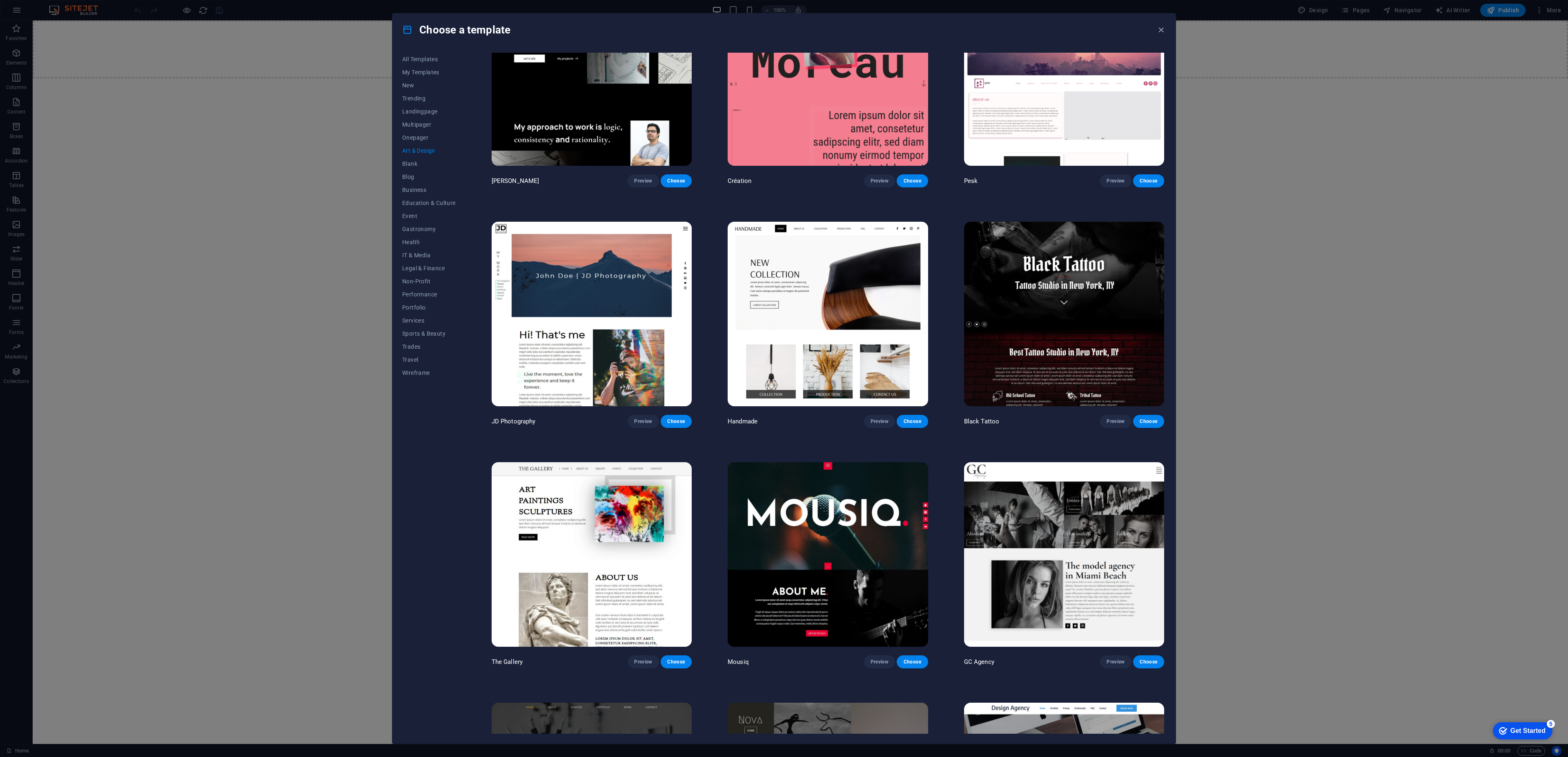
scroll to position [84, 0]
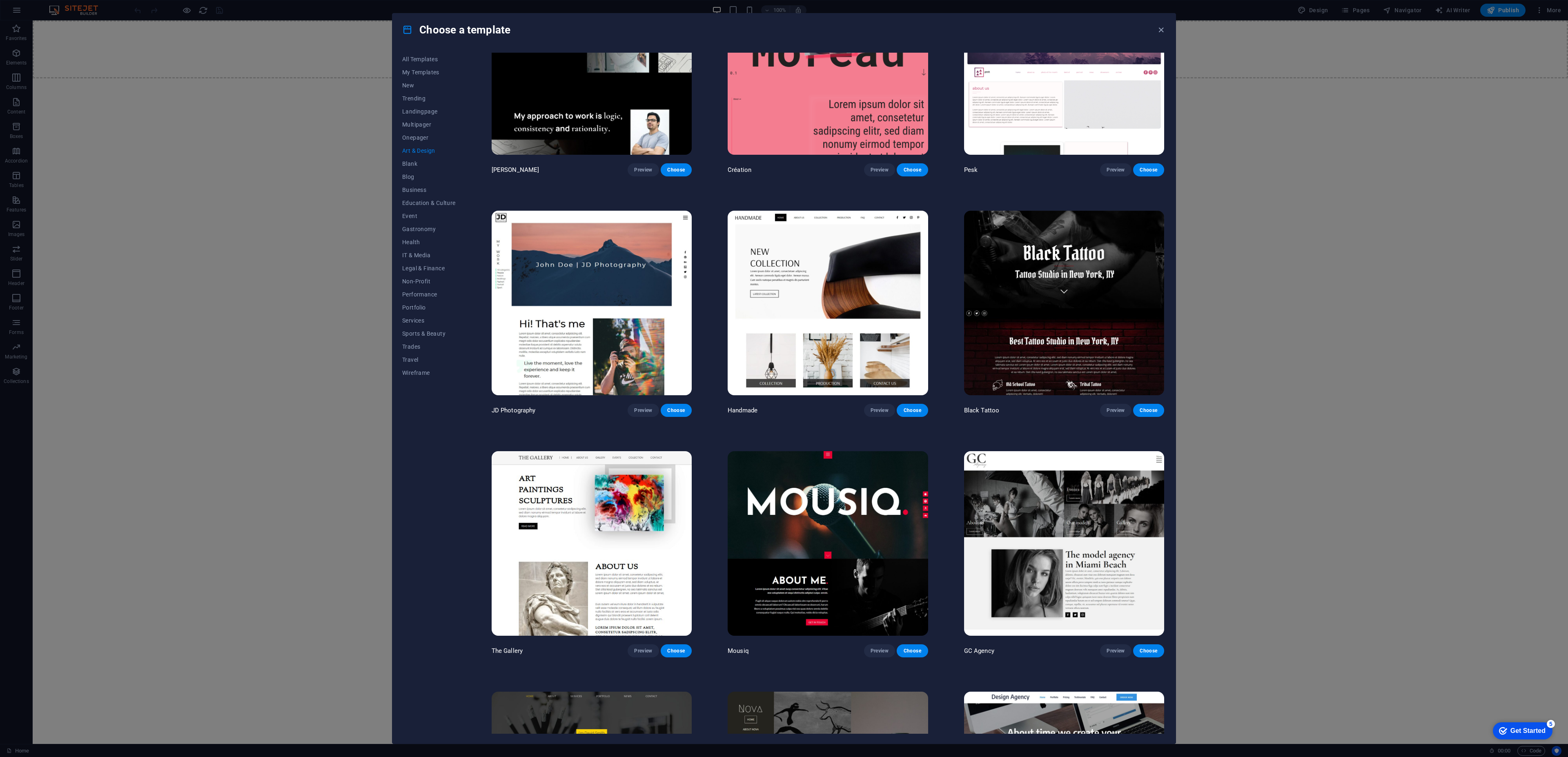
click at [1087, 313] on img at bounding box center [1064, 302] width 200 height 184
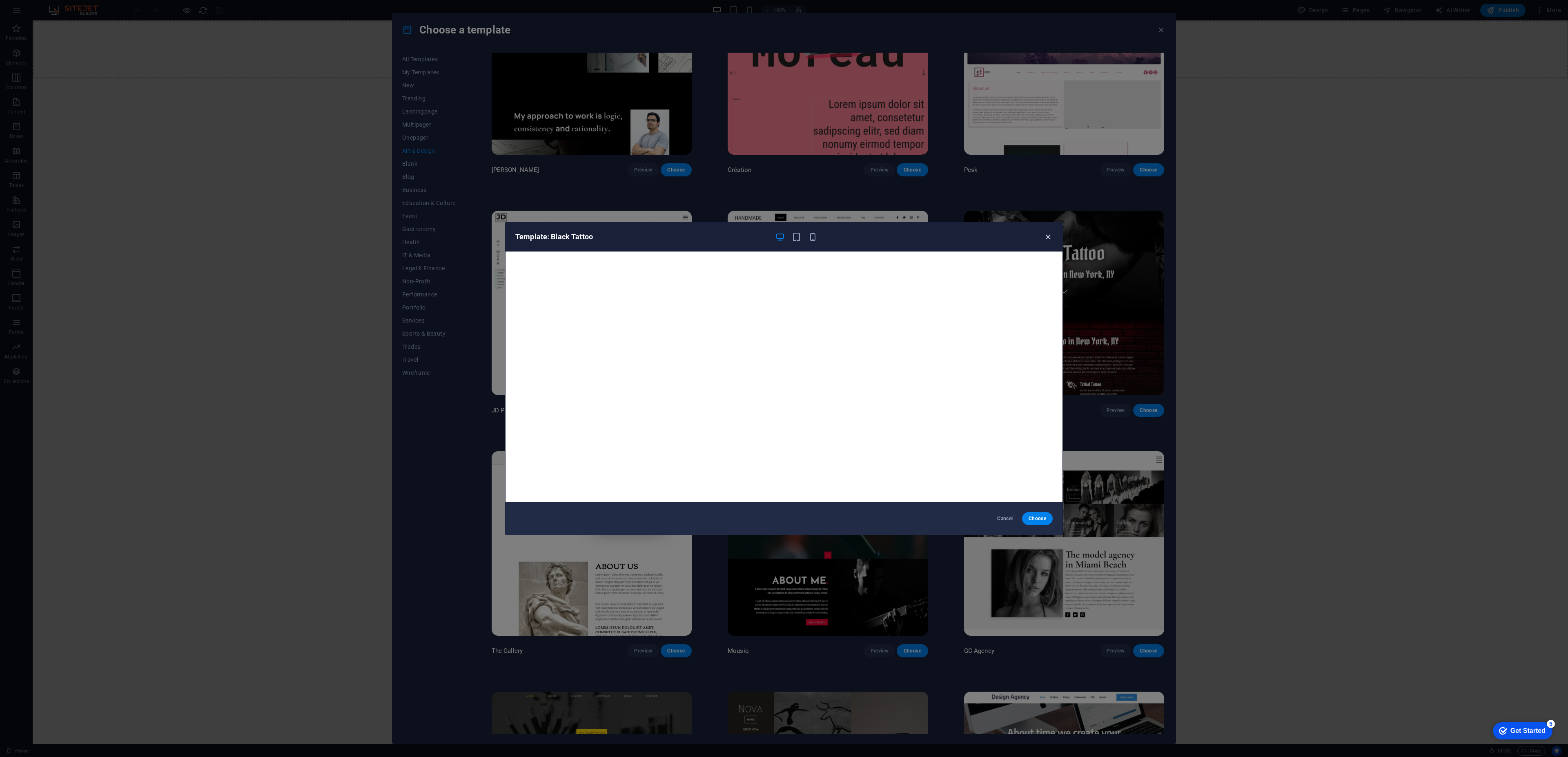
click at [1046, 234] on icon "button" at bounding box center [1048, 237] width 9 height 9
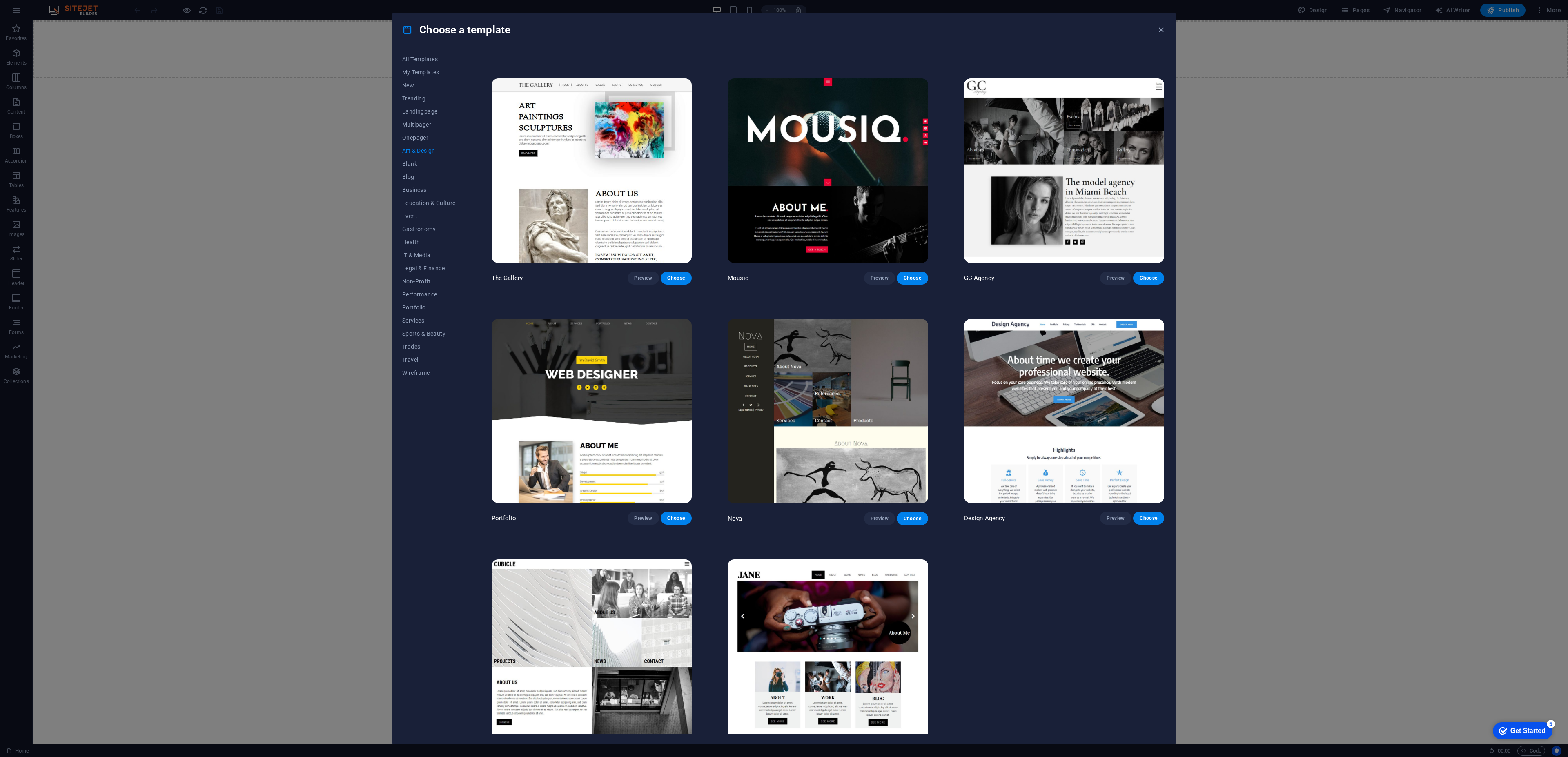
scroll to position [454, 0]
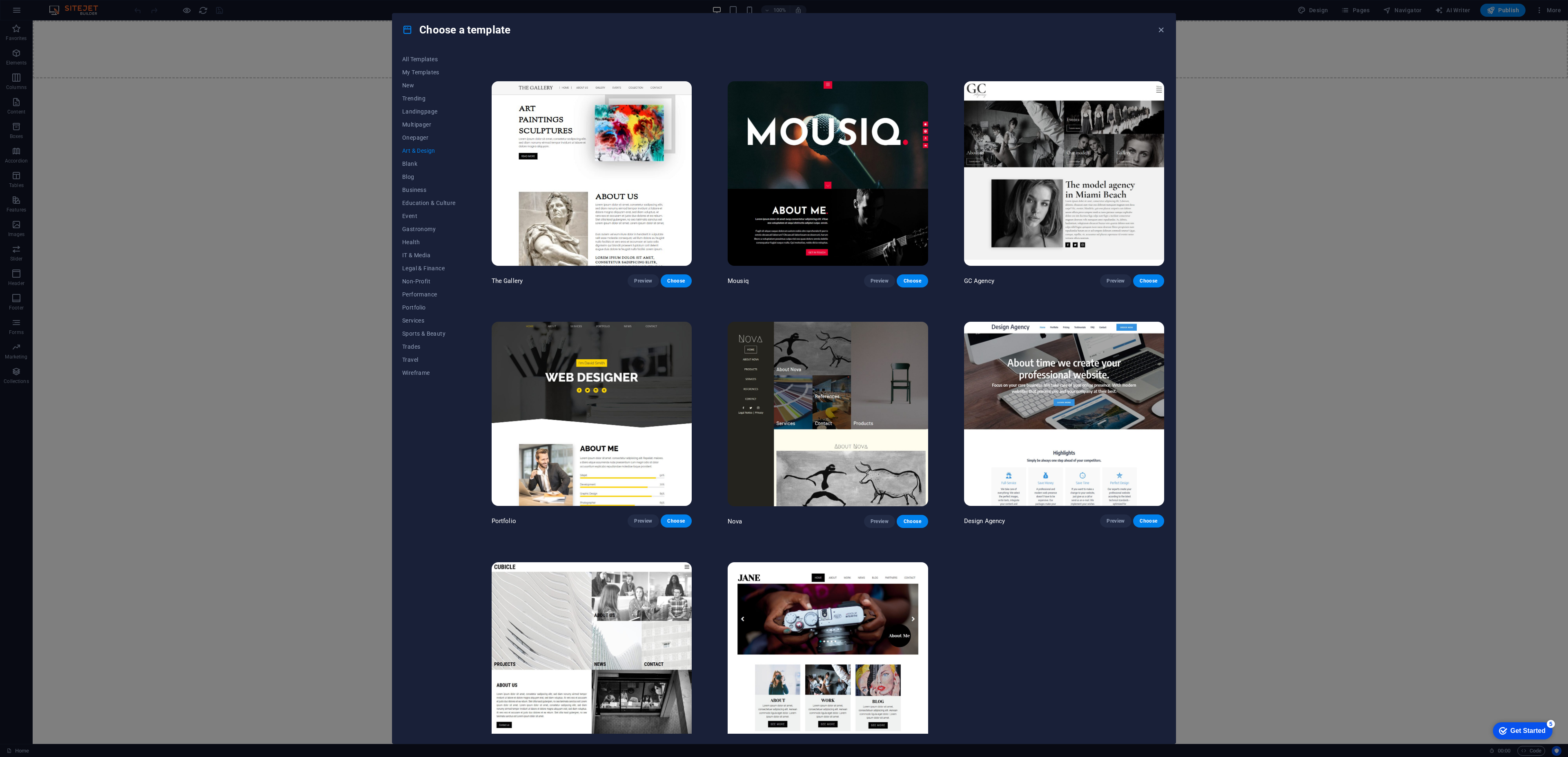
click at [1017, 360] on img at bounding box center [1064, 414] width 200 height 184
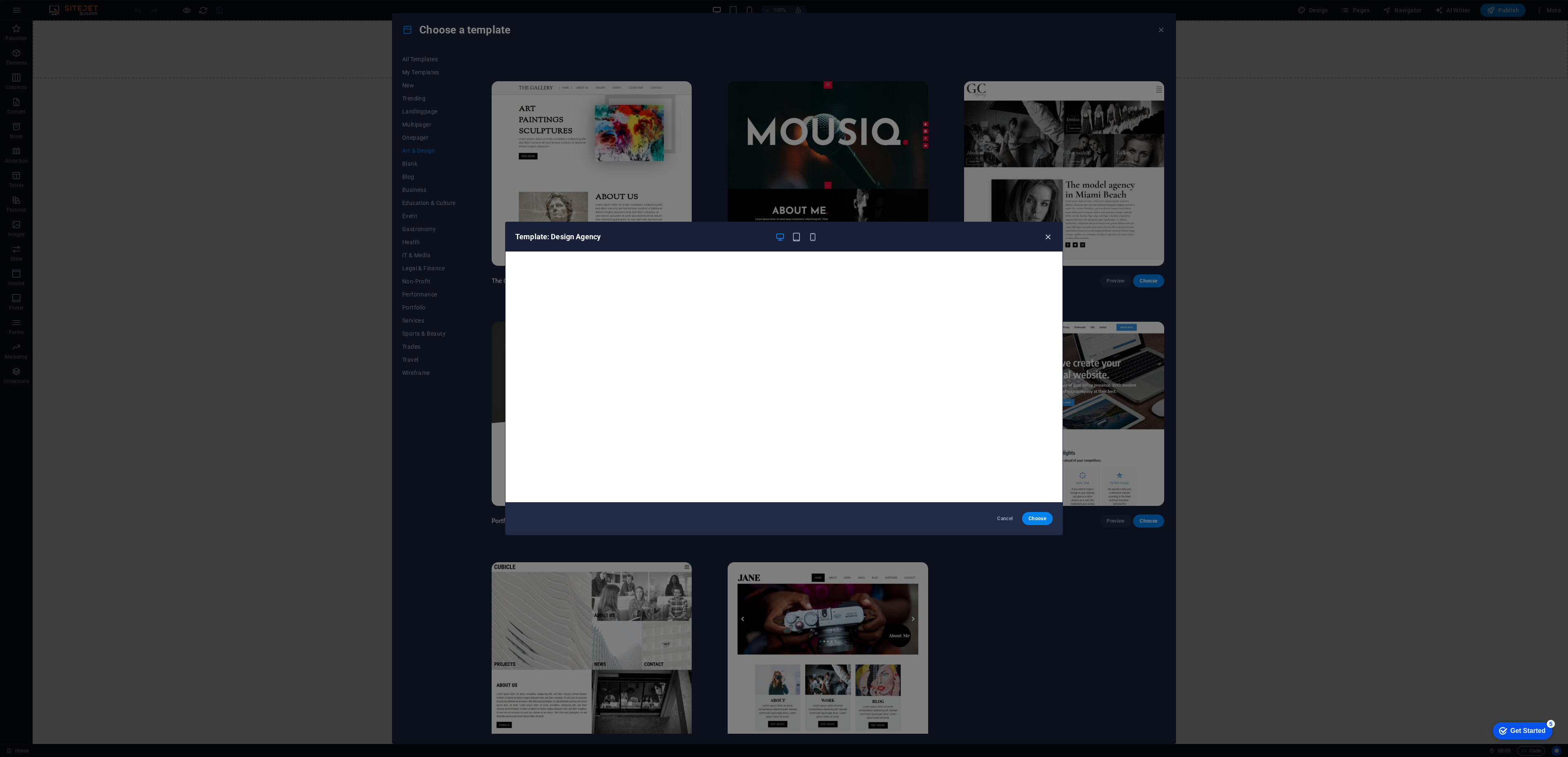
click at [1049, 240] on icon "button" at bounding box center [1048, 237] width 9 height 9
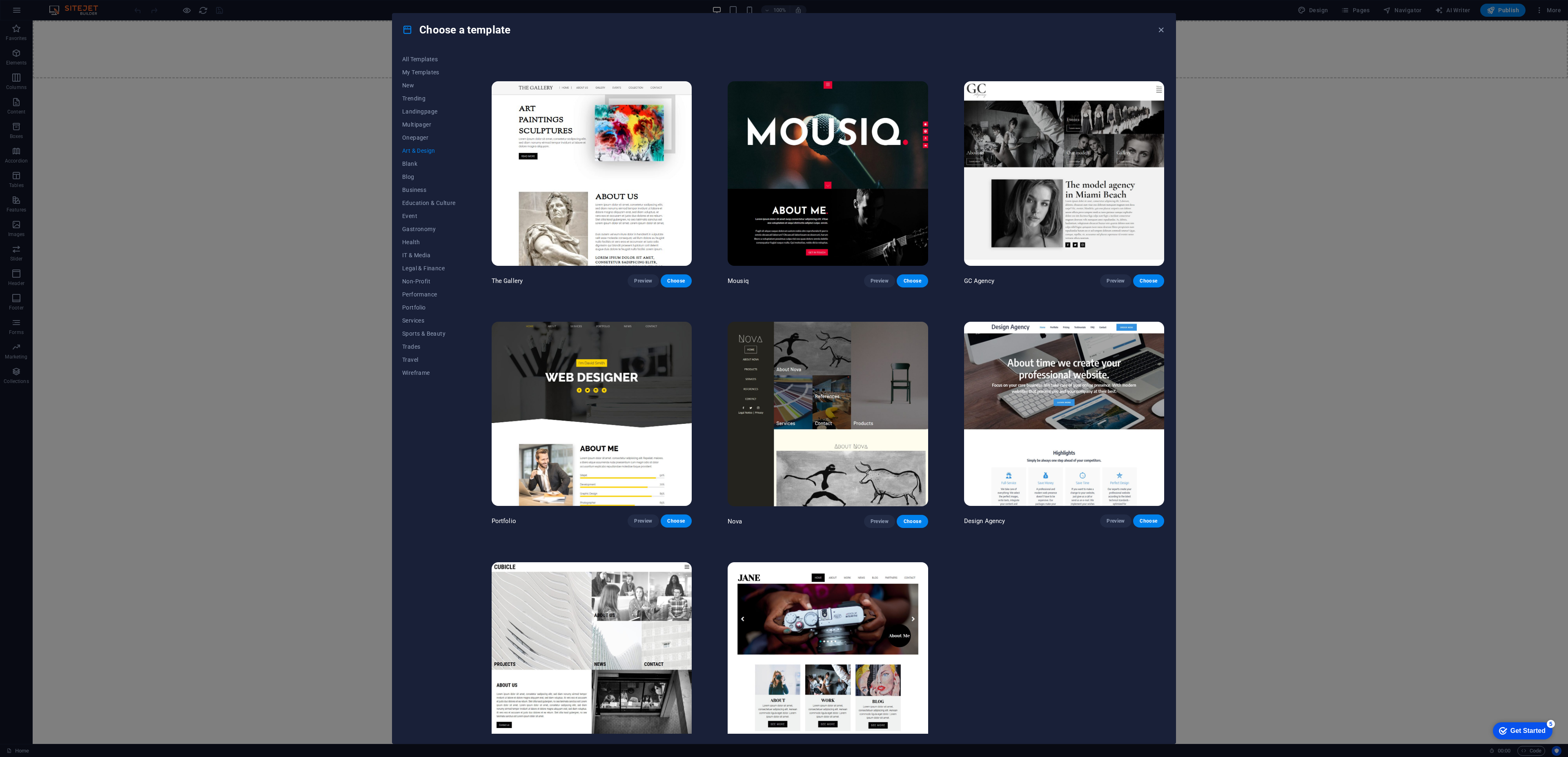
click at [859, 217] on img at bounding box center [827, 173] width 200 height 184
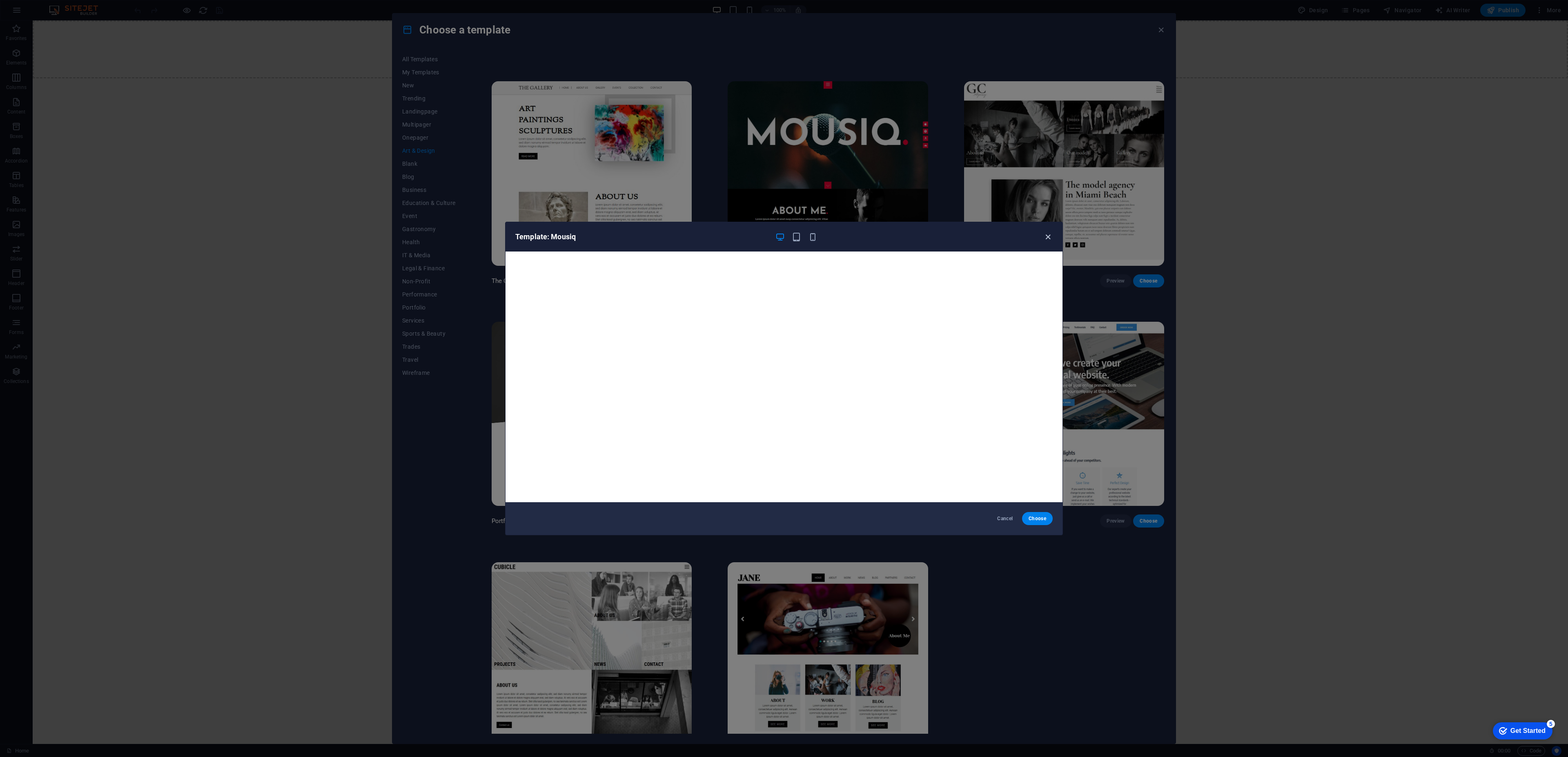
click at [1048, 239] on icon "button" at bounding box center [1048, 237] width 9 height 9
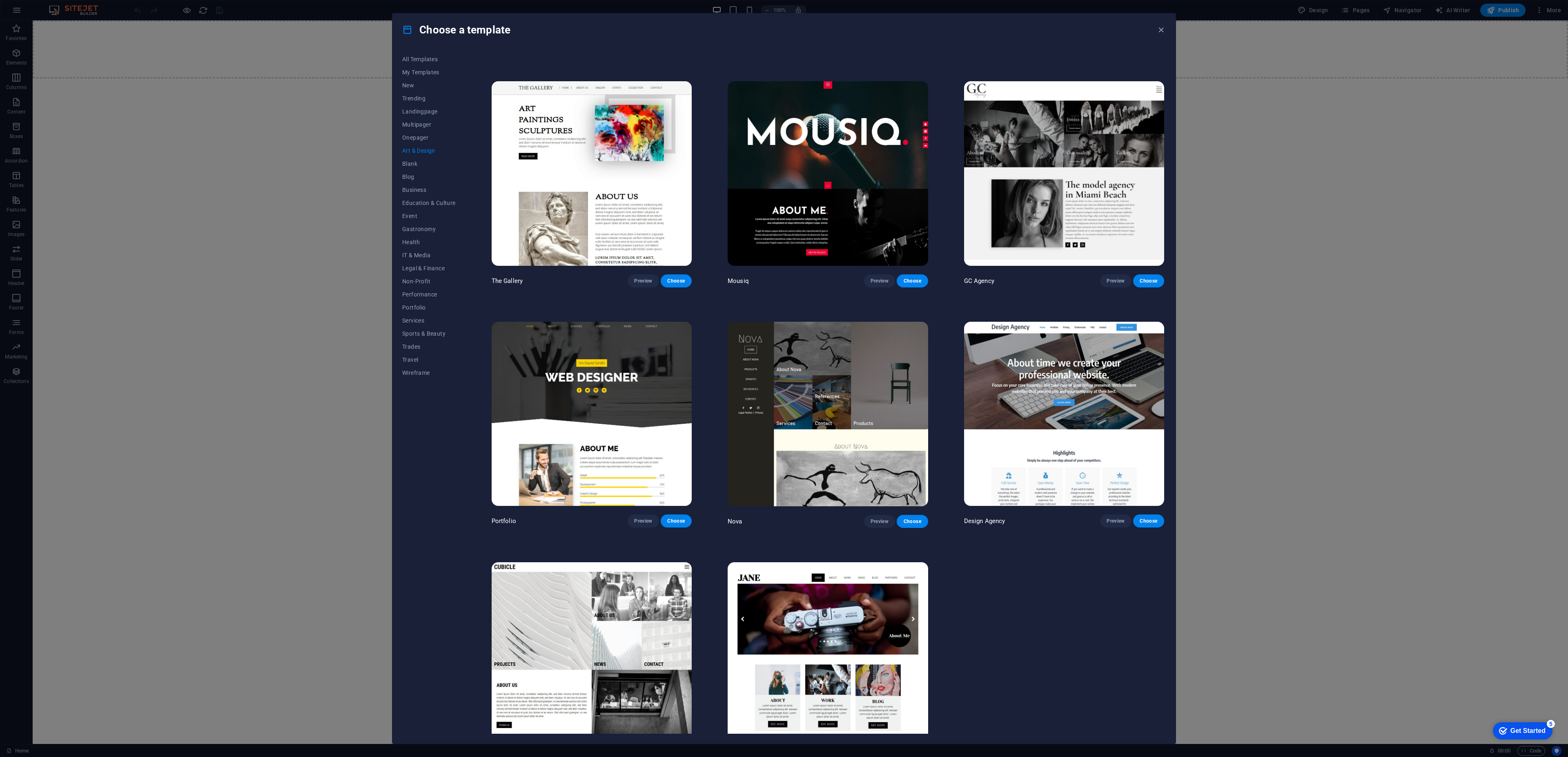
click at [1035, 160] on img at bounding box center [1064, 173] width 200 height 184
